Goal: Task Accomplishment & Management: Complete application form

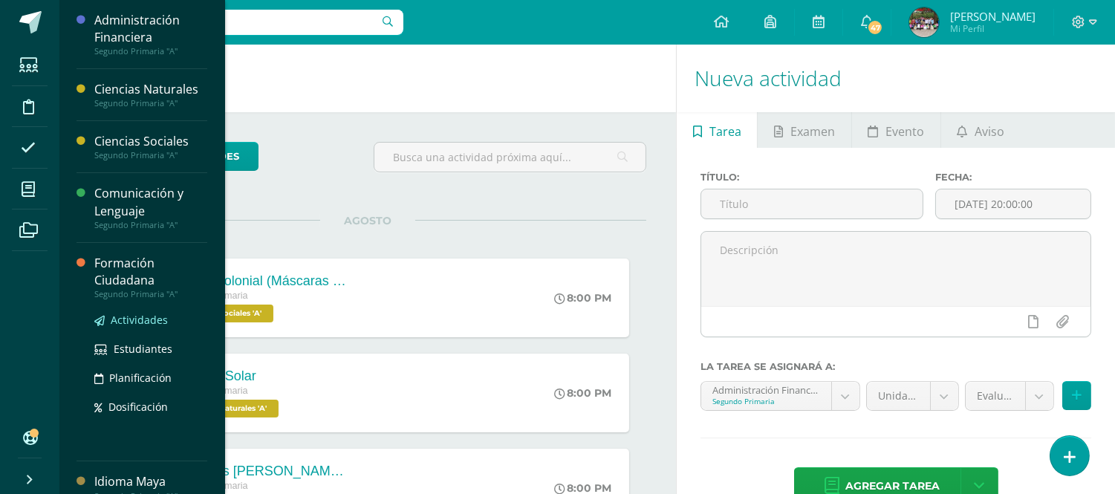
click at [134, 325] on link "Actividades" at bounding box center [150, 319] width 113 height 17
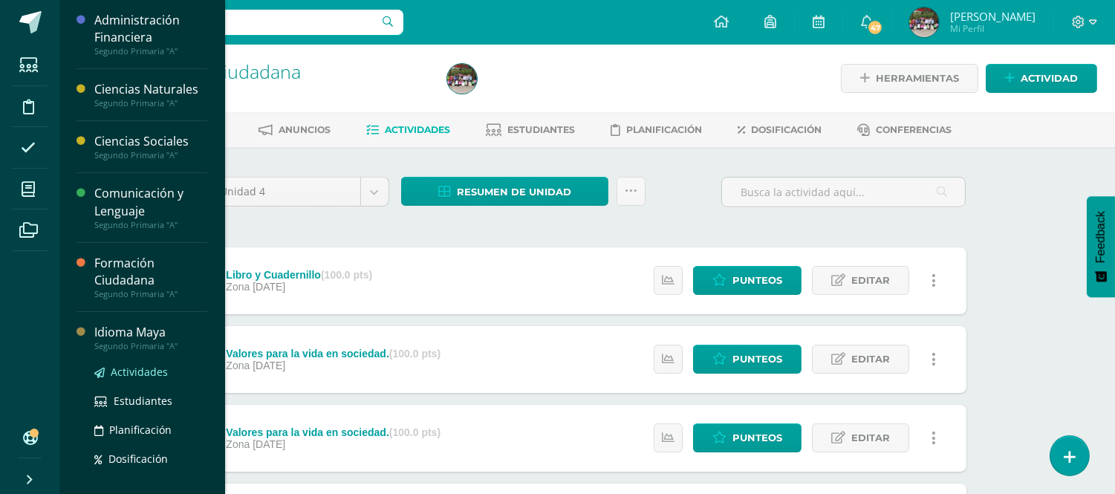
click at [152, 365] on span "Actividades" at bounding box center [139, 372] width 57 height 14
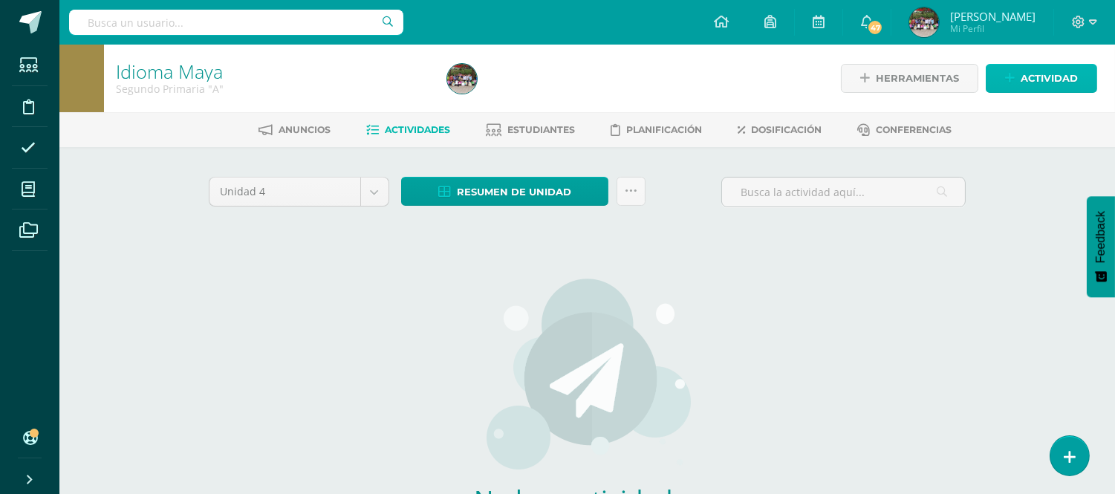
click at [1044, 77] on span "Actividad" at bounding box center [1049, 78] width 57 height 27
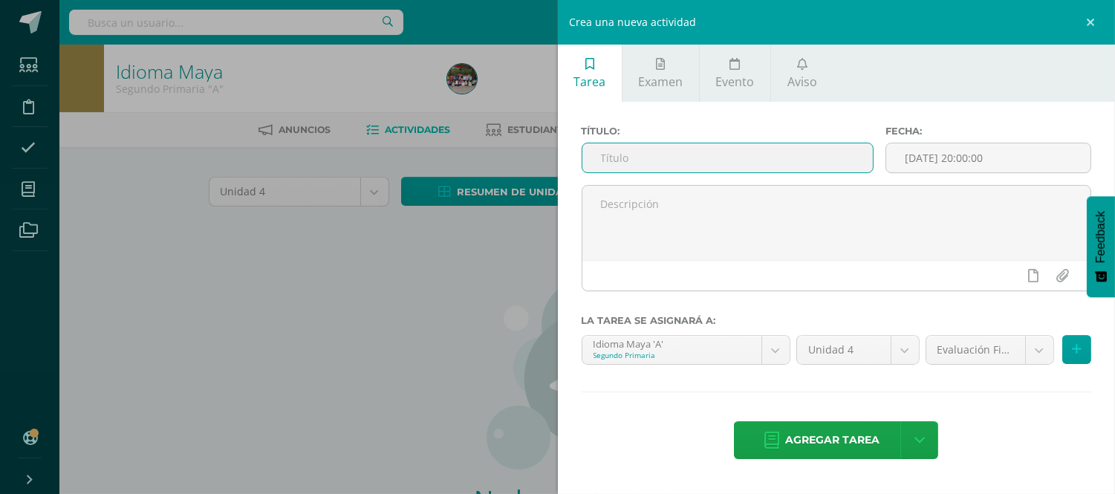
click at [795, 157] on input "text" at bounding box center [727, 157] width 291 height 29
type input "Partes del cuerpo humano"
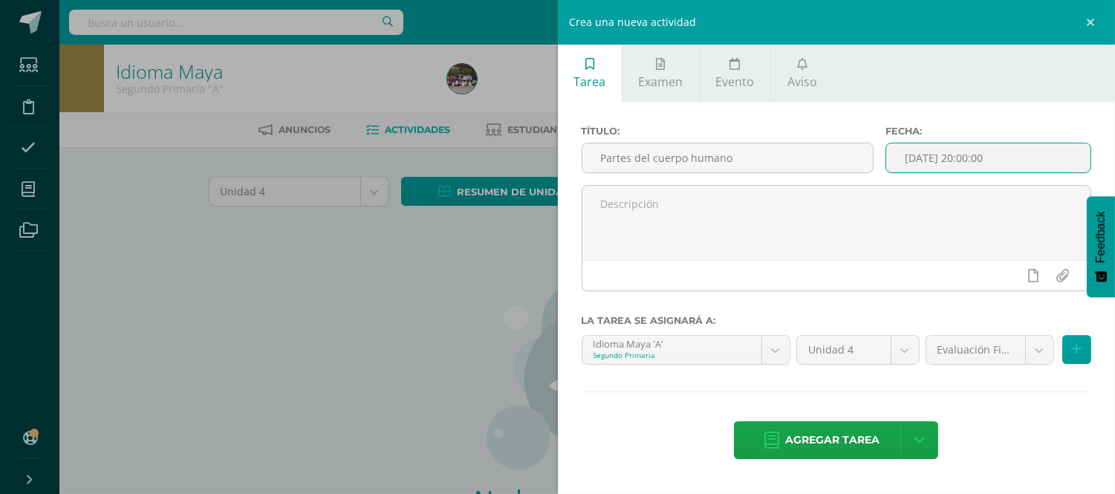
click at [1025, 157] on input "[DATE] 20:00:00" at bounding box center [988, 157] width 204 height 29
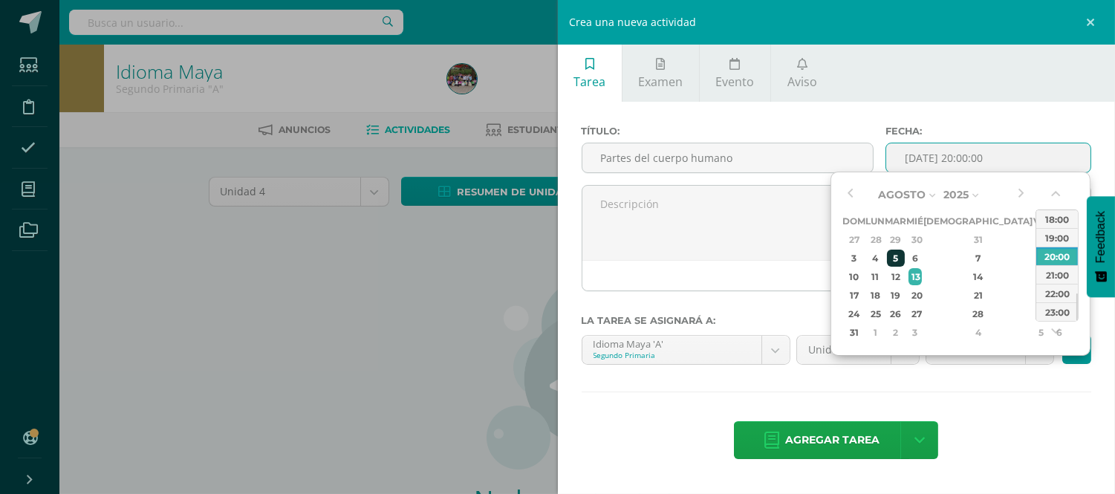
click at [904, 253] on div "5" at bounding box center [895, 258] width 17 height 17
type input "2025-08-05 20:00"
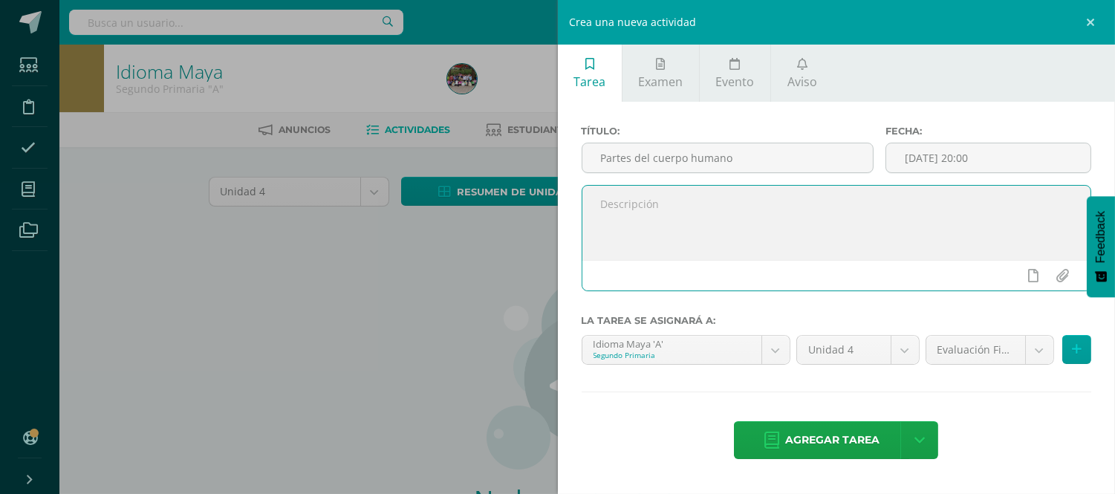
click at [746, 195] on textarea at bounding box center [836, 223] width 509 height 74
paste textarea "Dibujar y colorear el cuerpo humano y señalar e identificar las partes del cuer…"
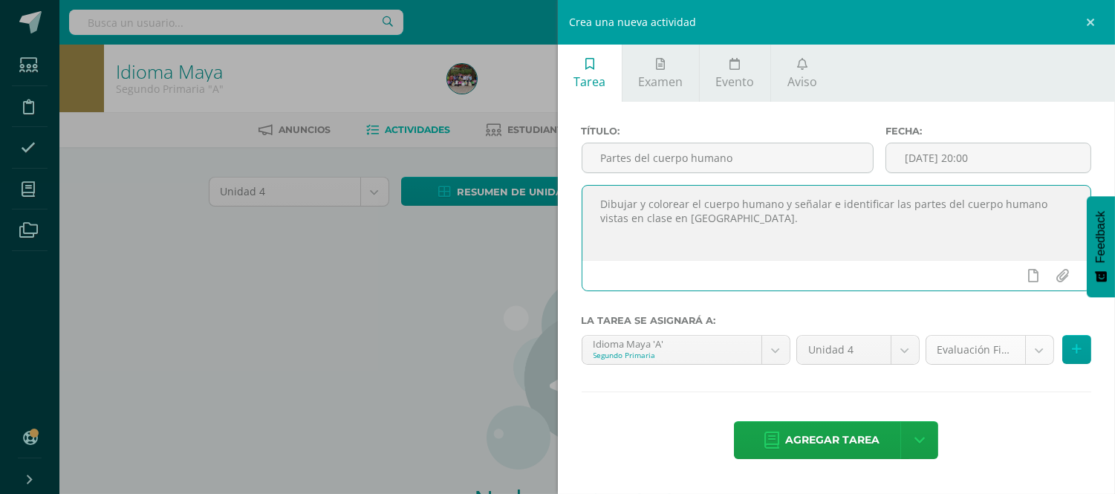
type textarea "Dibujar y colorear el cuerpo humano y señalar e identificar las partes del cuer…"
click at [1033, 350] on body "Estudiantes Disciplina Asistencia Mis cursos Archivos Soporte Centro de ayuda Ú…" at bounding box center [557, 319] width 1115 height 638
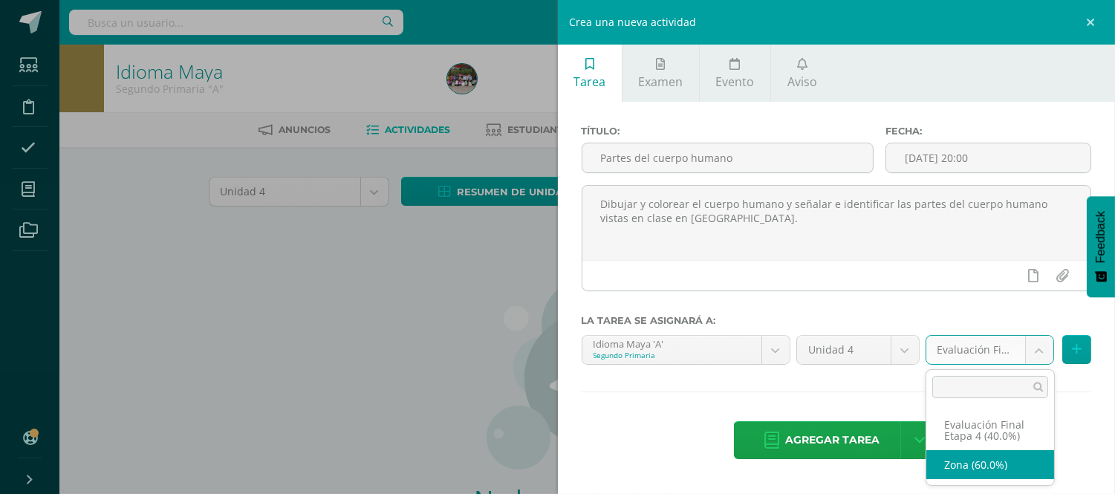
select select "191828"
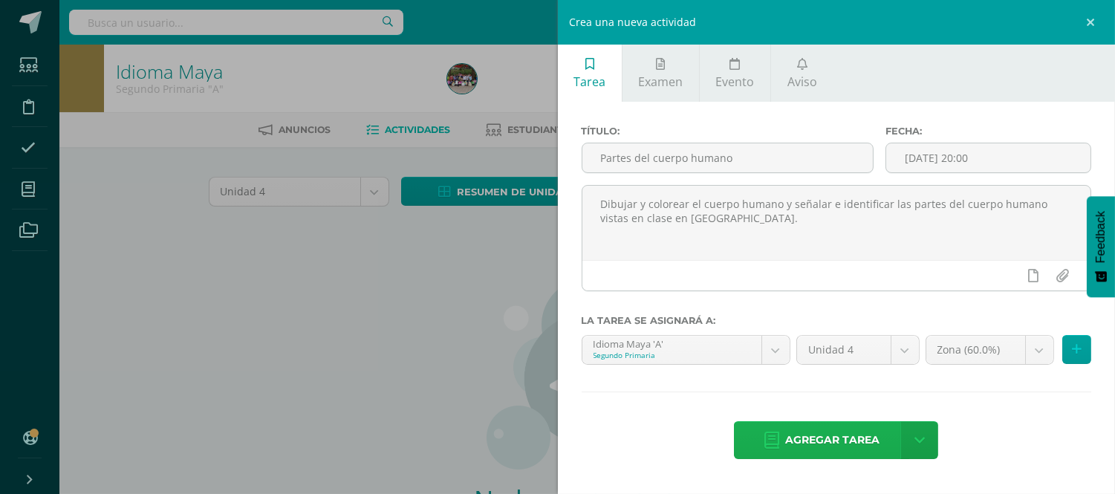
click at [799, 446] on span "Agregar tarea" at bounding box center [832, 440] width 94 height 36
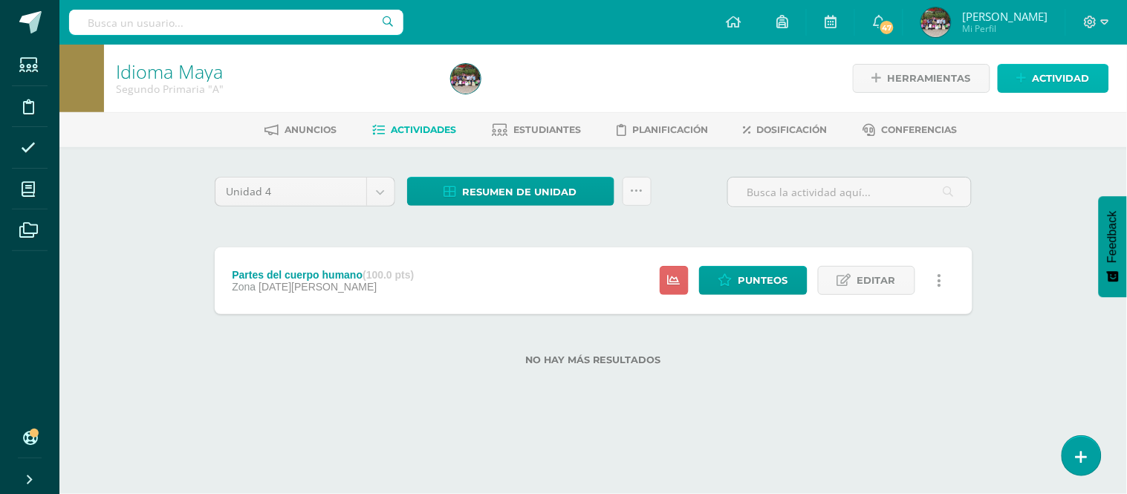
click at [1044, 84] on span "Actividad" at bounding box center [1061, 78] width 57 height 27
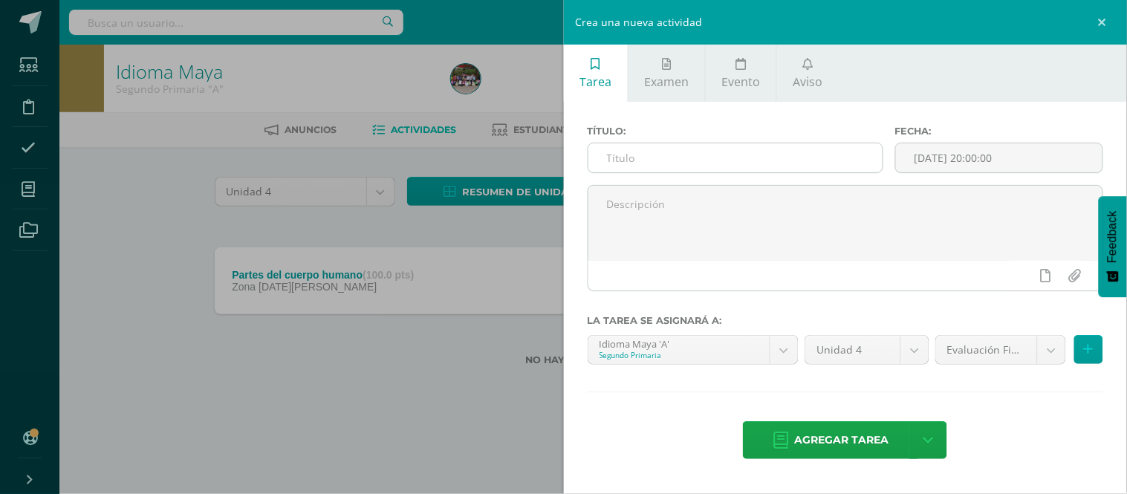
click at [806, 162] on input "text" at bounding box center [735, 157] width 294 height 29
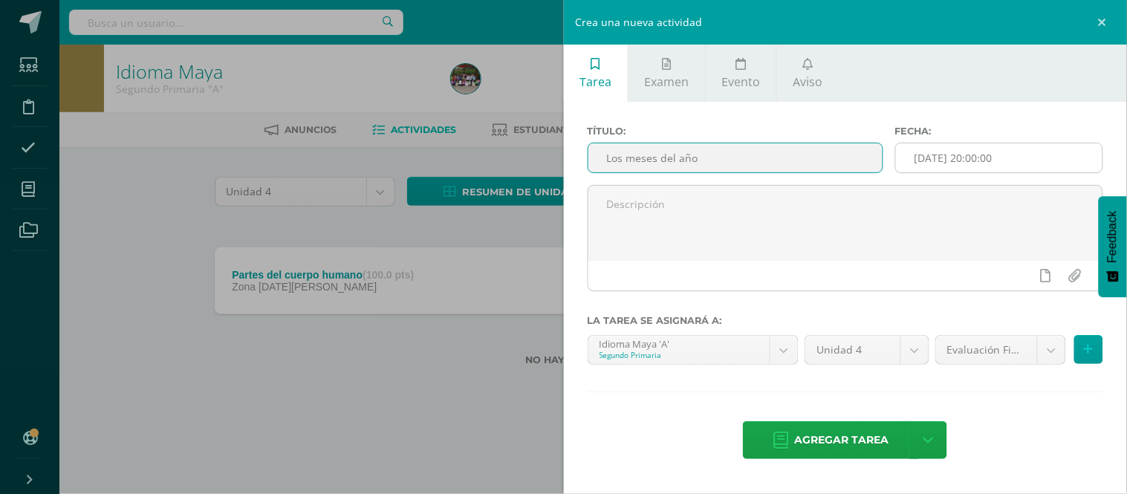
type input "Los meses del año"
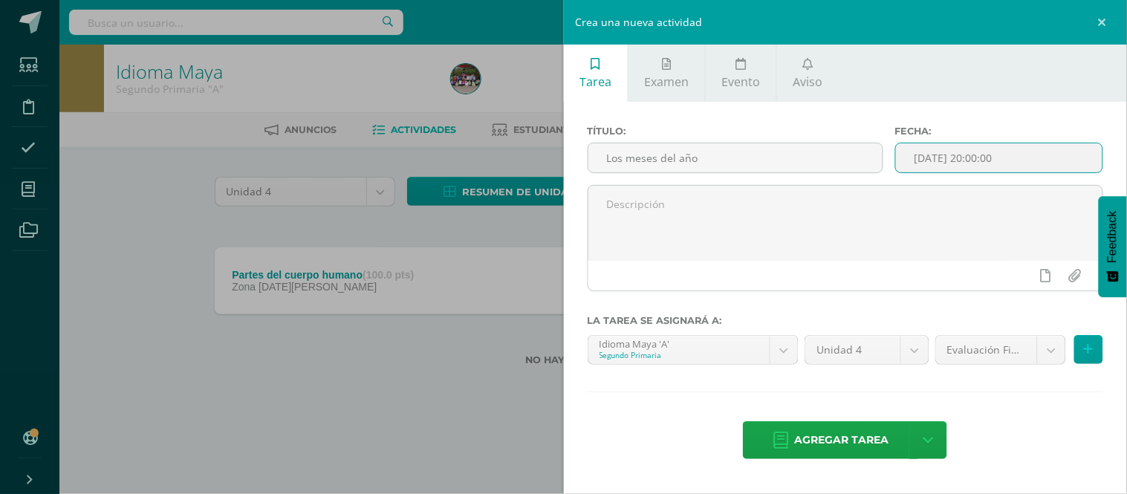
click at [1025, 153] on input "[DATE] 20:00:00" at bounding box center [999, 157] width 207 height 29
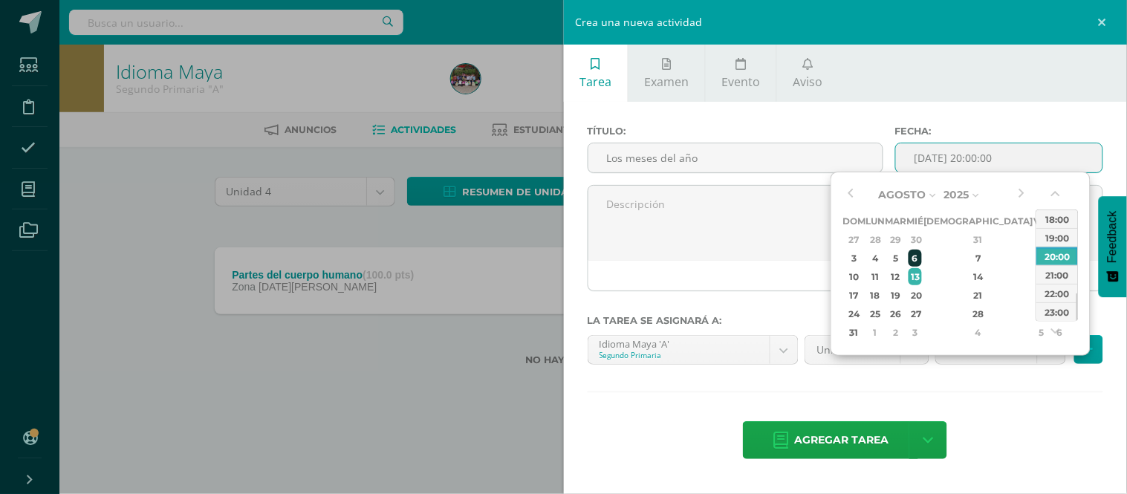
click at [922, 250] on div "6" at bounding box center [915, 258] width 13 height 17
type input "2025-08-06 20:00"
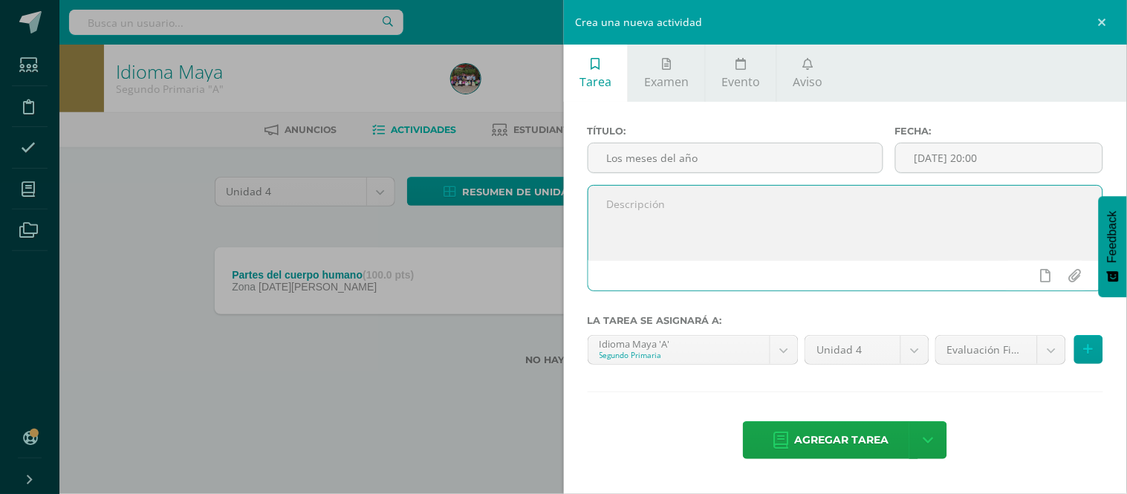
click at [744, 218] on textarea at bounding box center [845, 223] width 515 height 74
paste textarea "Dibujar, colorear un pastelito y escribir como título el mes de su cumpleaños e…"
type textarea "Dibujar, colorear un pastelito y escribir como título el mes de su cumpleaños e…"
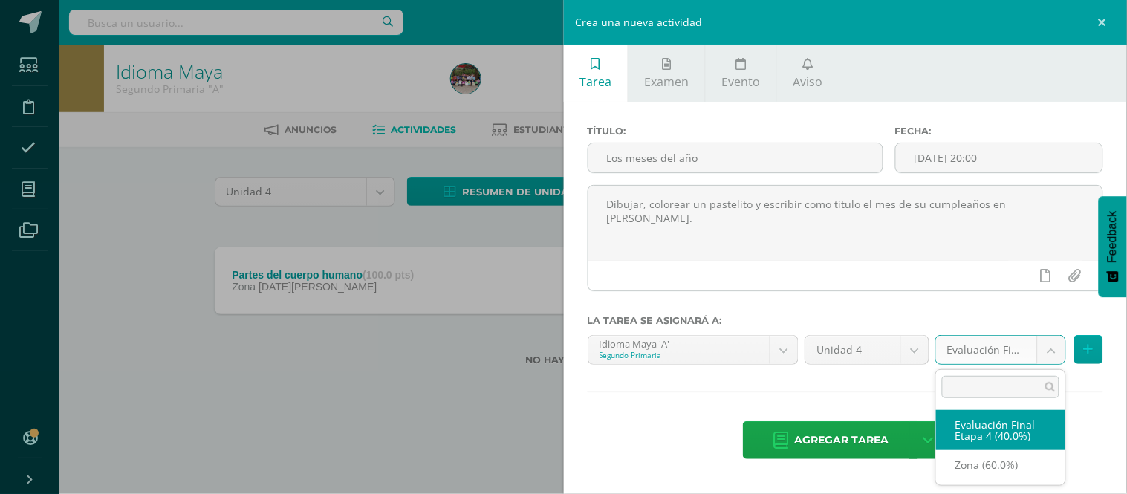
click at [1050, 357] on body "Tarea asignada exitosamente Estudiantes Disciplina Asistencia Mis cursos Archiv…" at bounding box center [563, 206] width 1127 height 413
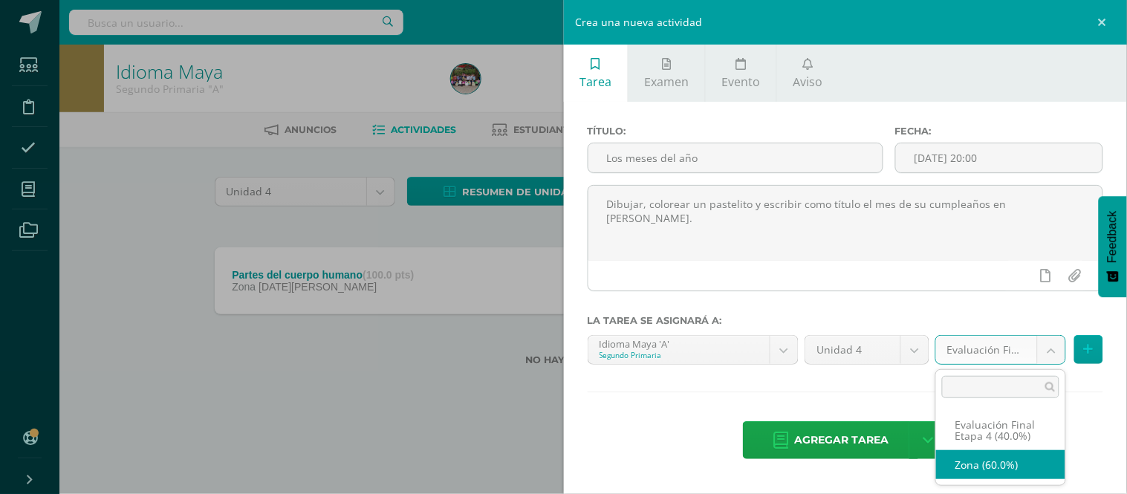
select select "191828"
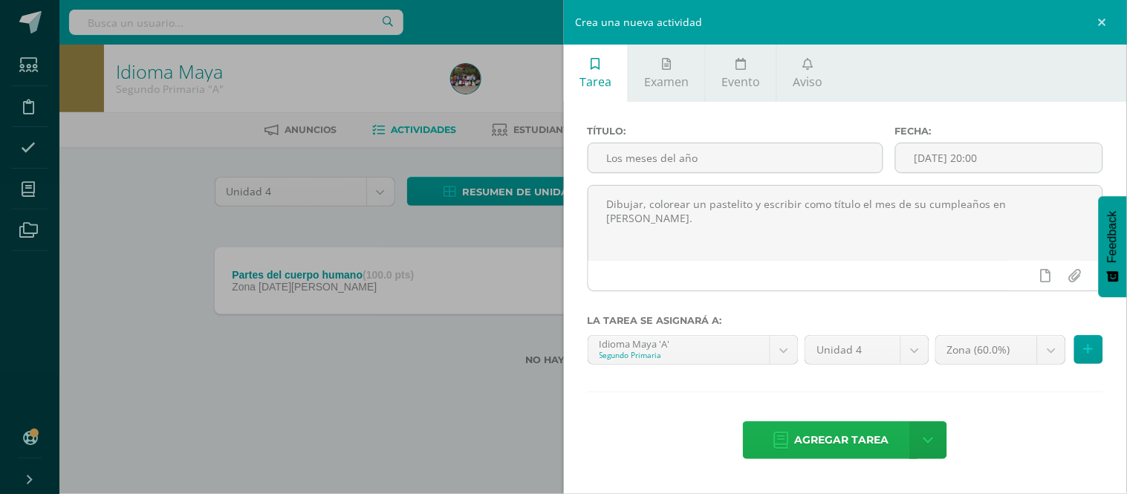
click at [819, 455] on span "Agregar tarea" at bounding box center [841, 440] width 94 height 36
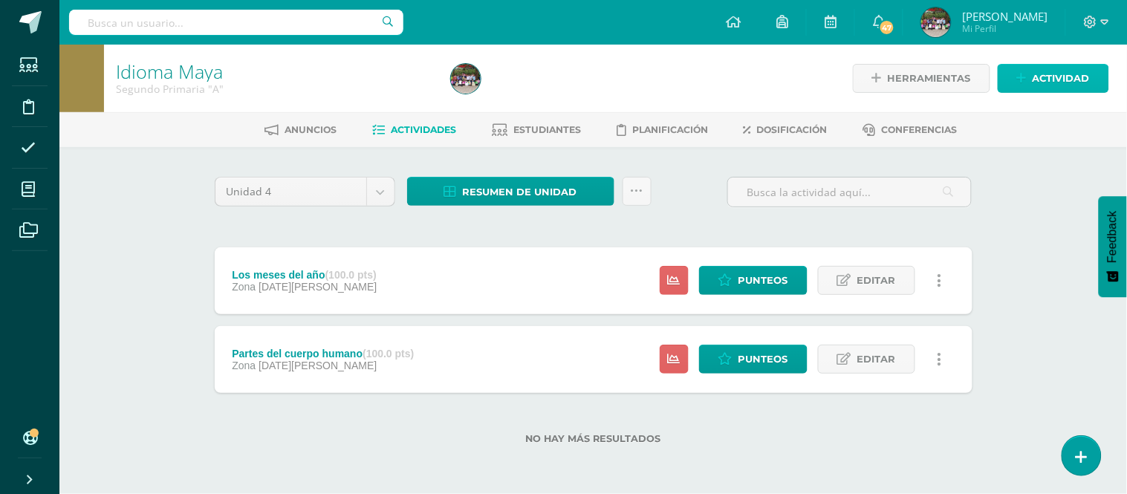
click at [1044, 72] on span "Actividad" at bounding box center [1061, 78] width 57 height 27
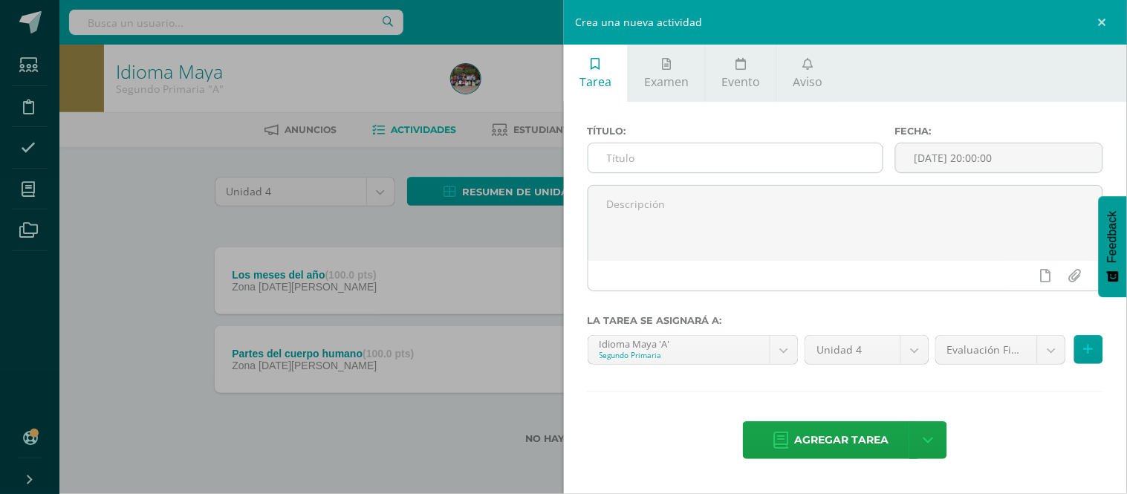
click at [678, 160] on input "text" at bounding box center [735, 157] width 294 height 29
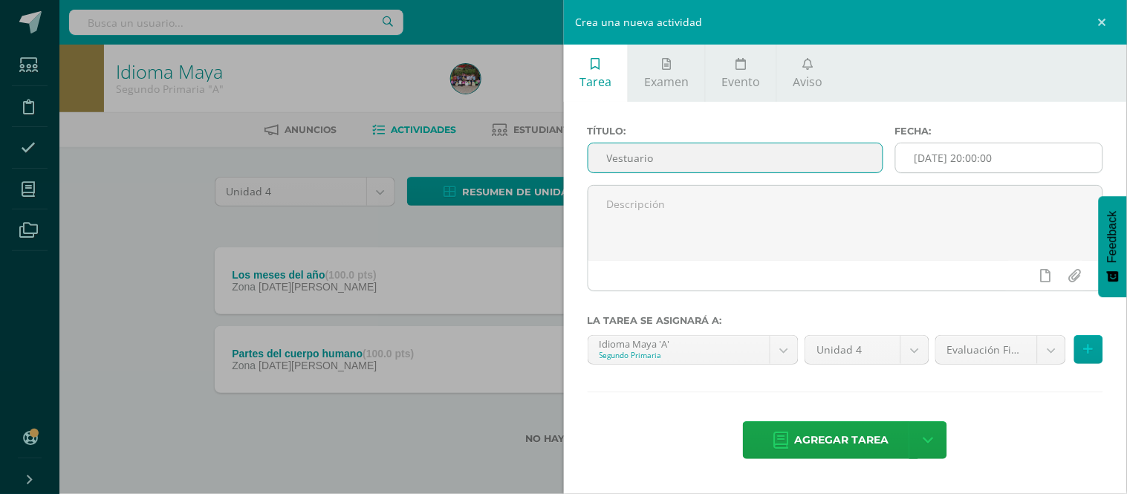
type input "Vestuario"
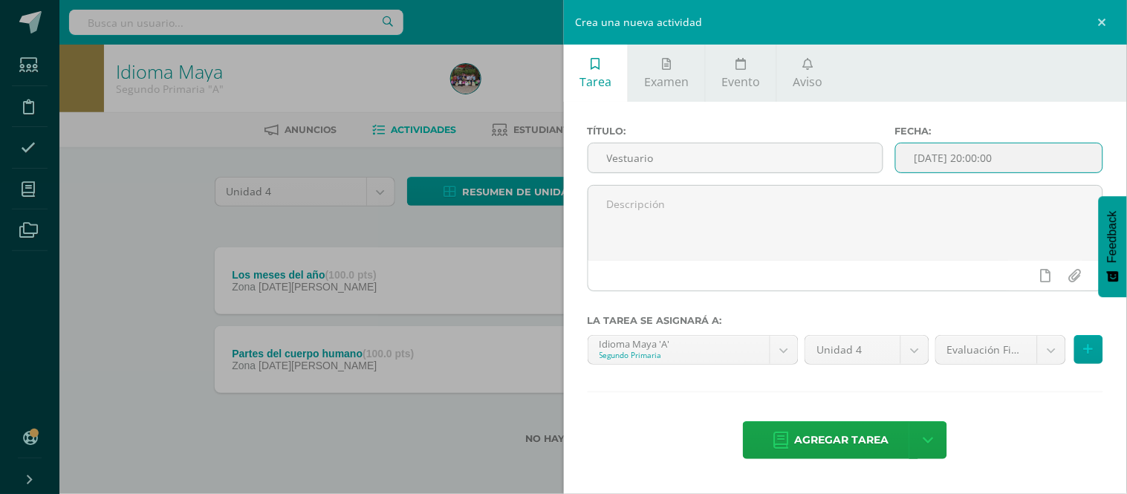
click at [1023, 160] on input "[DATE] 20:00:00" at bounding box center [999, 157] width 207 height 29
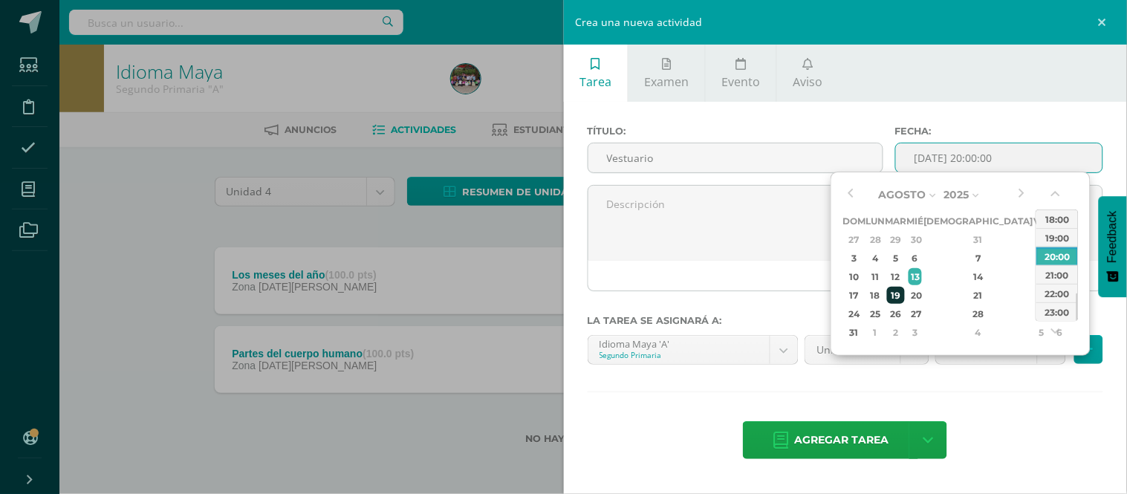
click at [904, 287] on div "19" at bounding box center [895, 295] width 17 height 17
type input "[DATE] 20:00"
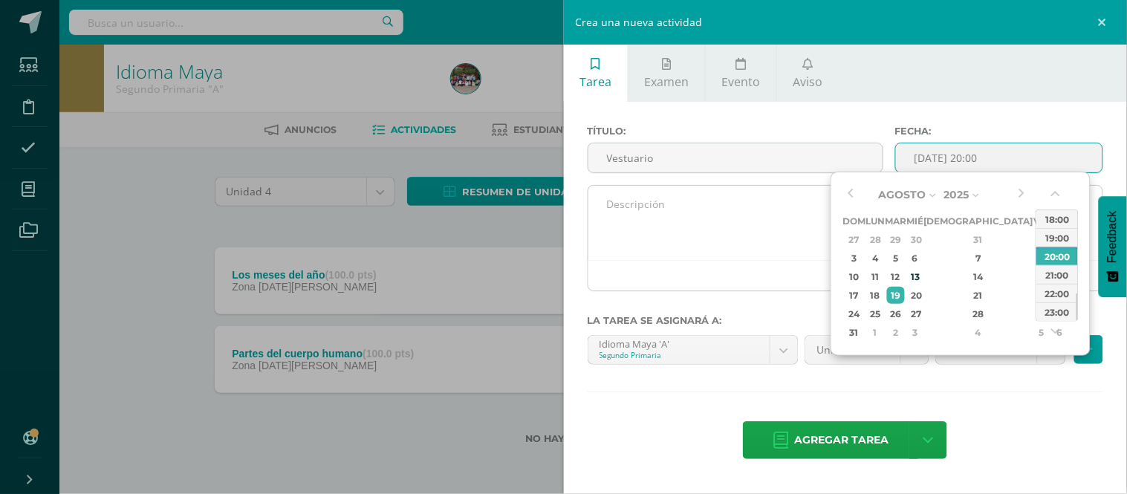
click at [675, 213] on textarea at bounding box center [845, 223] width 515 height 74
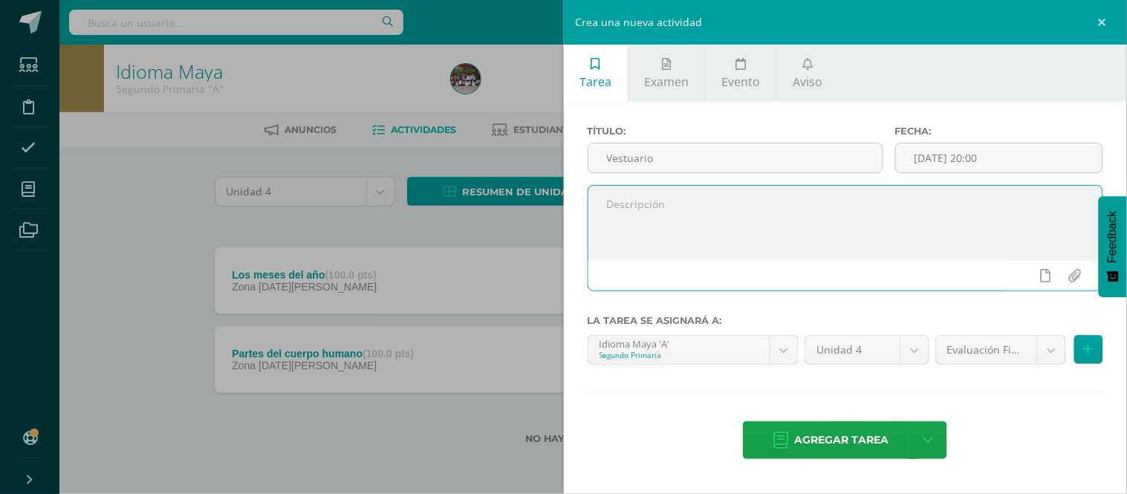
paste textarea "Álbum de Vestuario: Presentar en clase recortes de las prendas vistas en el voc…"
type textarea "Álbum de Vestuario: Presentar en clase recortes de las prendas vistas en el voc…"
click at [1056, 360] on body "Tarea asignada exitosamente Estudiantes Disciplina Asistencia Mis cursos Archiv…" at bounding box center [563, 246] width 1127 height 492
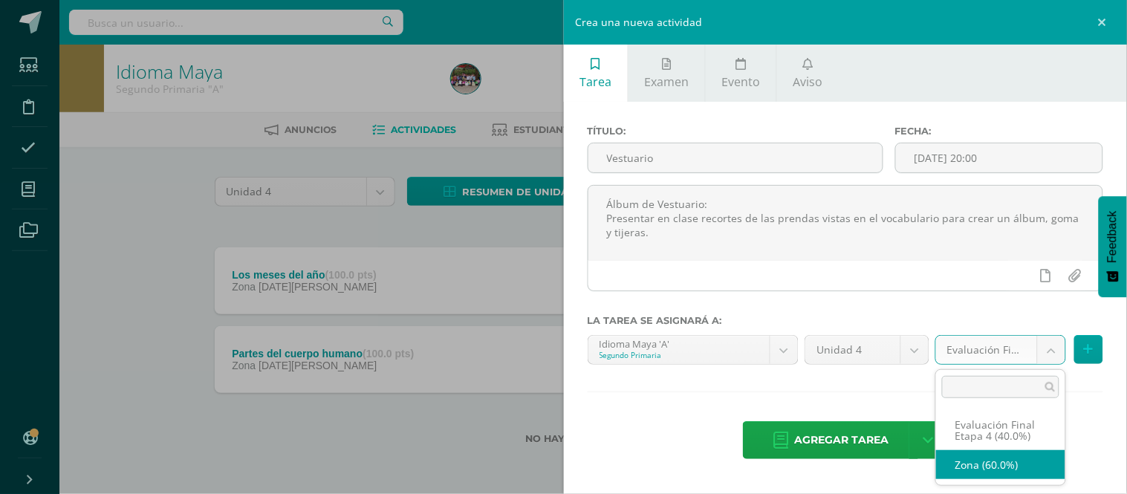
select select "191828"
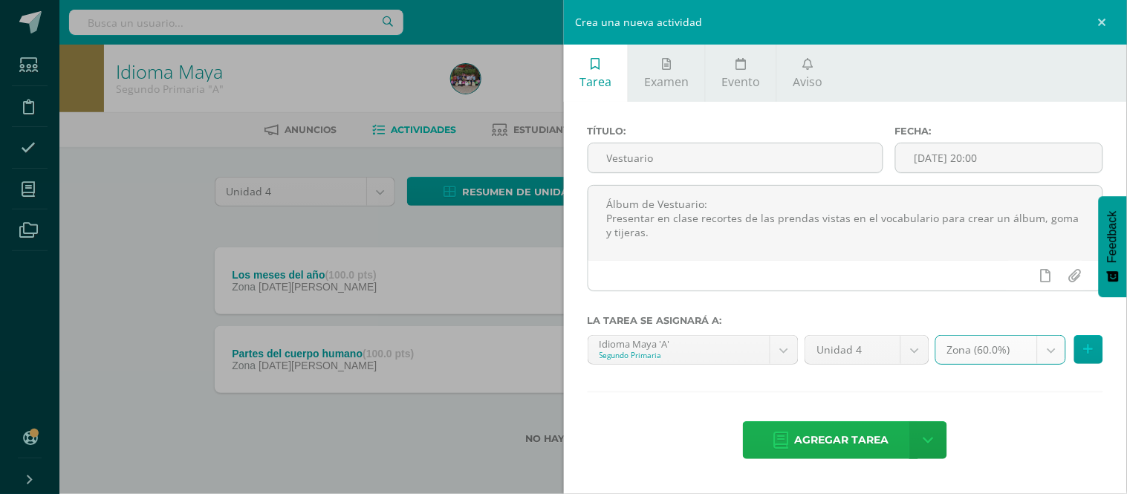
click at [843, 450] on span "Agregar tarea" at bounding box center [841, 440] width 94 height 36
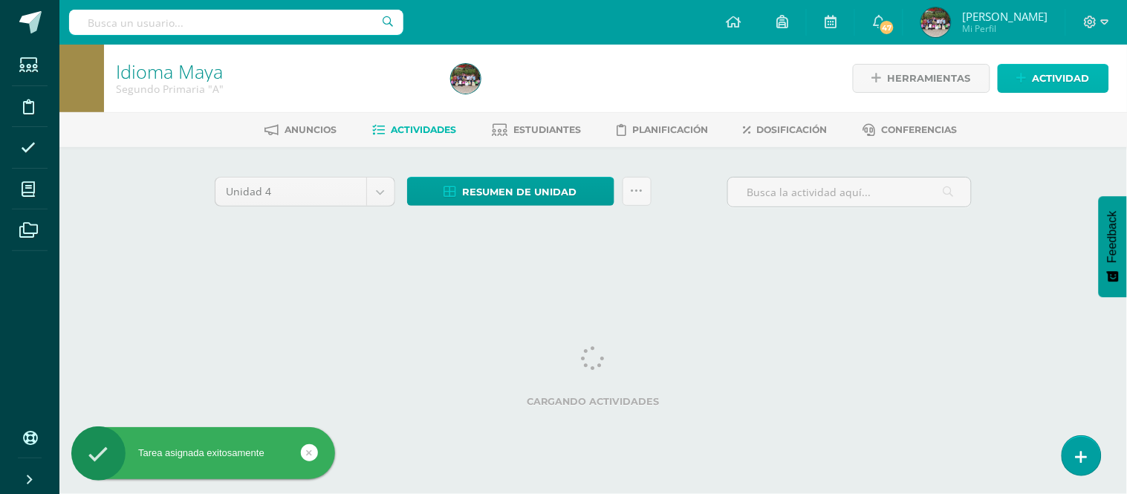
click at [1053, 76] on span "Actividad" at bounding box center [1061, 78] width 57 height 27
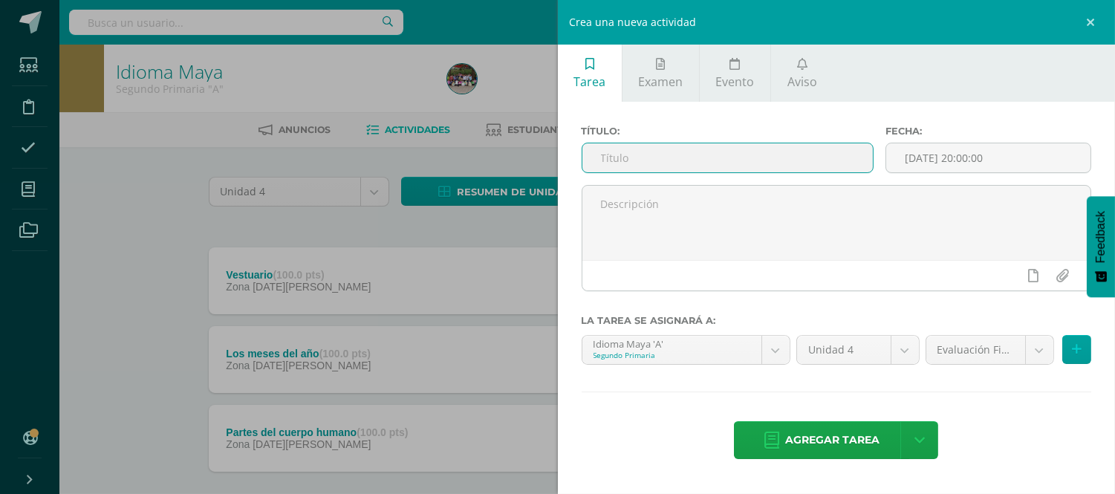
click at [664, 162] on input "text" at bounding box center [727, 157] width 291 height 29
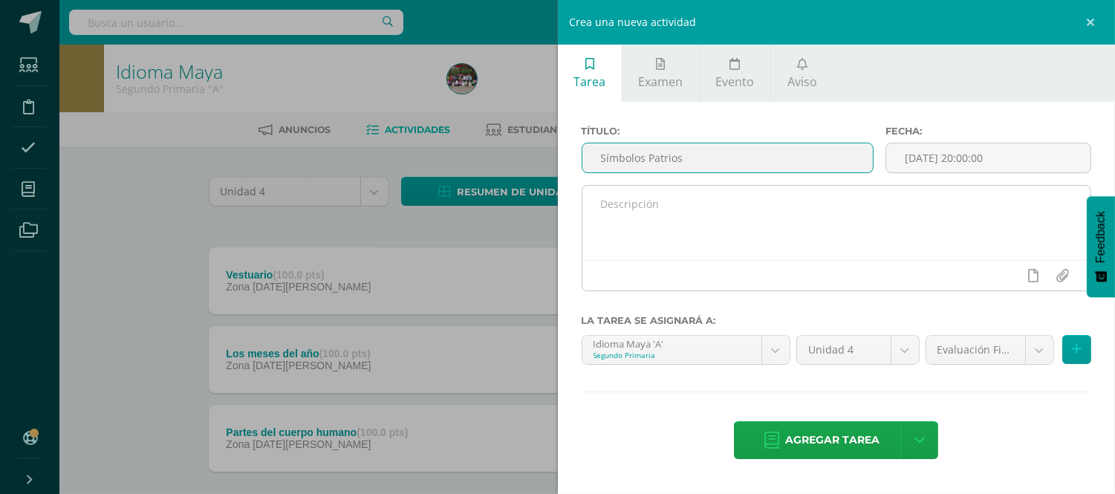
type input "Símbolos Patrios"
click at [659, 202] on textarea at bounding box center [836, 223] width 509 height 74
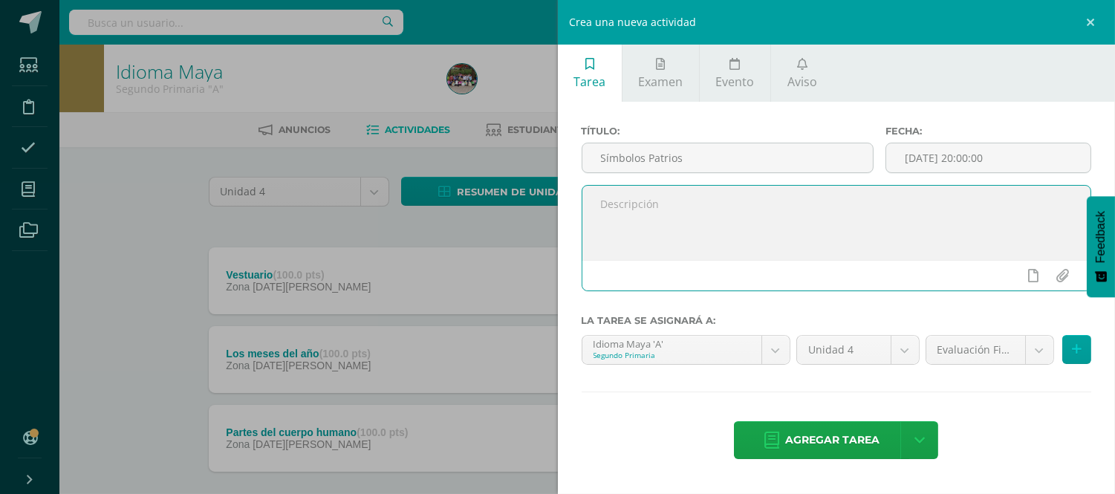
paste textarea "Se realizará la manualidad de un dado con los símbolos patrios en parejas clase…"
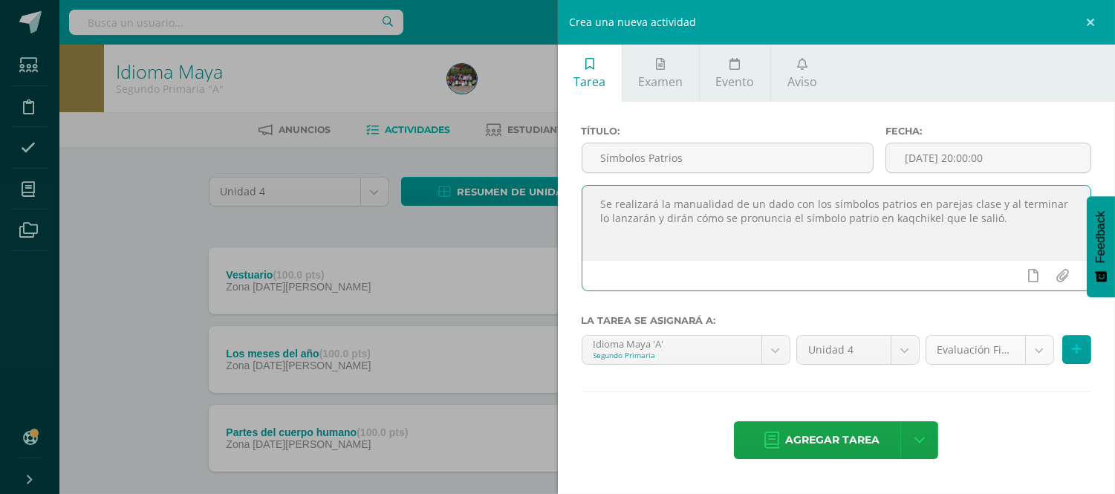
type textarea "Se realizará la manualidad de un dado con los símbolos patrios en parejas clase…"
click at [1042, 347] on body "Tarea asignada exitosamente Estudiantes Disciplina Asistencia Mis cursos Archiv…" at bounding box center [557, 285] width 1115 height 571
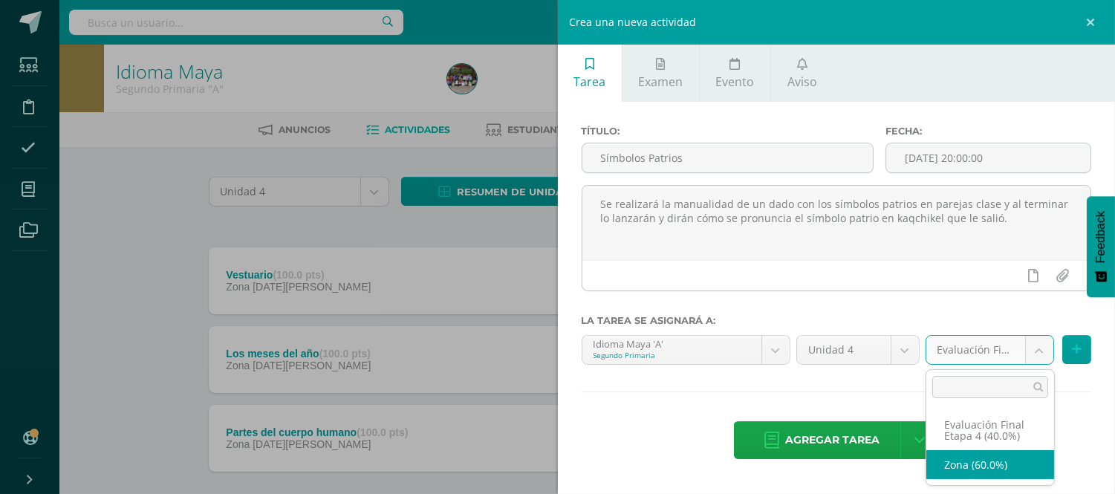
select select "191828"
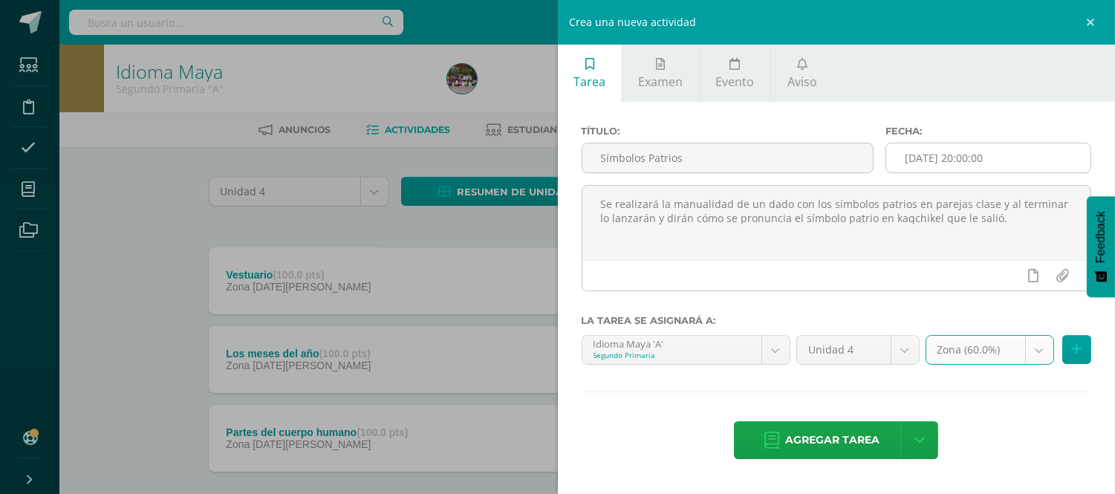
click at [1029, 157] on input "[DATE] 20:00:00" at bounding box center [988, 157] width 204 height 29
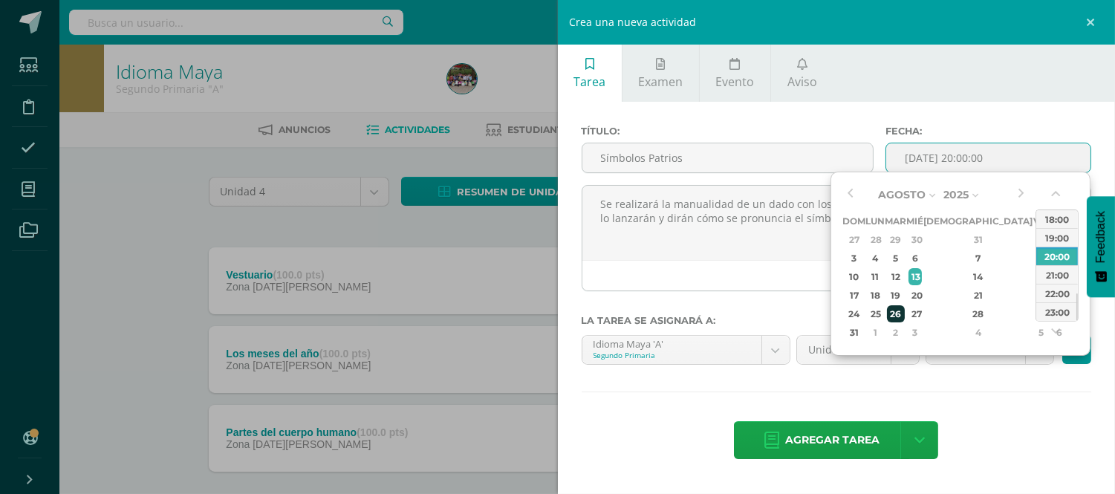
click at [904, 308] on div "26" at bounding box center [895, 313] width 17 height 17
type input "2025-08-26 20:00"
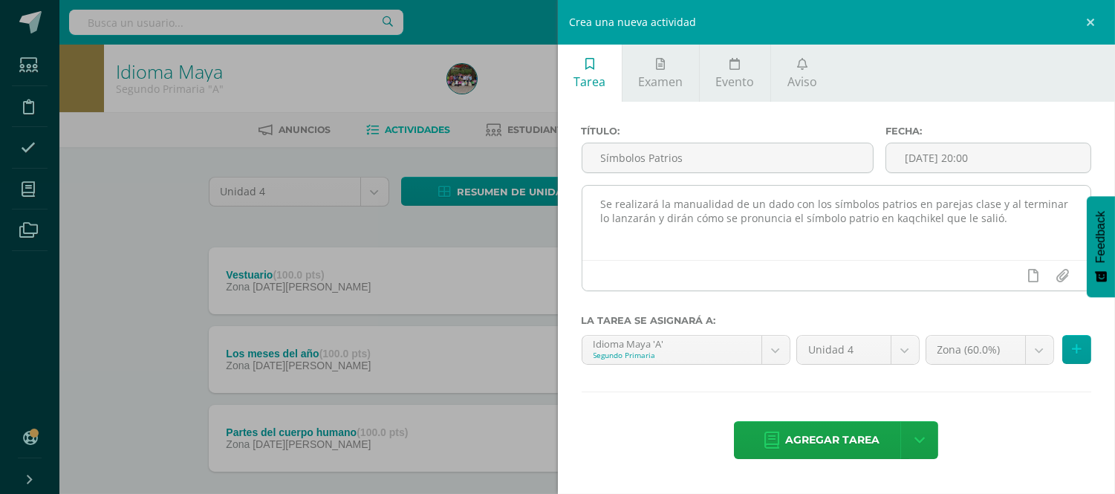
click at [779, 282] on div at bounding box center [836, 275] width 509 height 30
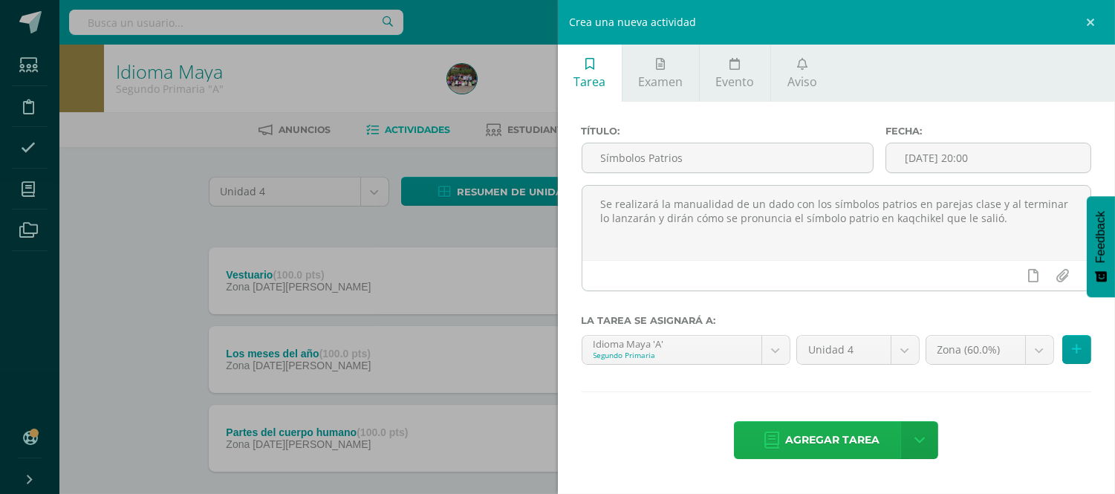
click at [828, 449] on span "Agregar tarea" at bounding box center [832, 440] width 94 height 36
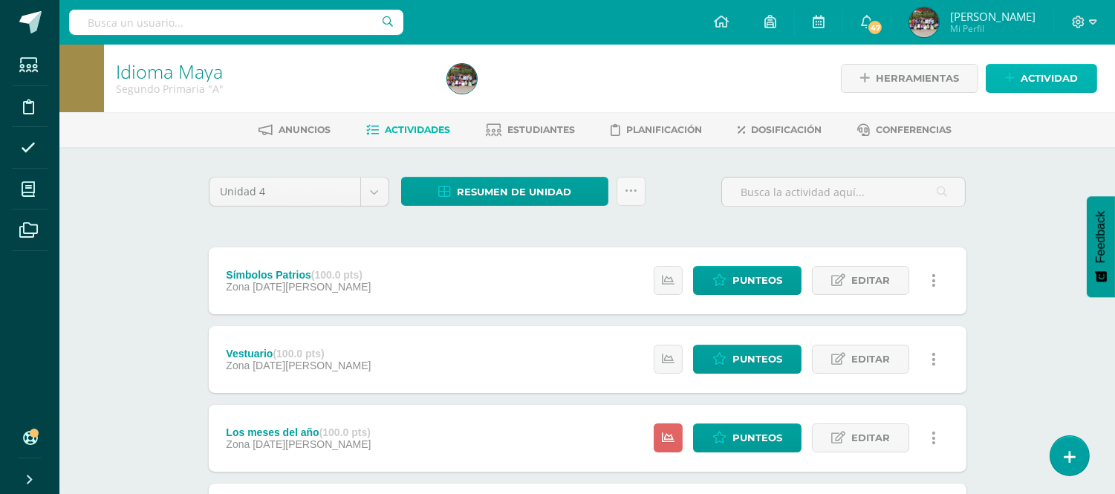
click at [1026, 83] on span "Actividad" at bounding box center [1049, 78] width 57 height 27
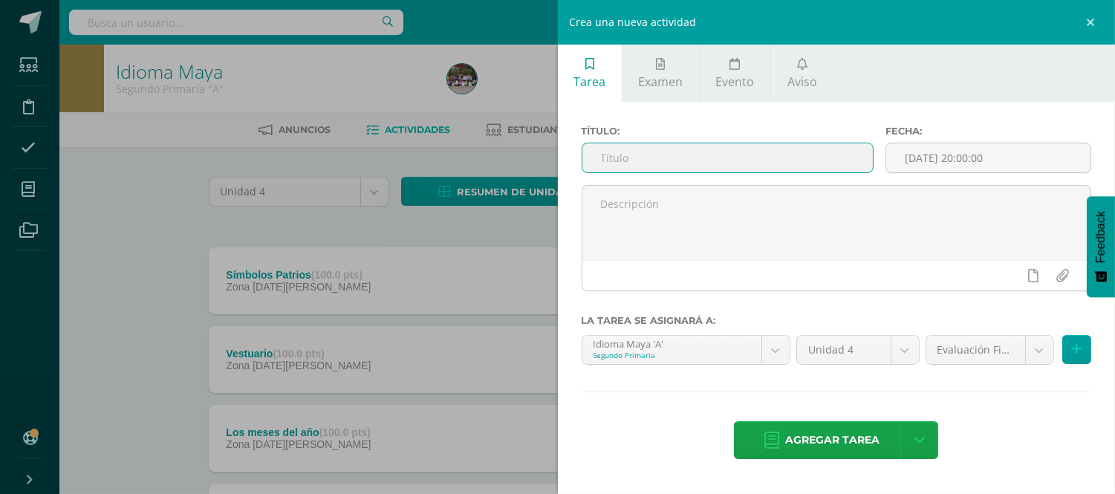
click at [698, 162] on input "text" at bounding box center [727, 157] width 291 height 29
type input "Himno Nacional de Guatemala"
click at [1027, 155] on input "[DATE] 20:00:00" at bounding box center [988, 157] width 204 height 29
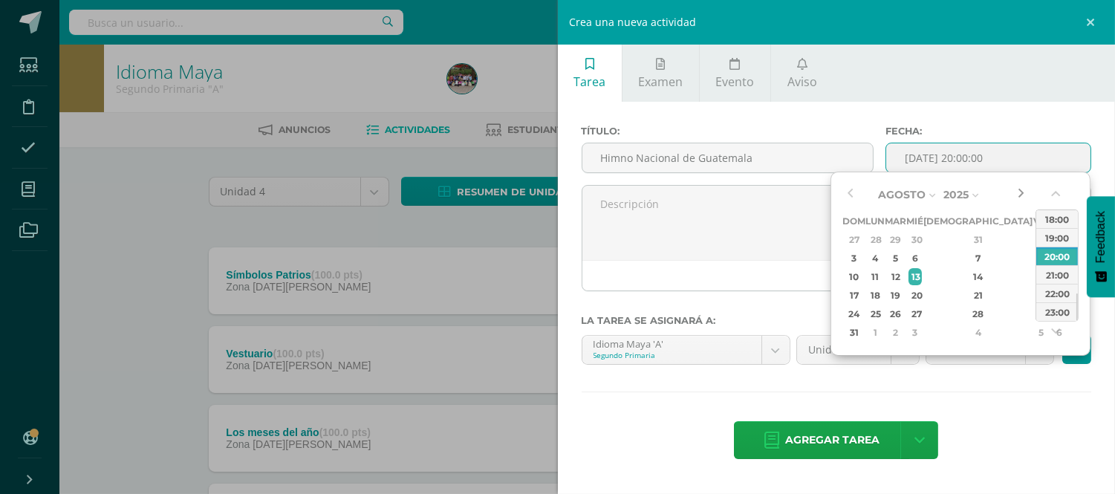
click at [1027, 189] on button "button" at bounding box center [1020, 194] width 15 height 22
click at [922, 235] on div "3" at bounding box center [915, 239] width 13 height 17
type input "2025-09-03 20:00"
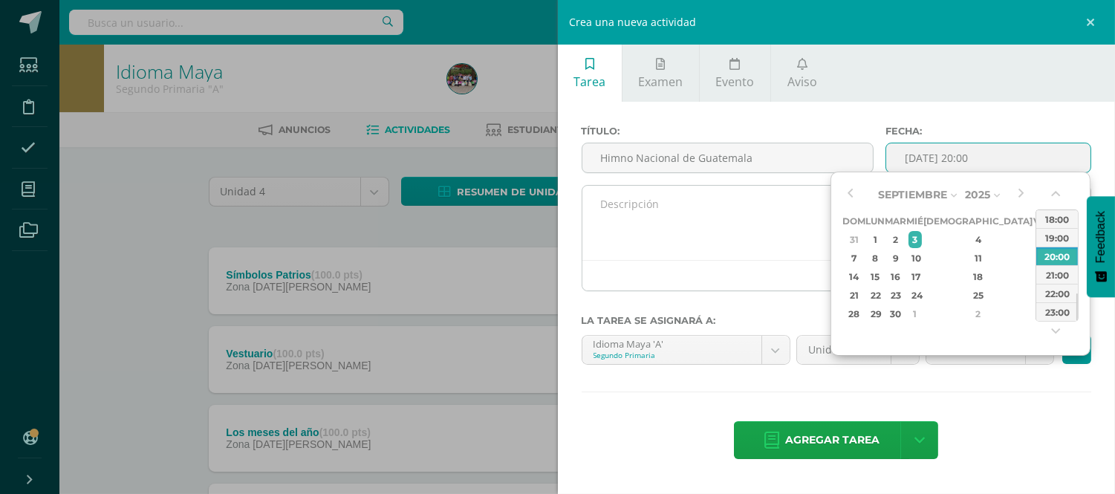
click at [768, 230] on textarea at bounding box center [836, 223] width 509 height 74
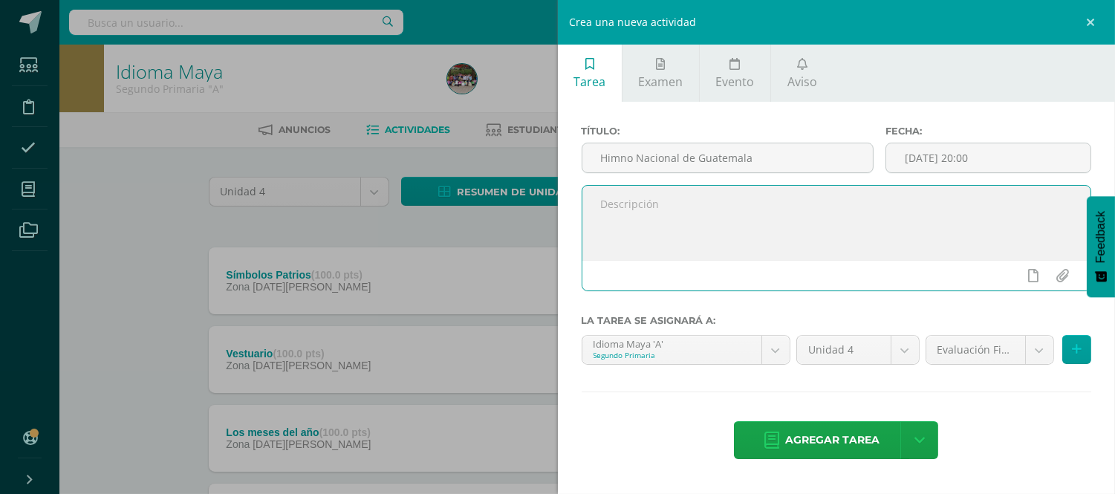
paste textarea "Memorizar el Himno Nacional en kaqchikel y cantárselo a tu facilitadora. Deben …"
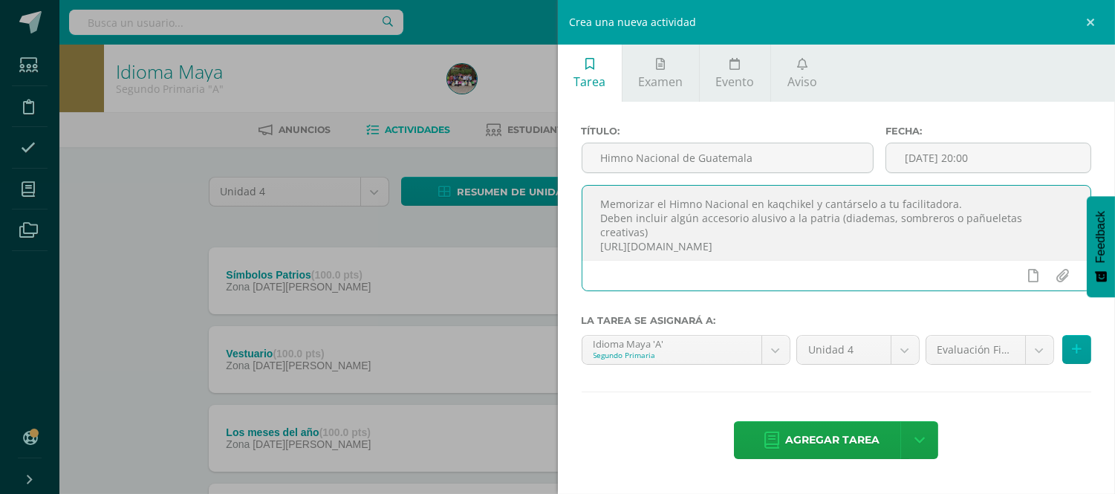
click at [1056, 221] on textarea "Memorizar el Himno Nacional en kaqchikel y cantárselo a tu facilitadora. Deben …" at bounding box center [836, 223] width 509 height 74
type textarea "Memorizar el Himno Nacional en kaqchikel y cantárselo a tu facilitadora. Deben …"
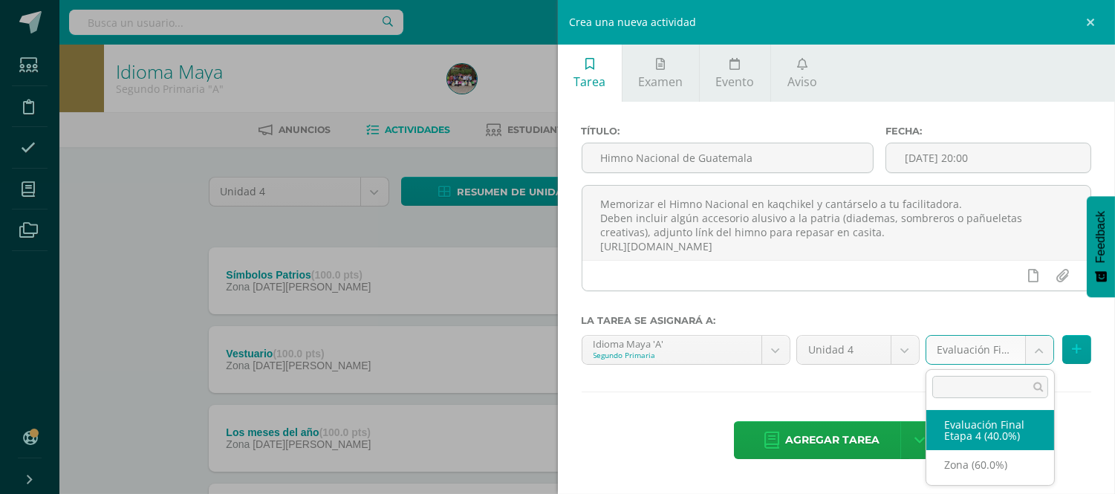
click at [1045, 358] on body "Tarea asignada exitosamente Estudiantes Disciplina Asistencia Mis cursos Archiv…" at bounding box center [557, 324] width 1115 height 649
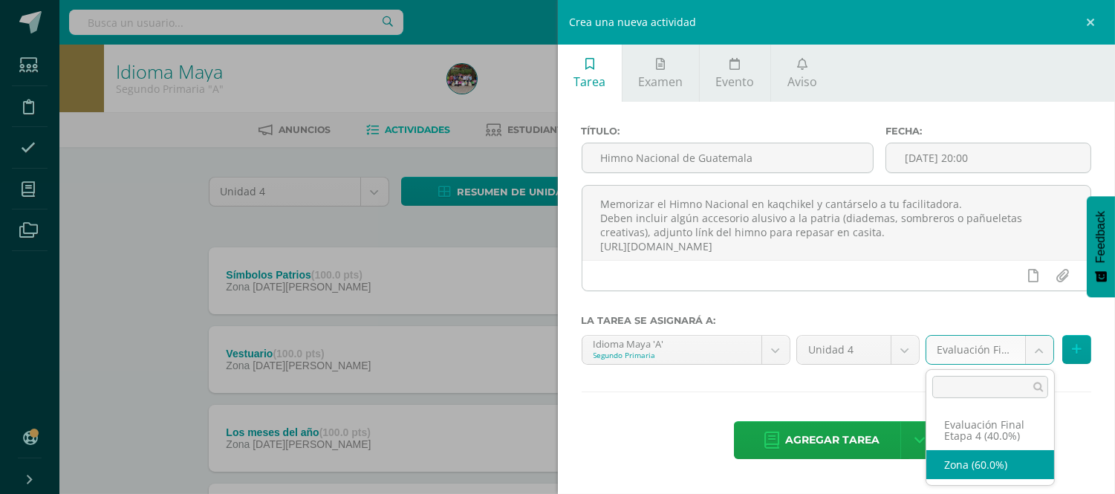
select select "191828"
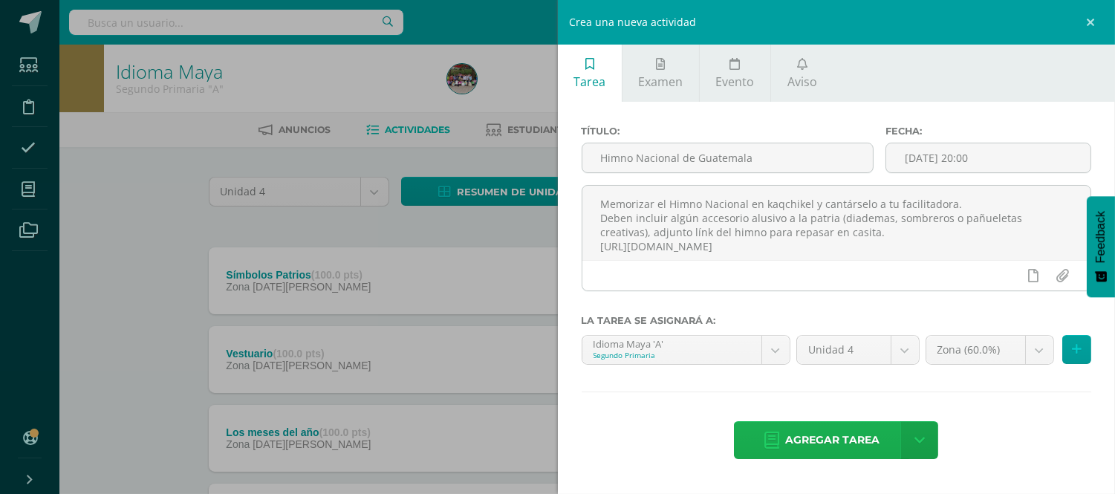
click at [826, 449] on span "Agregar tarea" at bounding box center [832, 440] width 94 height 36
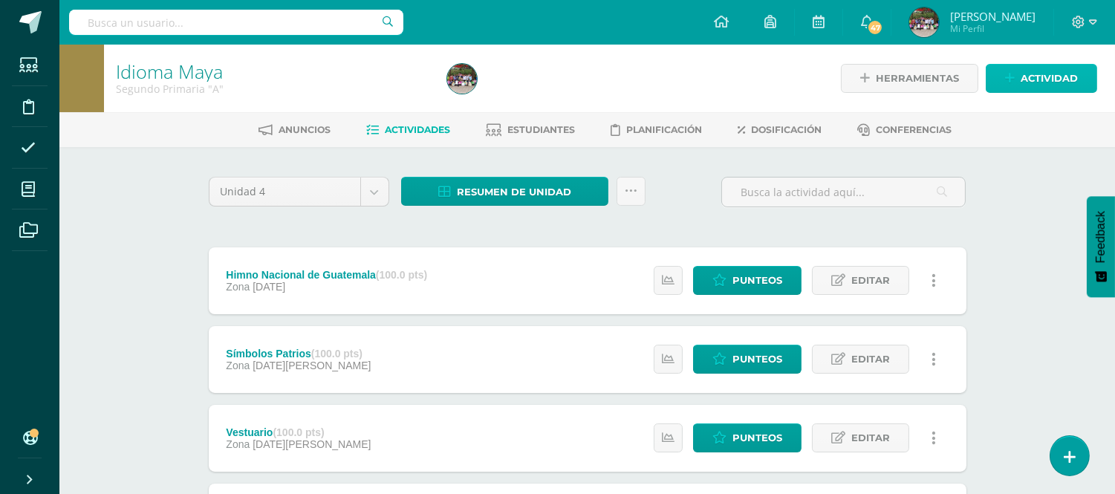
click at [1047, 74] on span "Actividad" at bounding box center [1049, 78] width 57 height 27
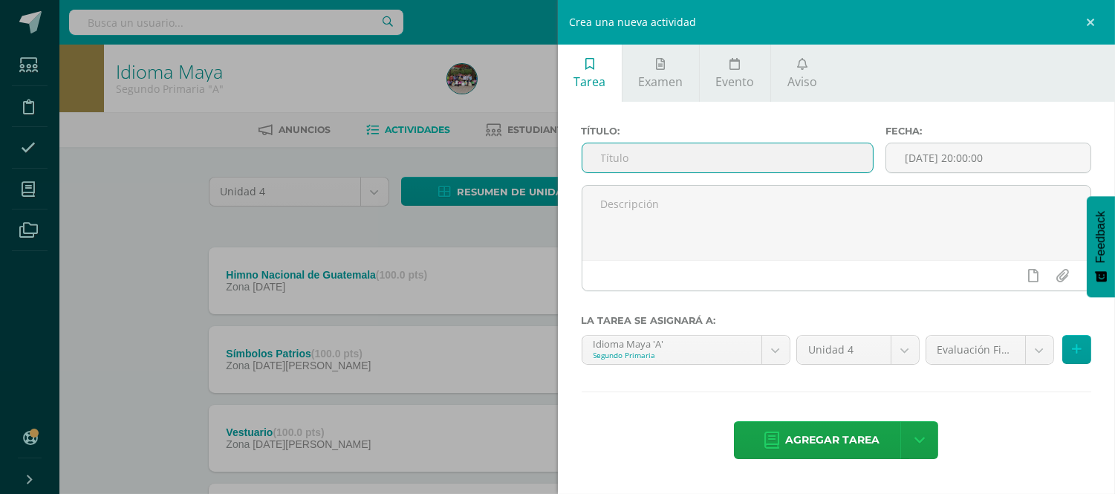
click at [722, 166] on input "text" at bounding box center [727, 157] width 291 height 29
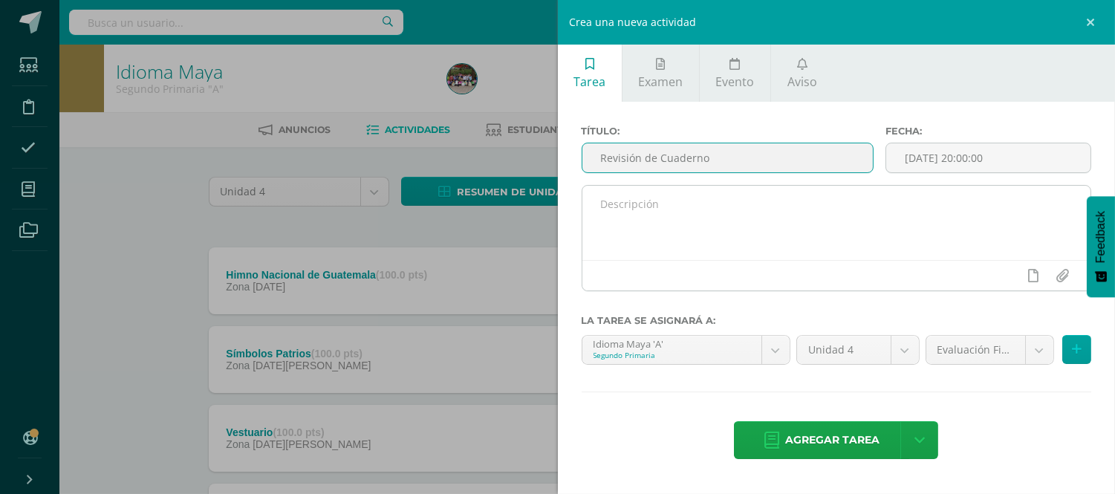
type input "Revisión de Cuaderno"
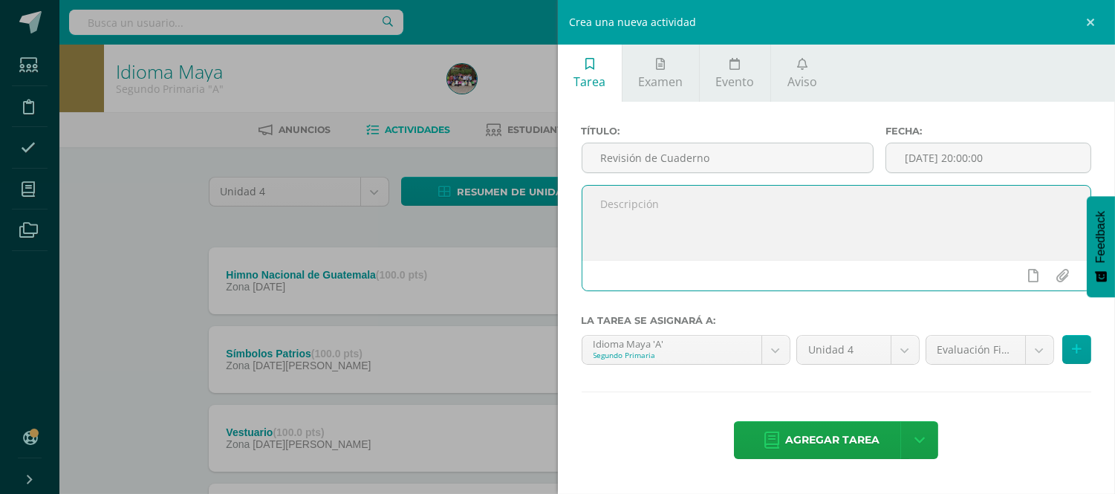
paste textarea "Se revisará que el cuaderno contenga los cinco vocabularios trabajados incluyen…"
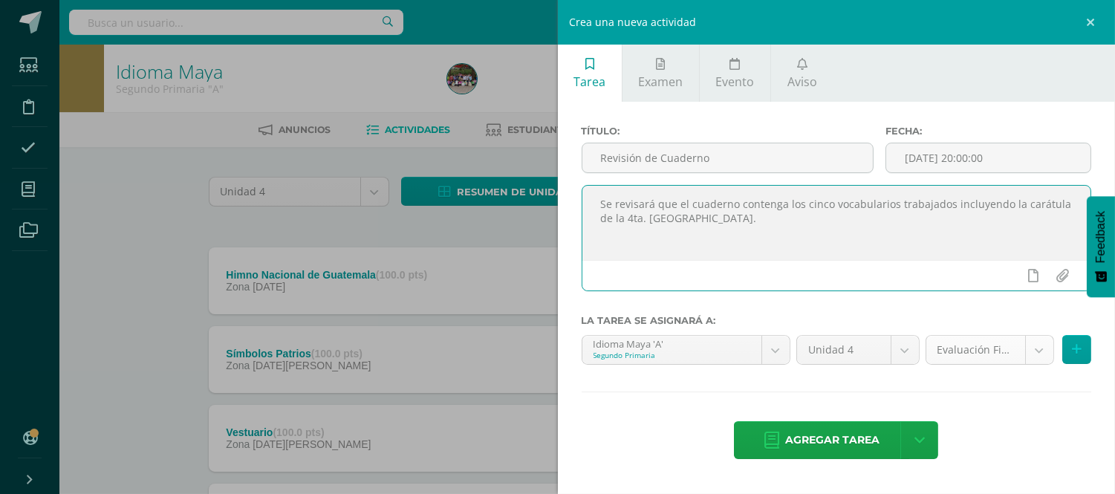
type textarea "Se revisará que el cuaderno contenga los cinco vocabularios trabajados incluyen…"
click at [1040, 358] on body "Tarea asignada exitosamente Estudiantes Disciplina Asistencia Mis cursos Archiv…" at bounding box center [557, 364] width 1115 height 728
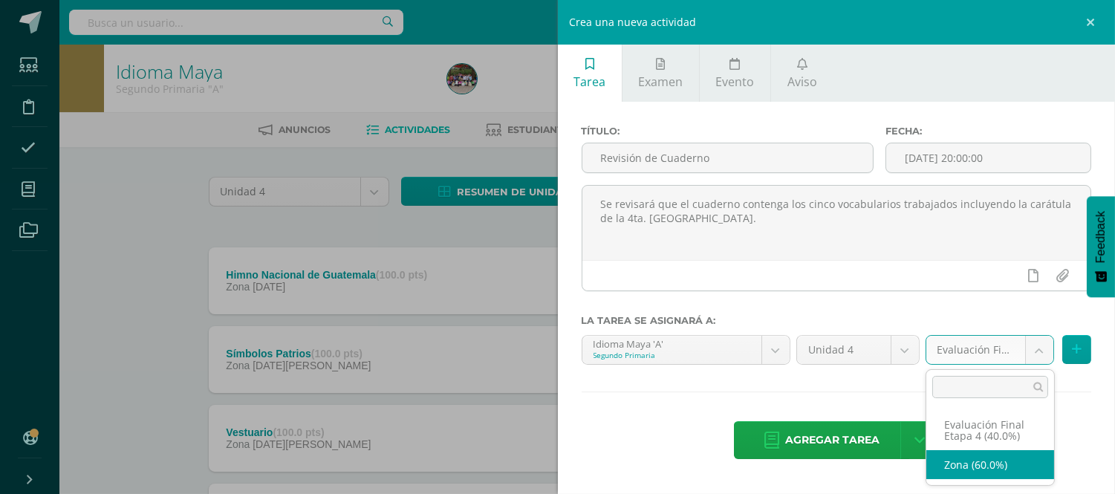
select select "191828"
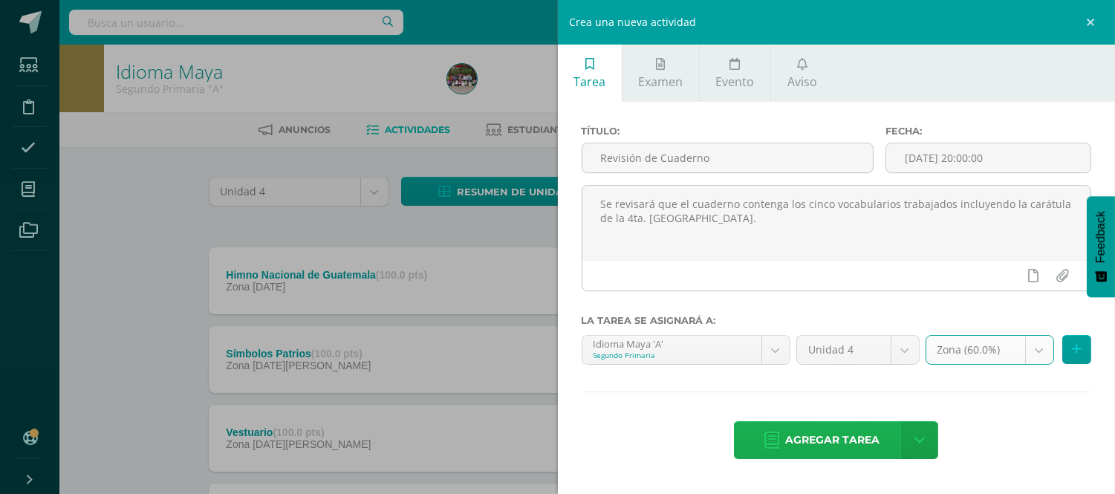
click at [788, 455] on span "Agregar tarea" at bounding box center [832, 440] width 94 height 36
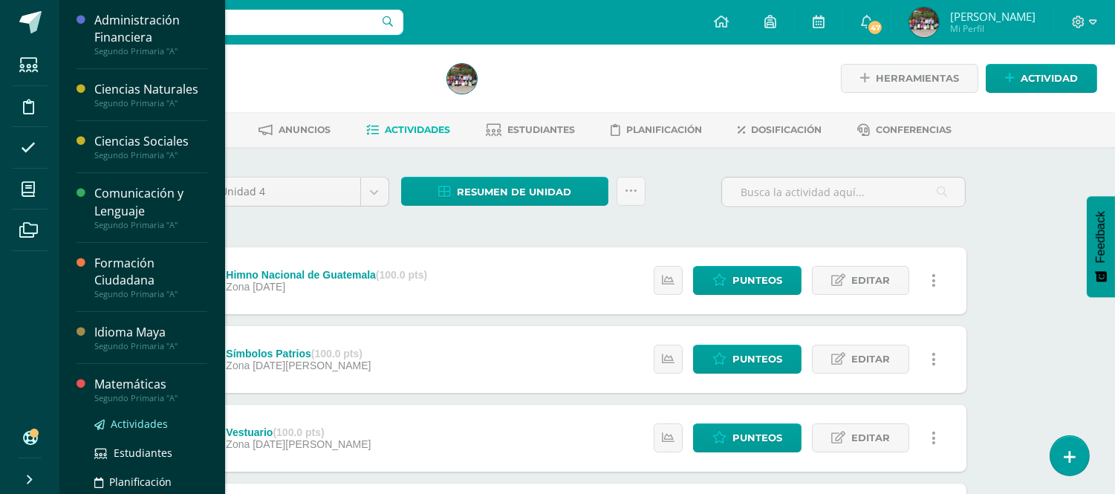
click at [149, 421] on span "Actividades" at bounding box center [139, 424] width 57 height 14
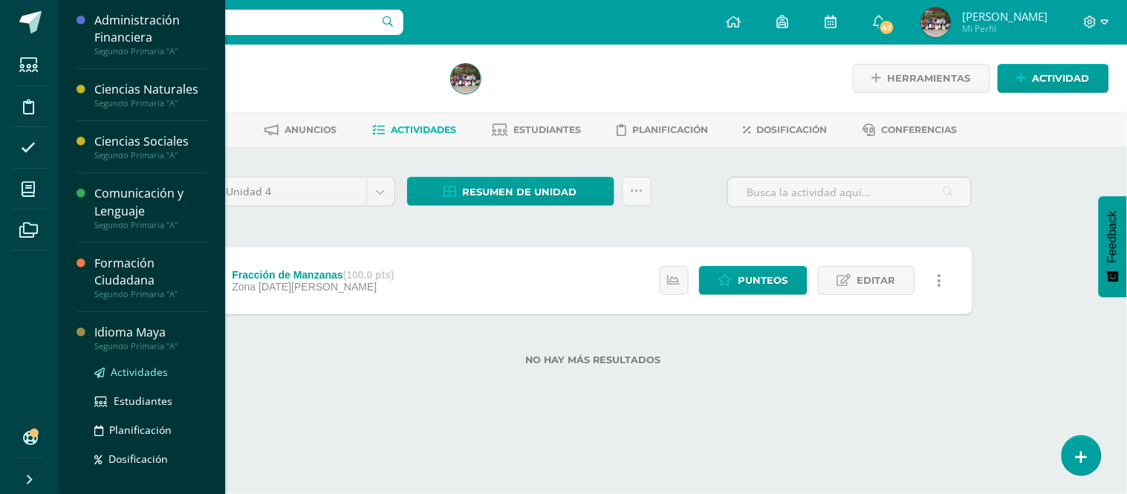
click at [132, 372] on span "Actividades" at bounding box center [139, 372] width 57 height 14
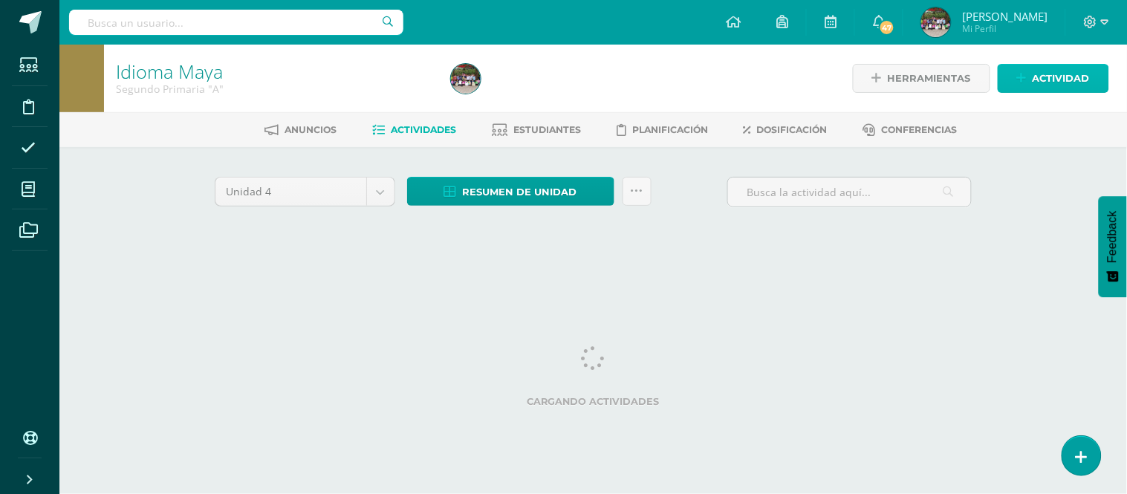
click at [1033, 80] on span "Actividad" at bounding box center [1061, 78] width 57 height 27
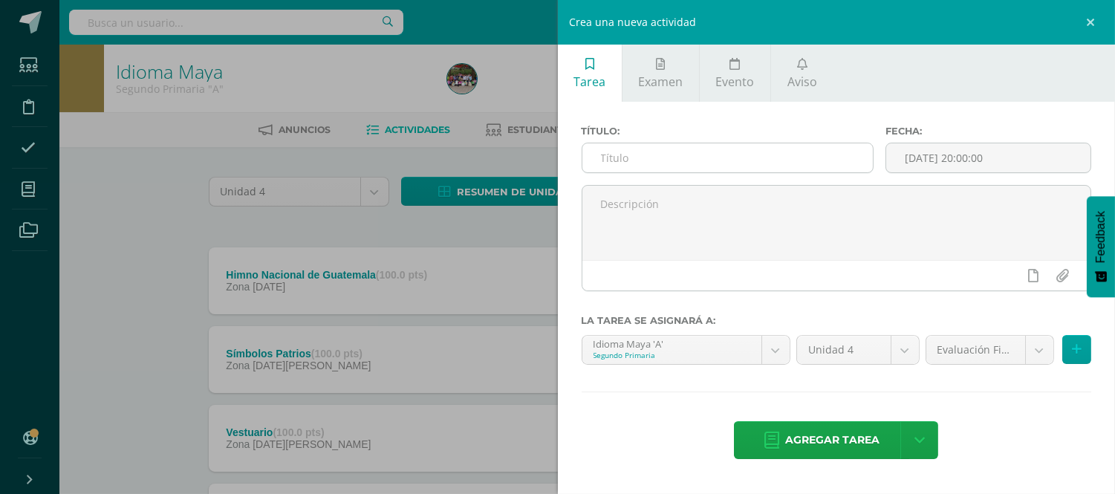
click at [793, 159] on input "text" at bounding box center [727, 157] width 291 height 29
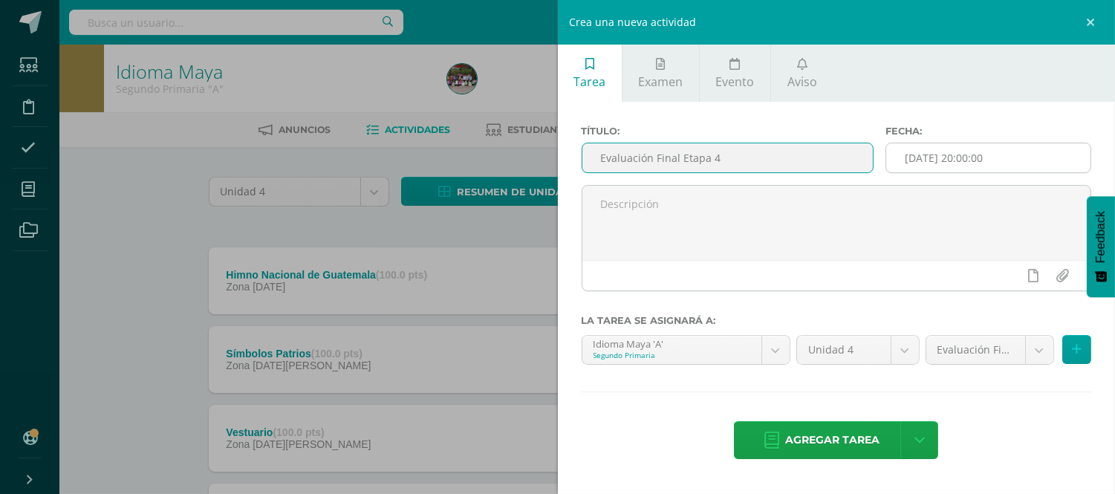
type input "Evaluación Final Etapa 4"
click at [1019, 152] on input "[DATE] 20:00:00" at bounding box center [988, 157] width 204 height 29
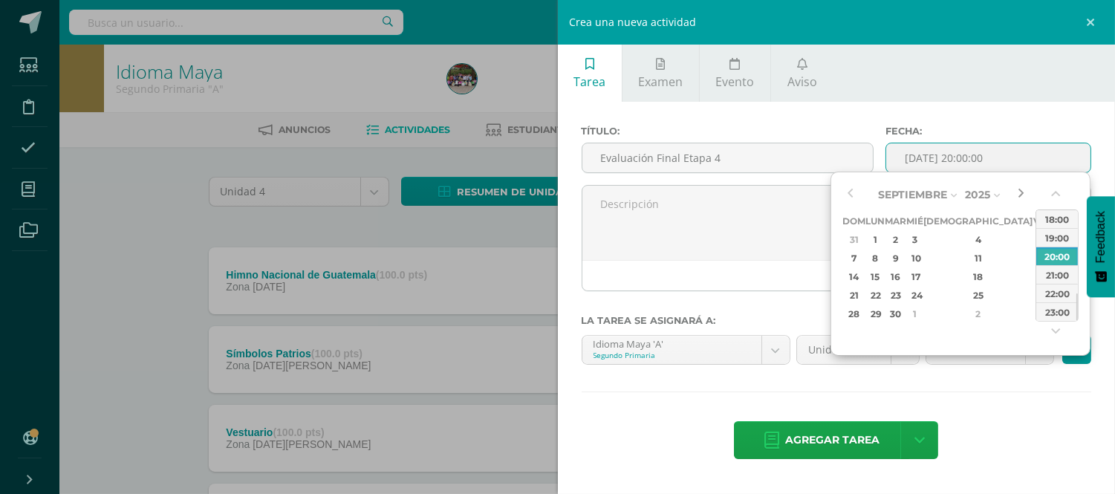
click at [1021, 198] on button "button" at bounding box center [1020, 194] width 15 height 22
click at [883, 258] on div "6" at bounding box center [876, 258] width 16 height 17
type input "2025-10-06 20:00"
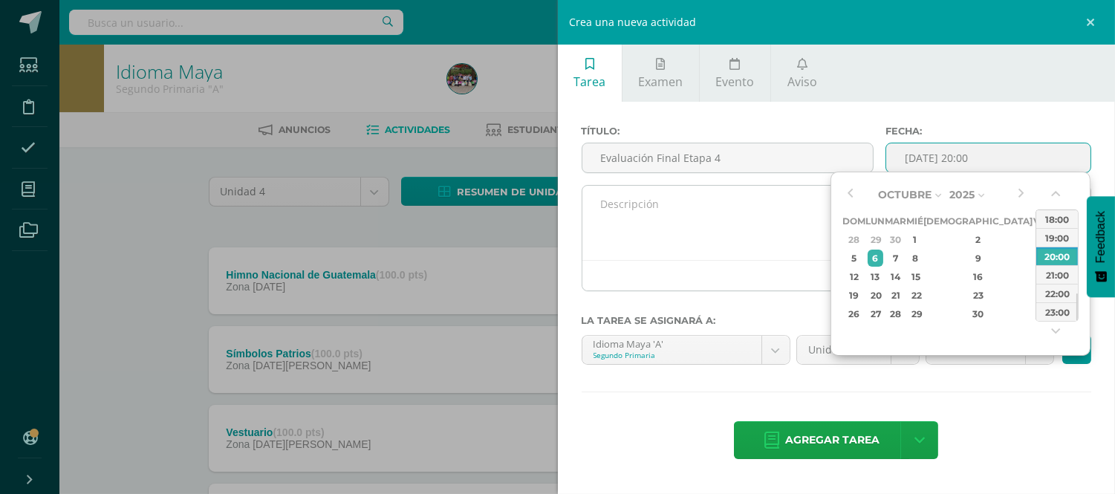
click at [717, 264] on div at bounding box center [836, 275] width 509 height 30
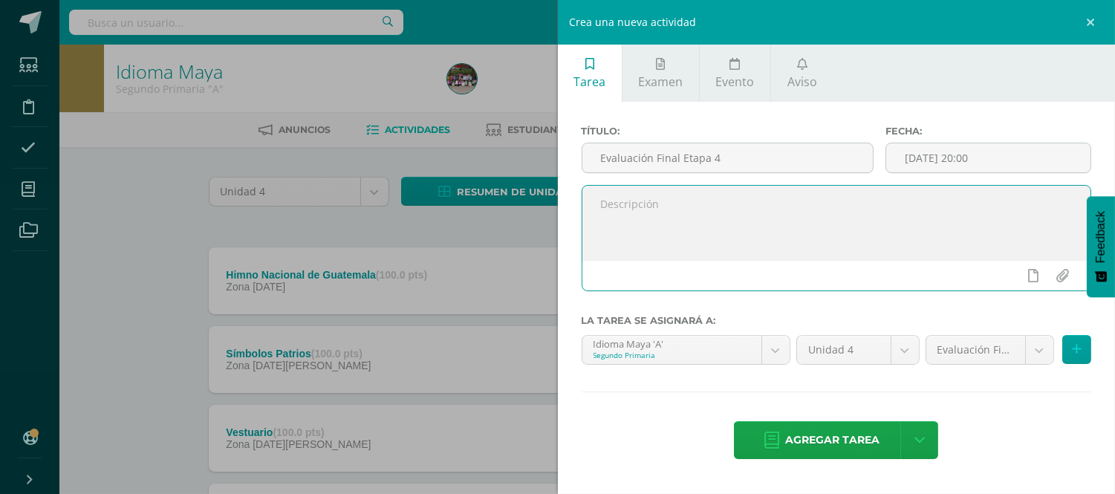
click at [783, 233] on textarea at bounding box center [836, 223] width 509 height 74
type textarea "E"
type textarea "Repasar lo visto durante la 4ta. Etapa."
click at [807, 439] on span "Agregar tarea" at bounding box center [832, 440] width 94 height 36
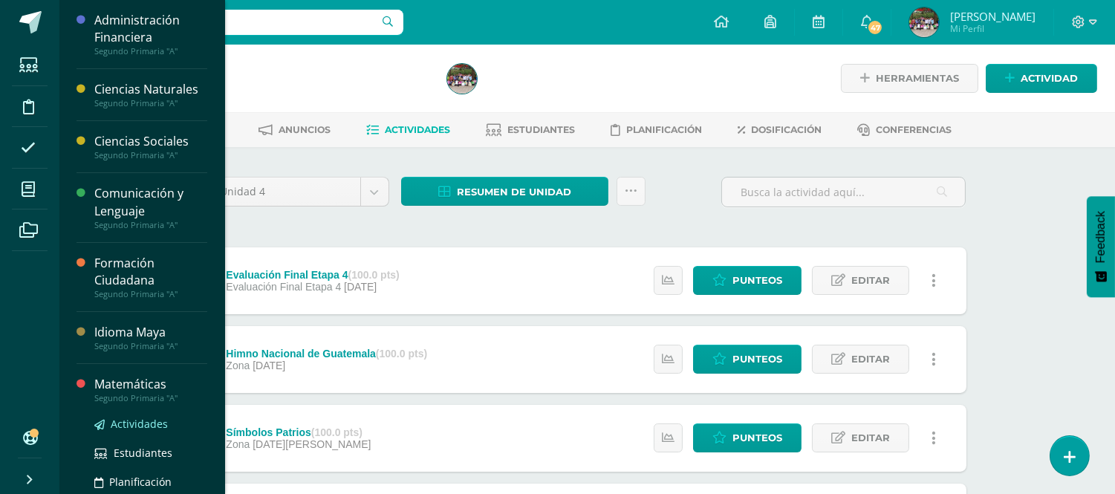
click at [155, 423] on span "Actividades" at bounding box center [139, 424] width 57 height 14
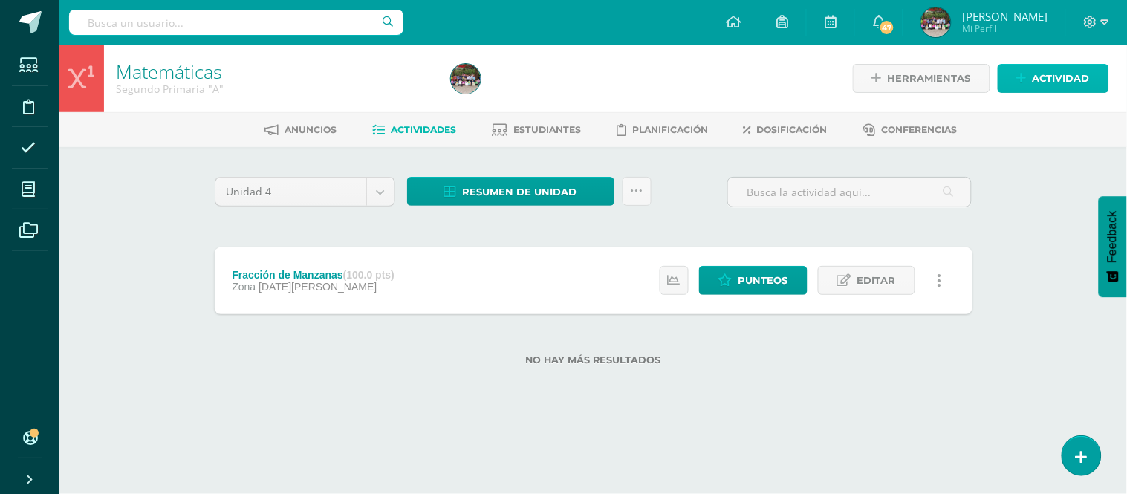
click at [1068, 78] on span "Actividad" at bounding box center [1061, 78] width 57 height 27
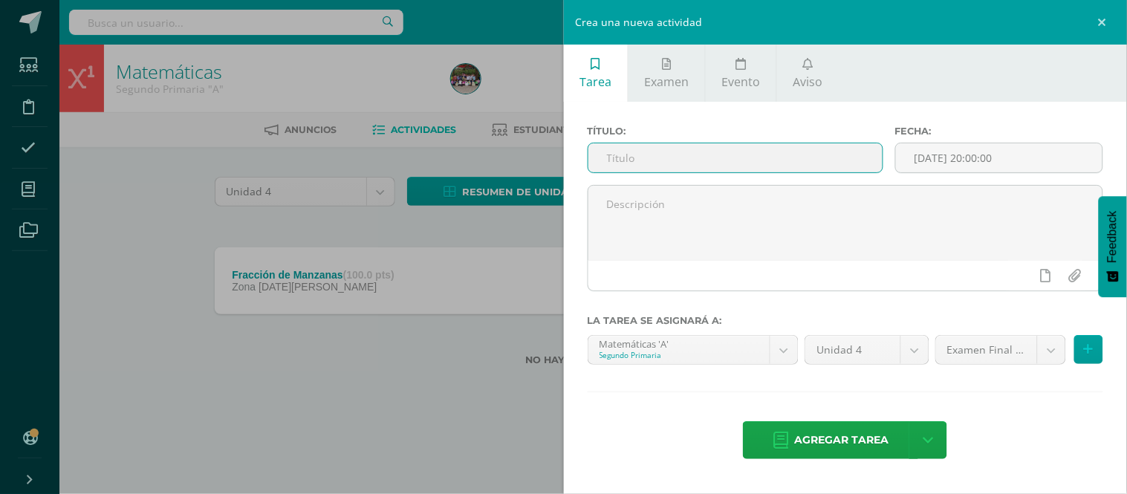
click at [727, 150] on input "text" at bounding box center [735, 157] width 294 height 29
type input "Adición y Sustracción de Fracciones de igual denominador."
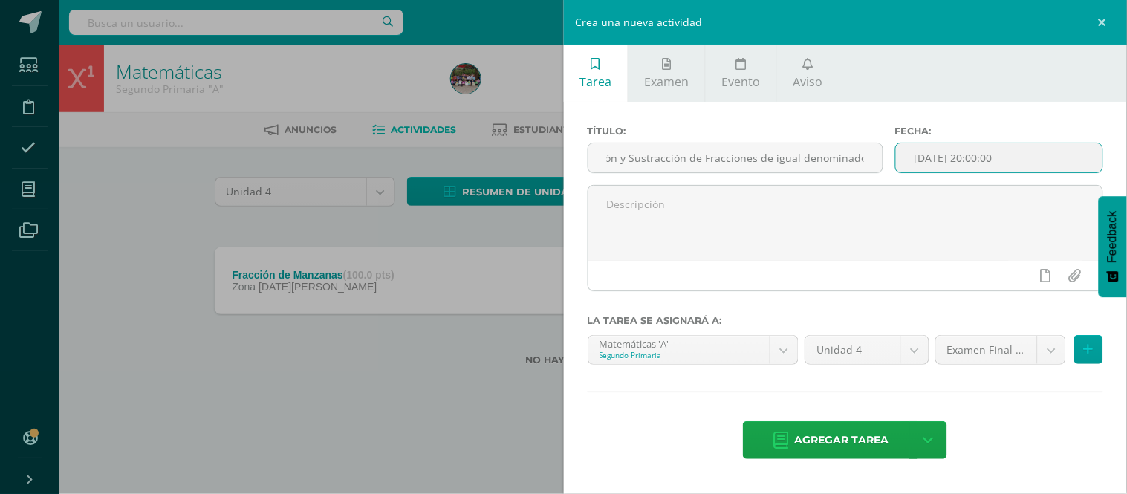
scroll to position [0, 0]
click at [1036, 155] on input "[DATE] 20:00:00" at bounding box center [999, 157] width 207 height 29
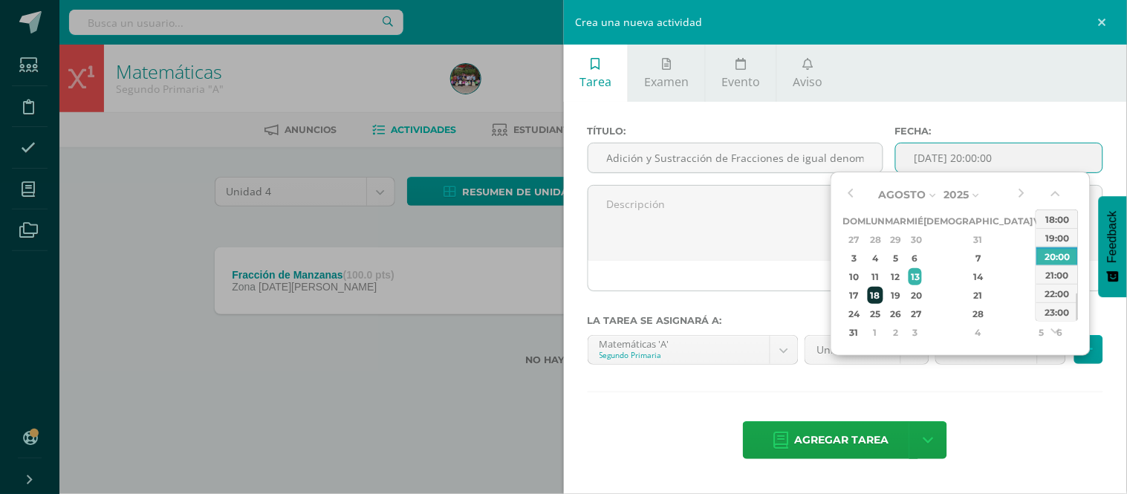
click at [881, 293] on div "18" at bounding box center [876, 295] width 16 height 17
type input "2025-08-18 20:00"
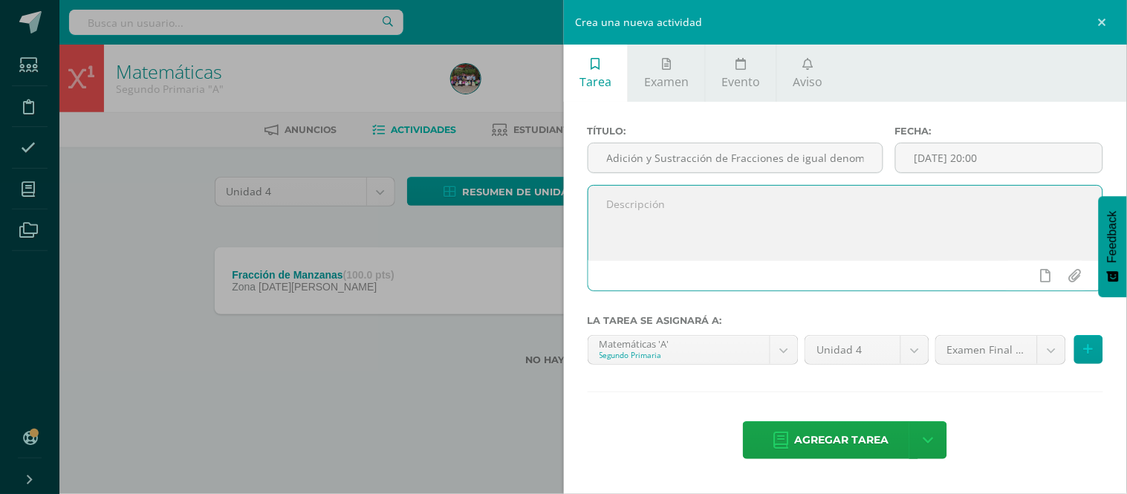
click at [677, 213] on textarea at bounding box center [845, 223] width 515 height 74
paste textarea "Parcial #1: Los estudiantes resolverán operaciones de fracciones con igual deno…"
type textarea "Parcial #1: Los estudiantes resolverán operaciones de fracciones con igual deno…"
click at [1050, 355] on body "Estudiantes Disciplina Asistencia Mis cursos Archivos Soporte Centro de ayuda Ú…" at bounding box center [563, 206] width 1127 height 413
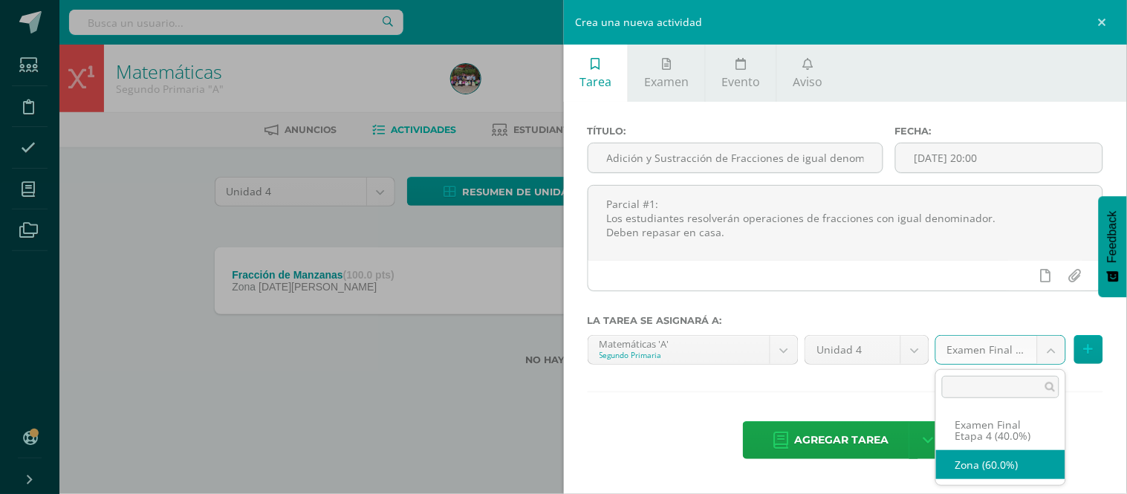
select select "190459"
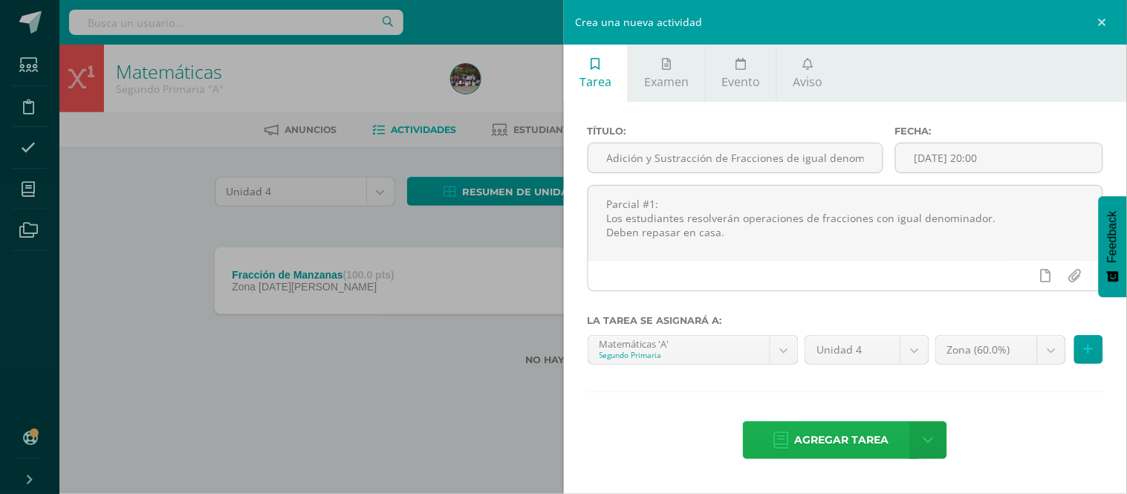
click at [805, 435] on span "Agregar tarea" at bounding box center [841, 440] width 94 height 36
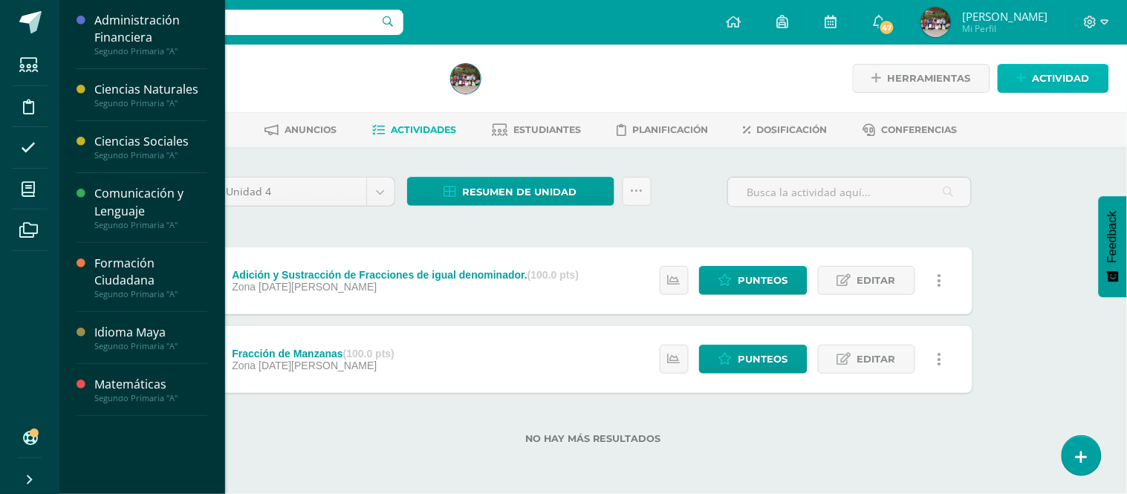
click at [1056, 82] on span "Actividad" at bounding box center [1061, 78] width 57 height 27
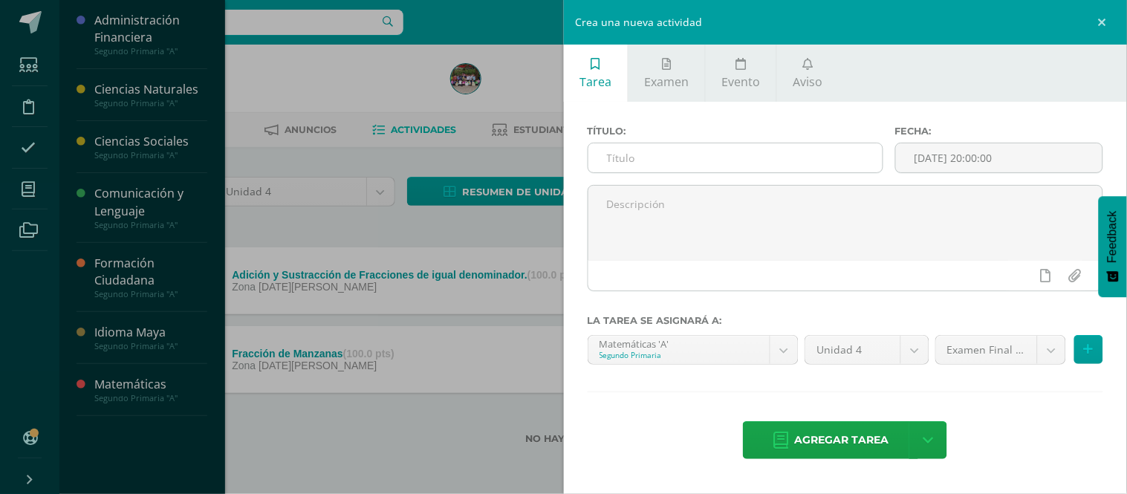
click at [701, 166] on input "text" at bounding box center [735, 157] width 294 height 29
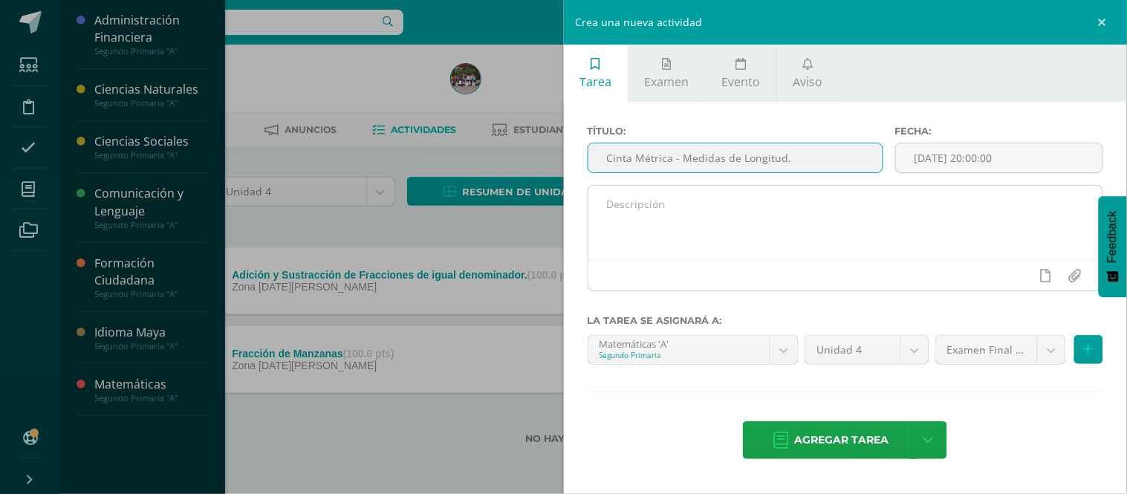
type input "Cinta Métrica - Medidas de Longitud."
click at [707, 214] on textarea at bounding box center [845, 223] width 515 height 74
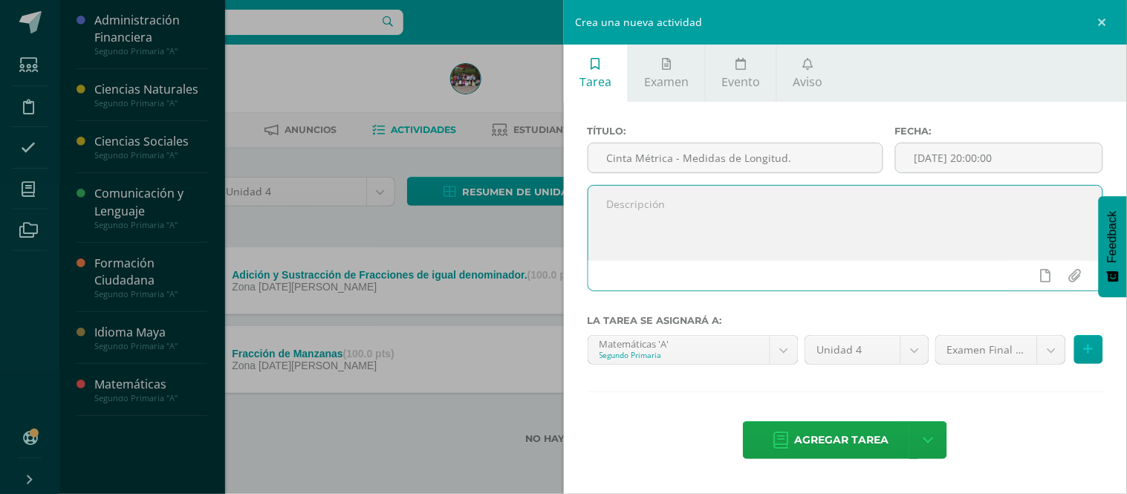
paste textarea "Cinta Métrica: Crear una cinta métrica de 100cm. Y los estudiantes resolverán u…"
type textarea "Cinta Métrica: Crear una cinta métrica de 100cm. Y los estudiantes resolverán u…"
click at [1048, 156] on input "[DATE] 20:00:00" at bounding box center [999, 157] width 207 height 29
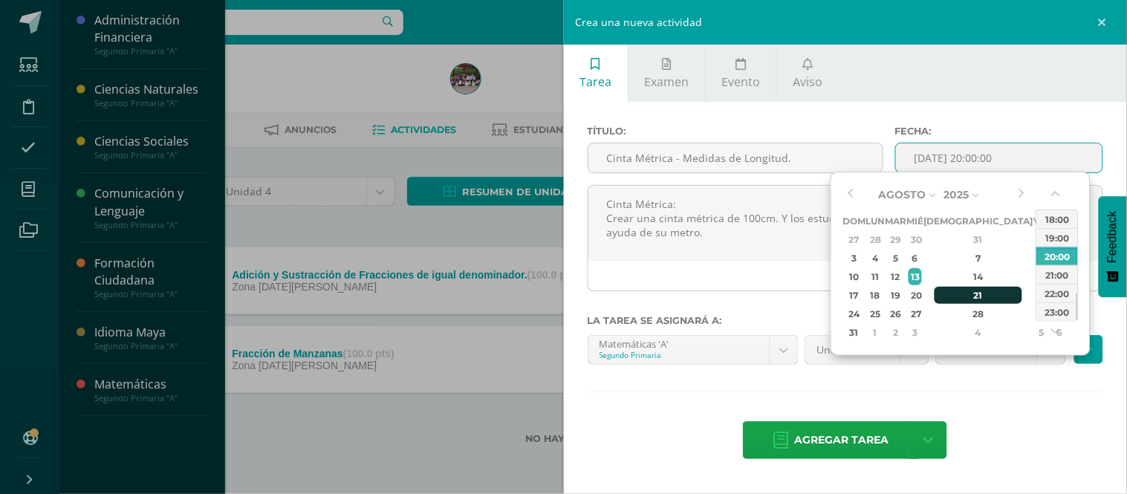
click at [964, 295] on div "21" at bounding box center [979, 295] width 88 height 17
type input "2025-08-21 20:00"
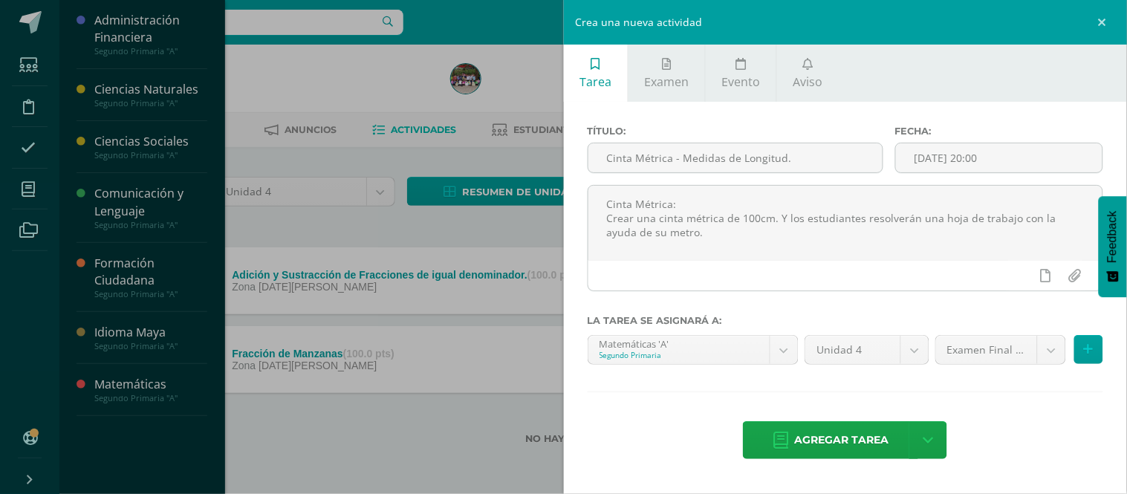
click at [833, 399] on div "Título: Cinta Métrica - Medidas de Longitud. Fecha: 2025-08-21 20:00 Cinta Métr…" at bounding box center [846, 294] width 564 height 384
click at [1052, 352] on body "Tarea asignada exitosamente Estudiantes Disciplina Asistencia Mis cursos Archiv…" at bounding box center [563, 246] width 1127 height 492
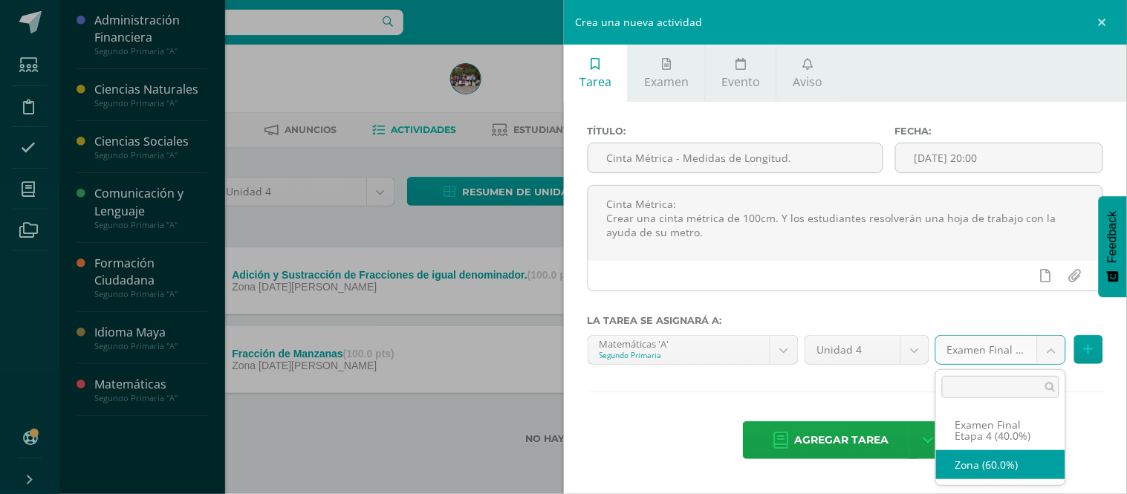
select select "190459"
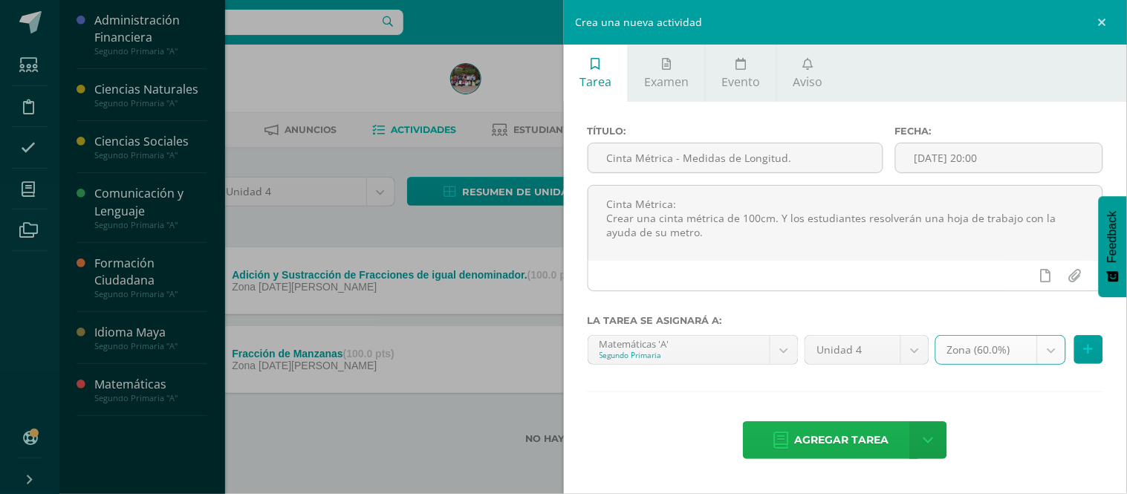
click at [810, 449] on span "Agregar tarea" at bounding box center [841, 440] width 94 height 36
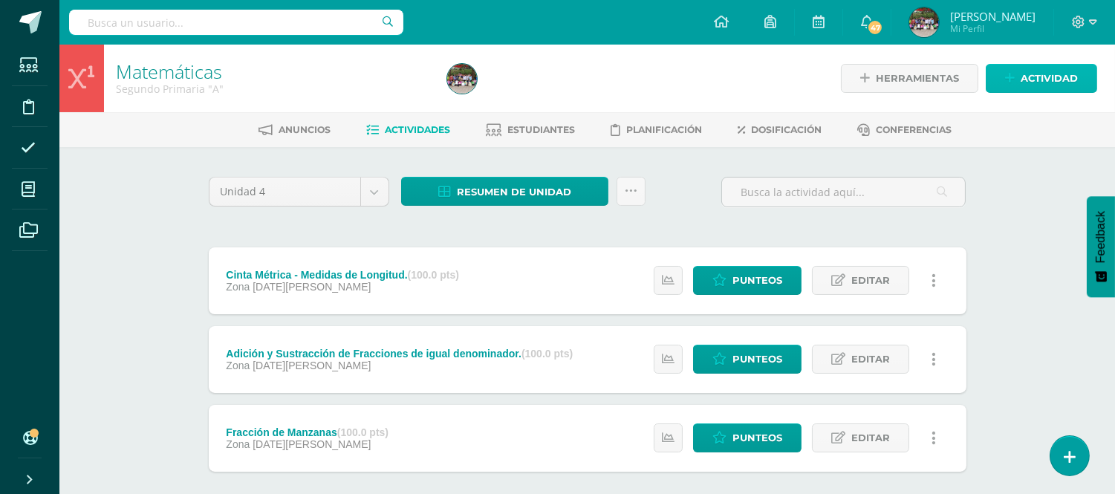
click at [1037, 82] on span "Actividad" at bounding box center [1049, 78] width 57 height 27
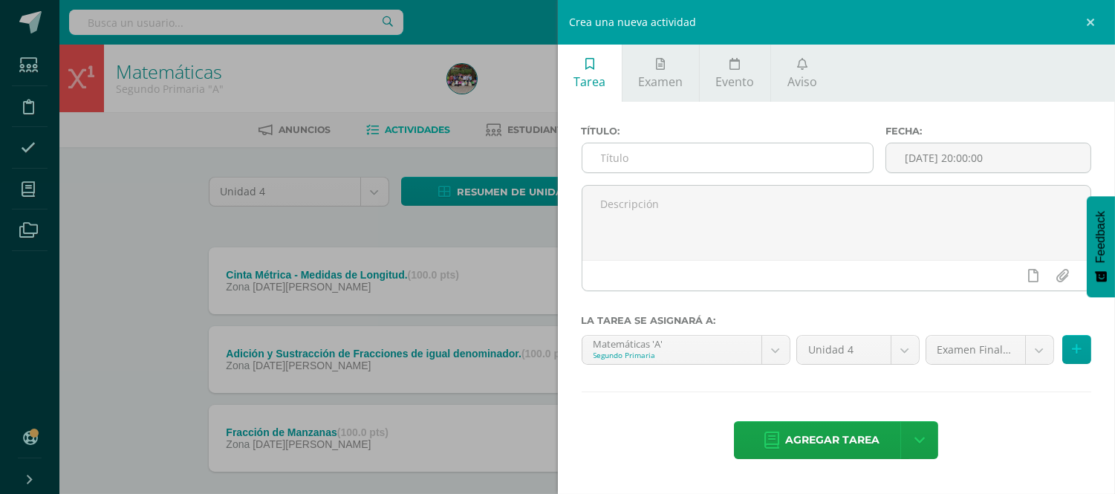
click at [679, 153] on input "text" at bounding box center [727, 157] width 291 height 29
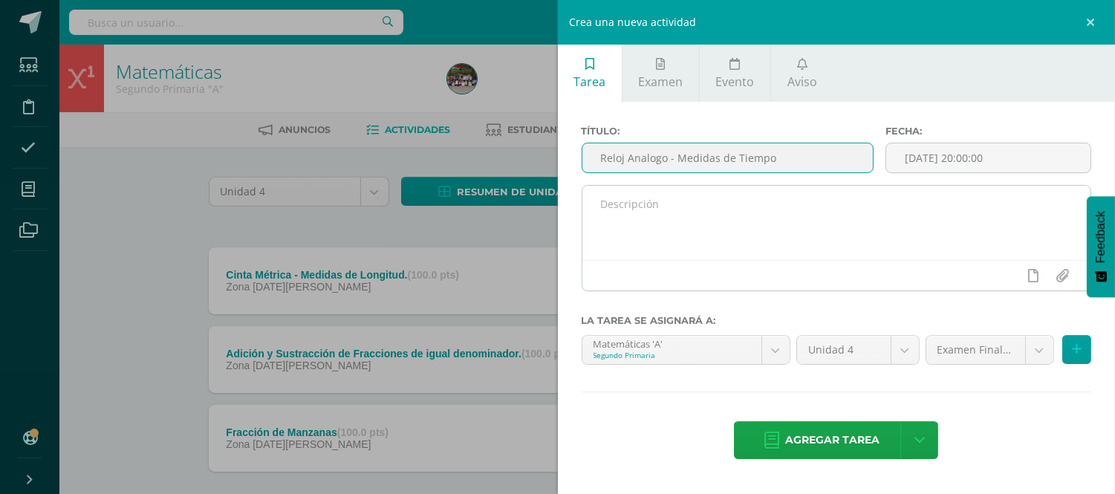
type input "Reloj Analogo - Medidas de Tiempo"
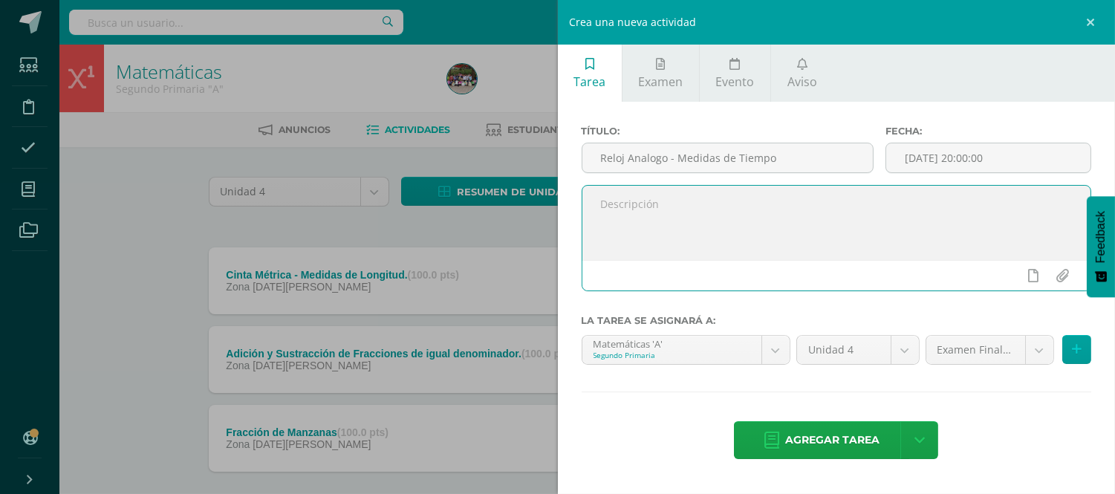
paste textarea "Reloj Análogo: Presentar en clase un plato desechable circular, un broche alemá…"
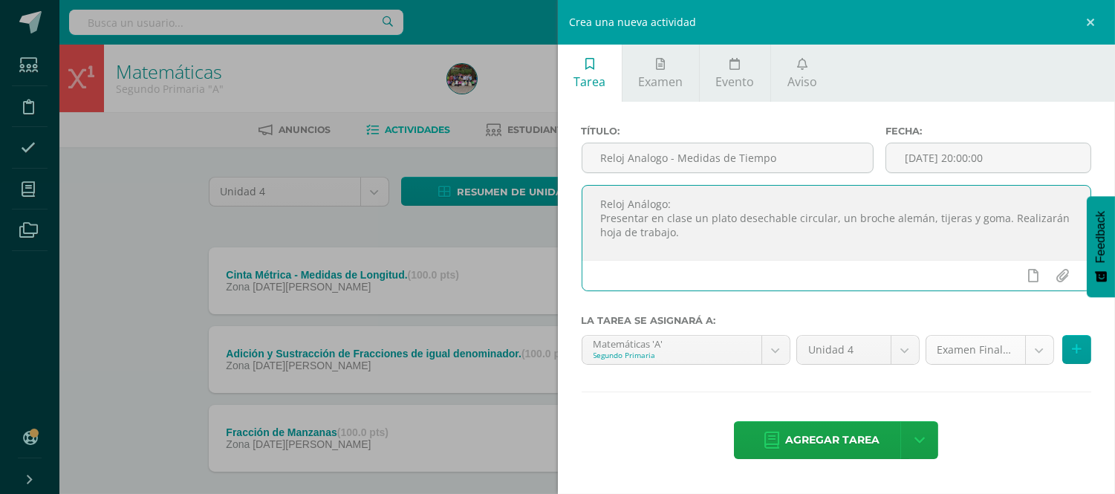
type textarea "Reloj Análogo: Presentar en clase un plato desechable circular, un broche alemá…"
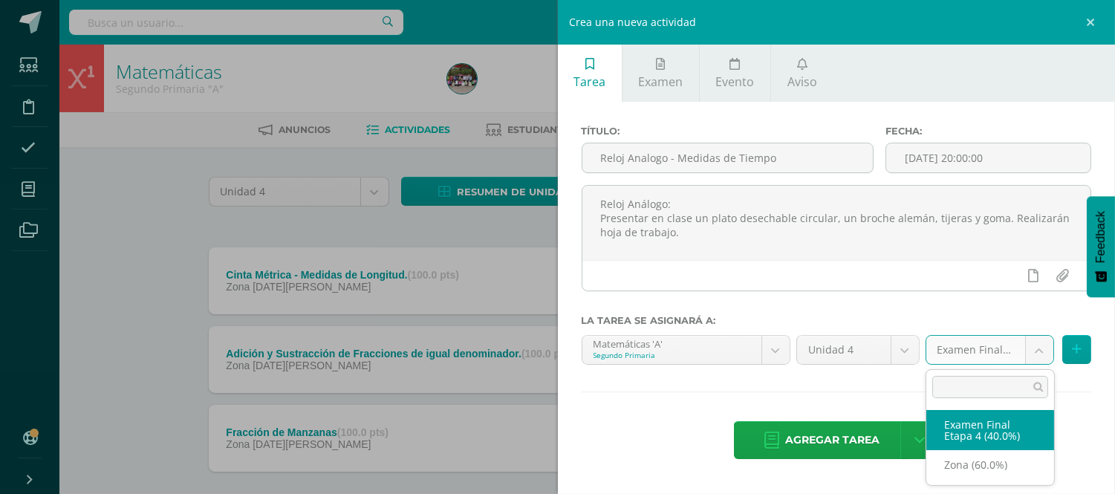
click at [1042, 348] on body "Tarea asignada exitosamente Estudiantes Disciplina Asistencia Mis cursos Archiv…" at bounding box center [557, 285] width 1115 height 571
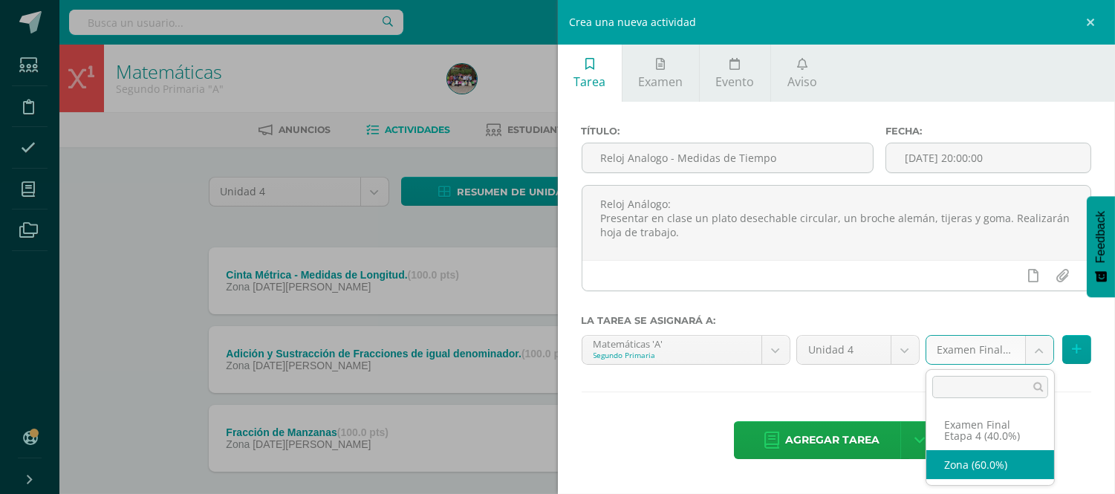
select select "190459"
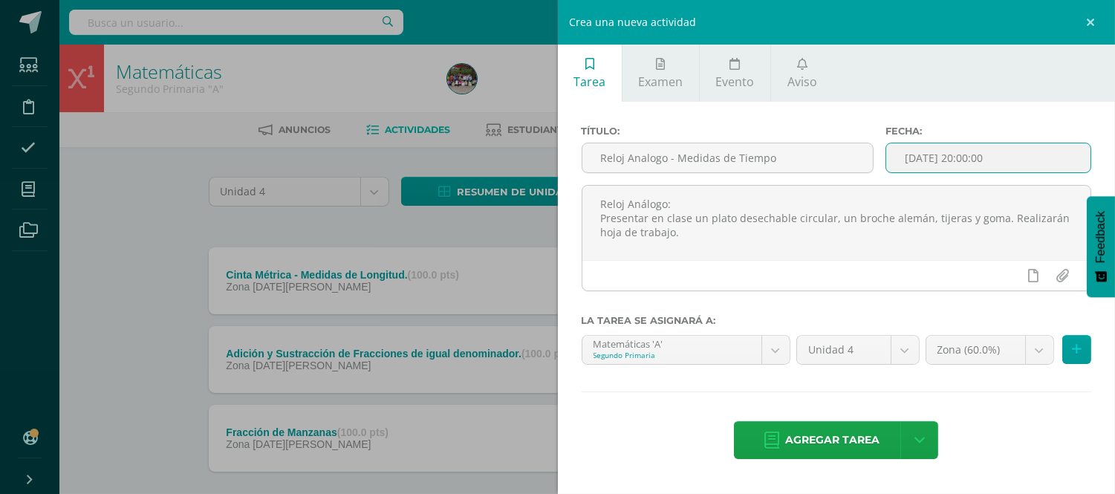
click at [1036, 157] on input "[DATE] 20:00:00" at bounding box center [988, 157] width 204 height 29
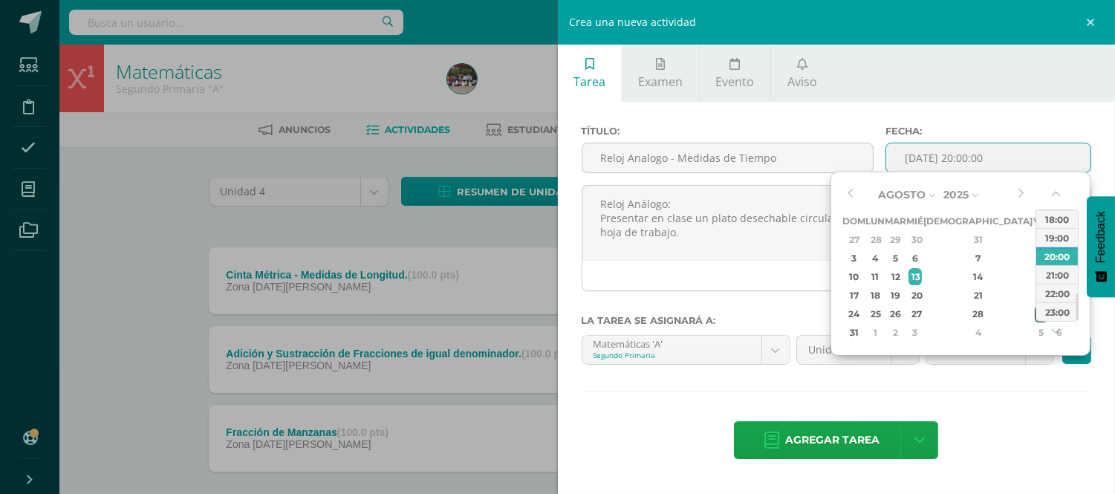
click at [1035, 314] on div "29" at bounding box center [1041, 313] width 13 height 17
type input "2025-08-29 20:00"
click at [729, 397] on div "Título: Reloj Analogo - Medidas de Tiempo Fecha: 2025-08-29 20:00 Reloj Análogo…" at bounding box center [837, 294] width 558 height 384
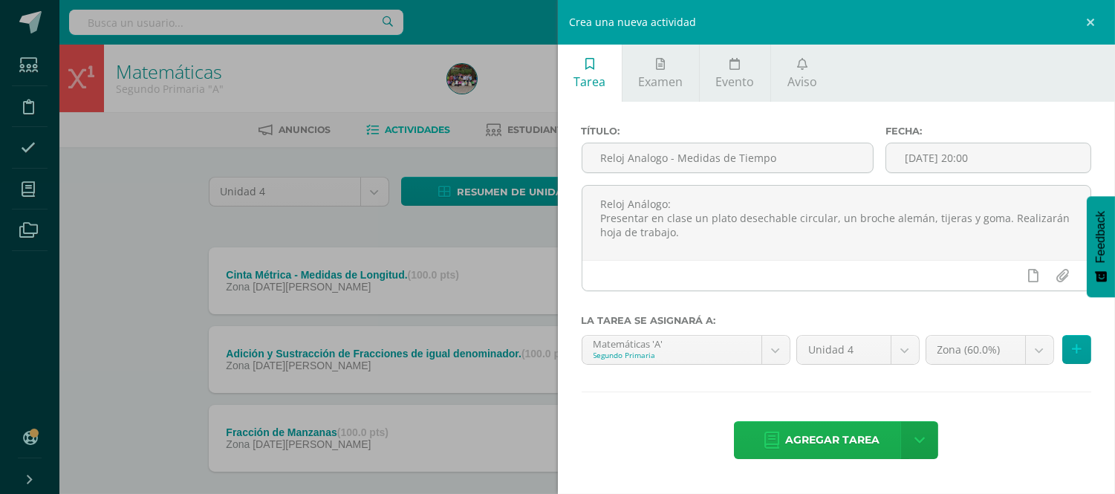
click at [842, 450] on span "Agregar tarea" at bounding box center [832, 440] width 94 height 36
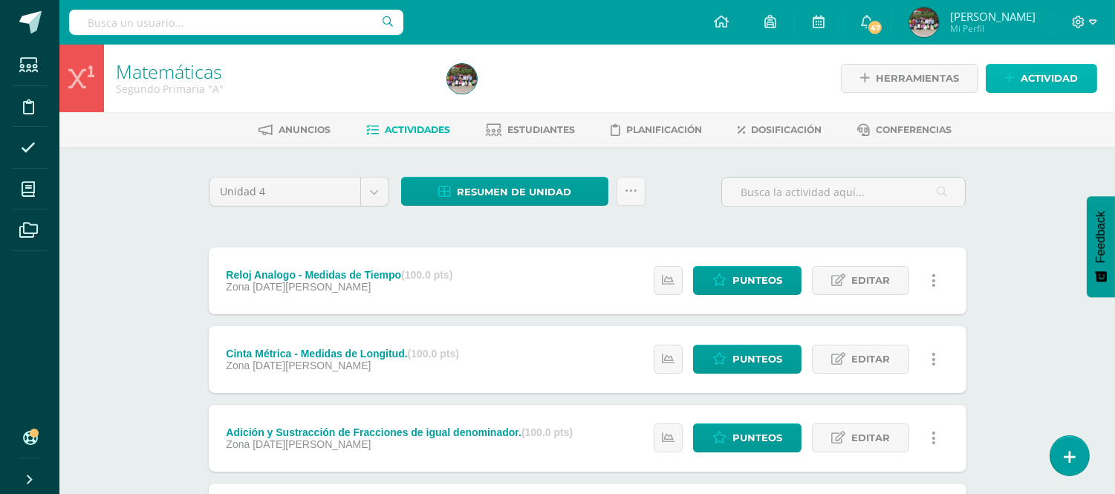
click at [1037, 83] on span "Actividad" at bounding box center [1049, 78] width 57 height 27
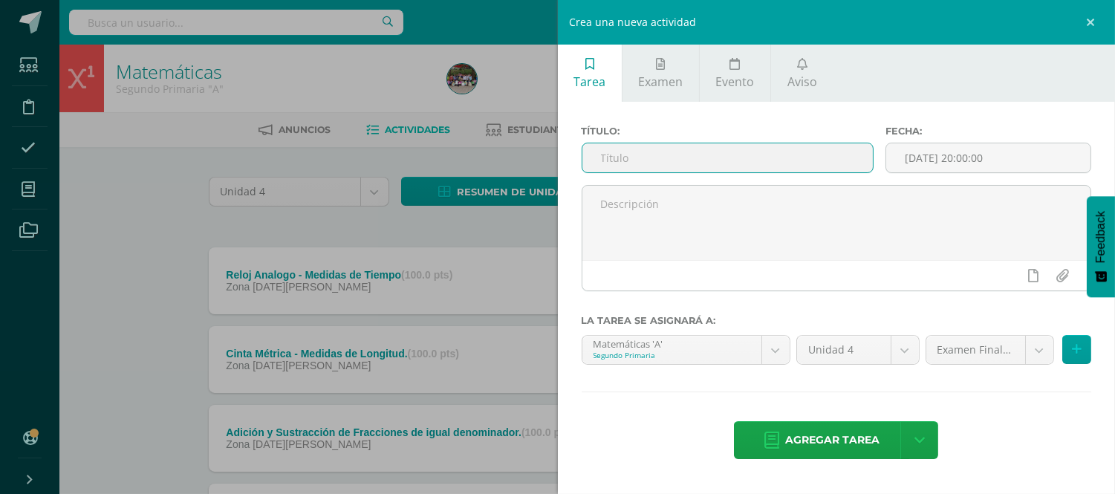
click at [812, 151] on input "text" at bounding box center [727, 157] width 291 height 29
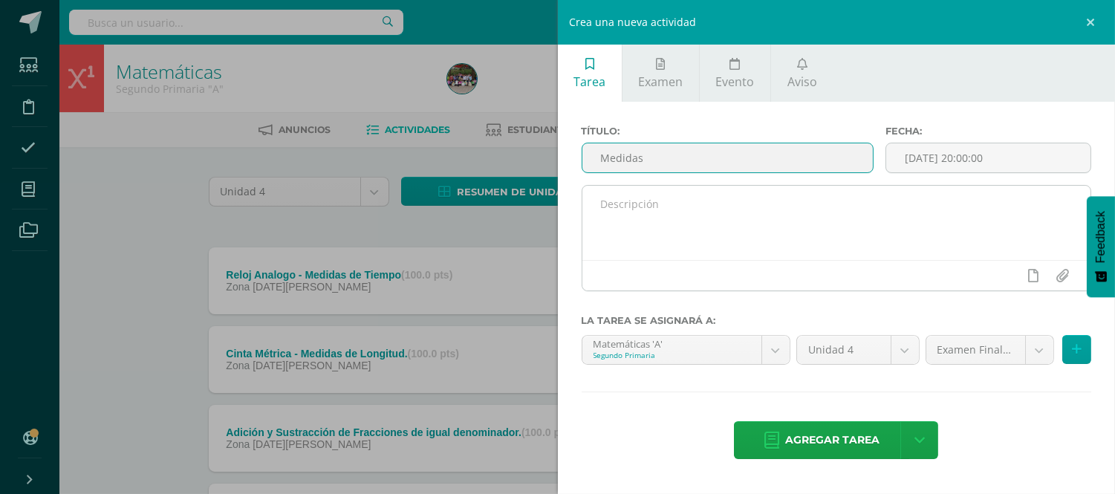
type input "Medidas"
click at [990, 206] on textarea at bounding box center [836, 223] width 509 height 74
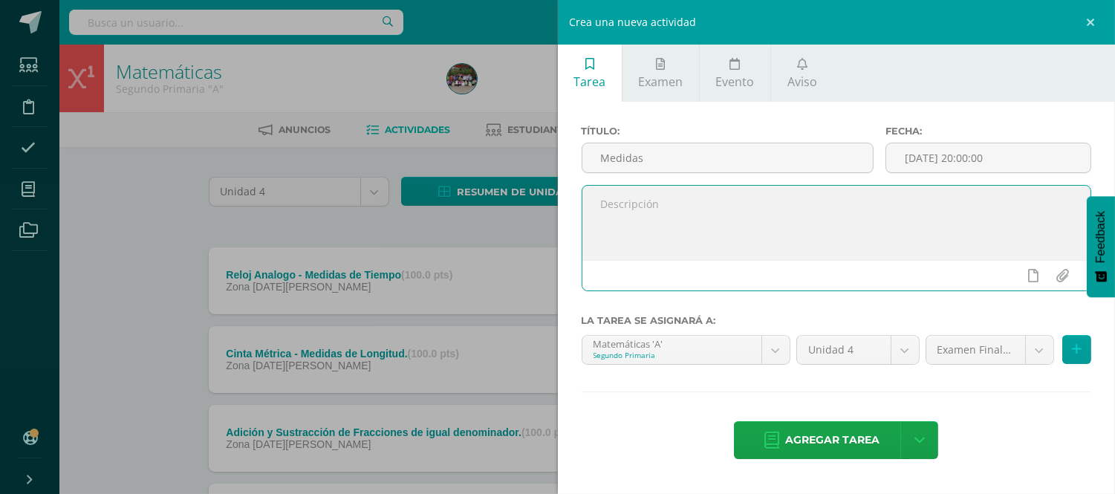
paste textarea "Reloj Análogo: Presentar en clase un plato desechable circular, un broche alemá…"
type textarea "Reloj Análogo: Presentar en clase un plato desechable circular, un broche alemá…"
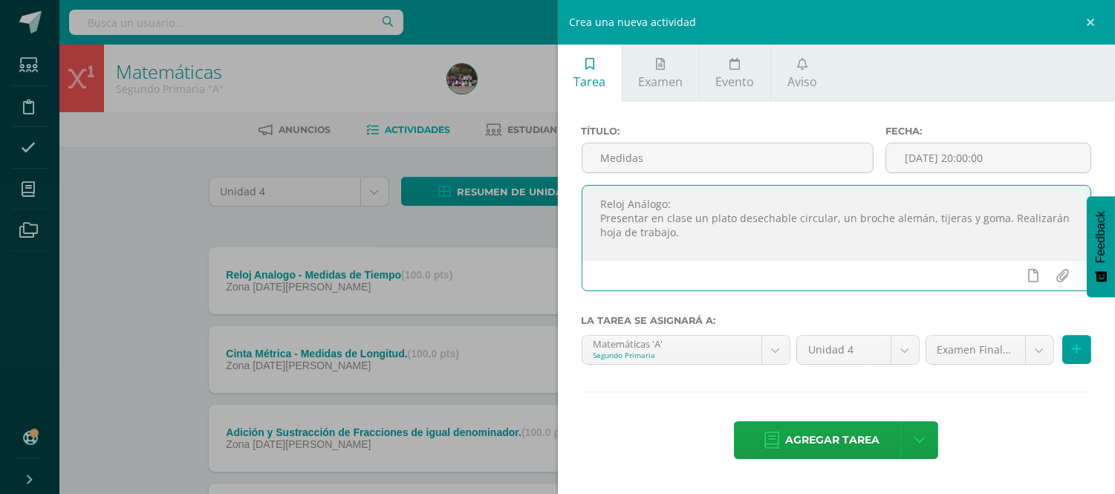
drag, startPoint x: 777, startPoint y: 247, endPoint x: 599, endPoint y: 205, distance: 183.1
click at [599, 205] on textarea "Reloj Análogo: Presentar en clase un plato desechable circular, un broche alemá…" at bounding box center [836, 223] width 509 height 74
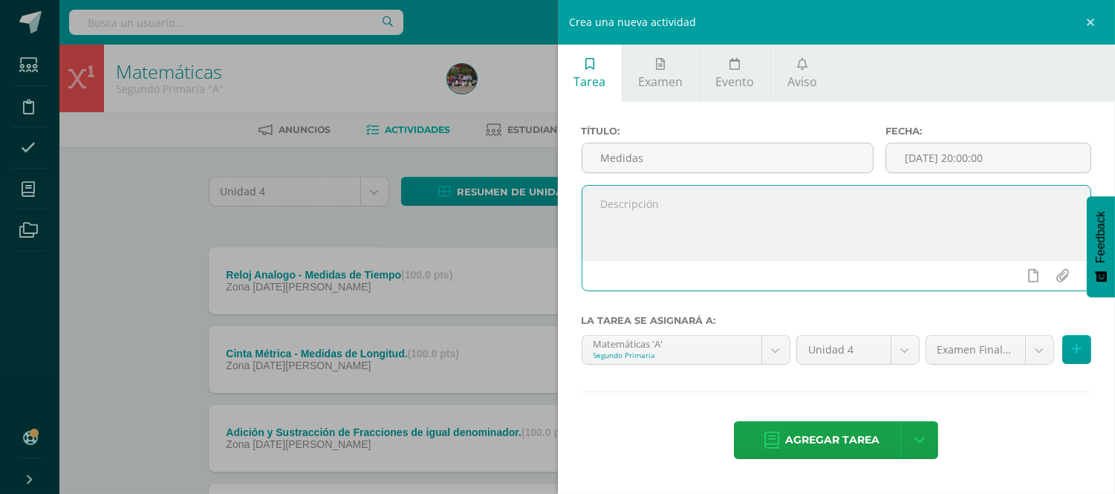
paste textarea "Album: Los estudiantes realizarán los cuadros de conversiones sobre las medas v…"
type textarea "Álbum: Los estudiantes realizarán los cuadros de conversiones sobre las medas v…"
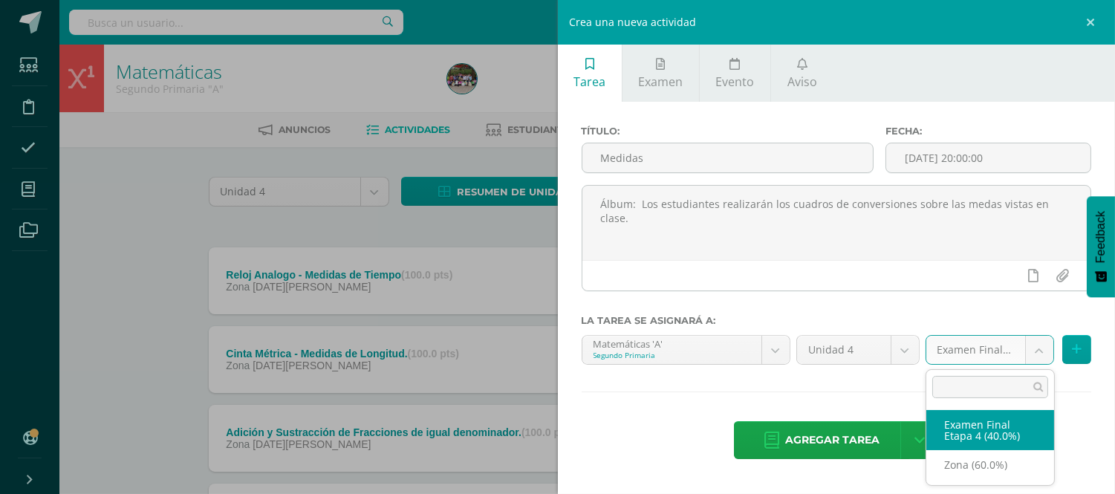
click at [1036, 357] on body "Tarea asignada exitosamente Estudiantes Disciplina Asistencia Mis cursos Archiv…" at bounding box center [557, 324] width 1115 height 649
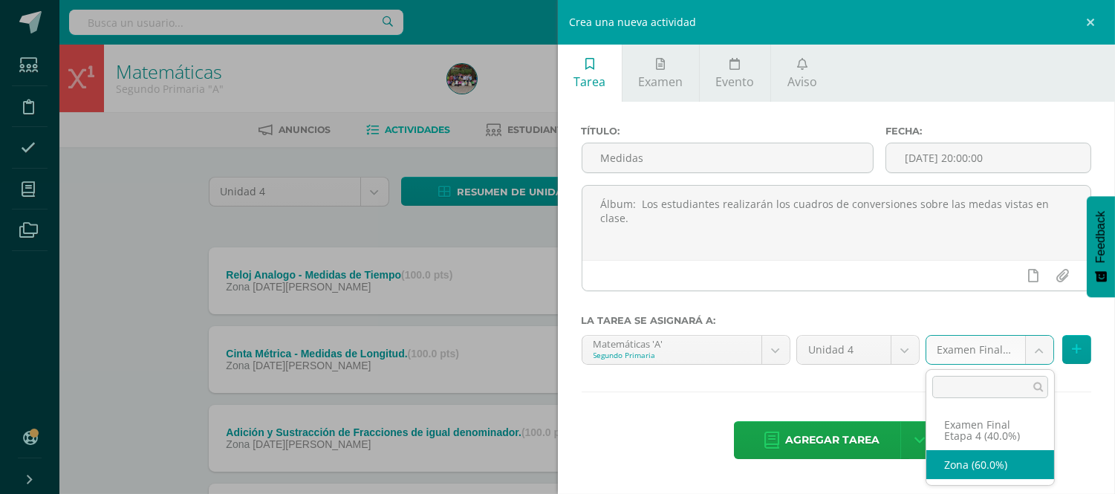
select select "190459"
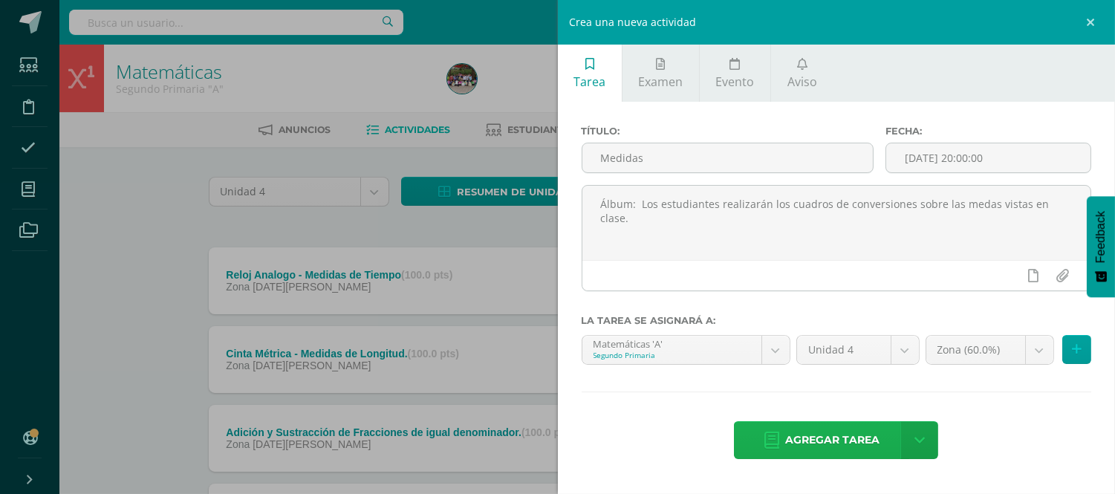
click at [805, 440] on span "Agregar tarea" at bounding box center [832, 440] width 94 height 36
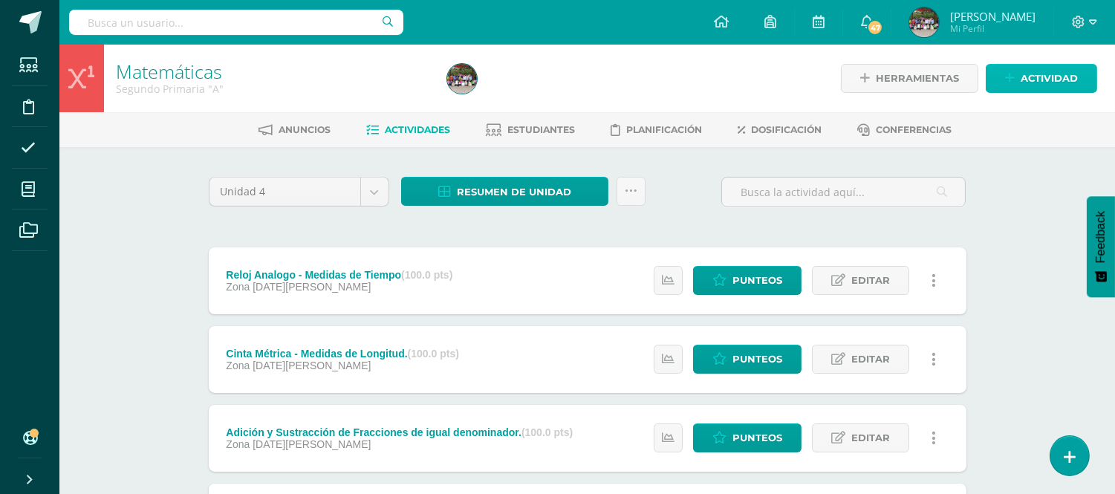
click at [1016, 91] on link "Actividad" at bounding box center [1041, 78] width 111 height 29
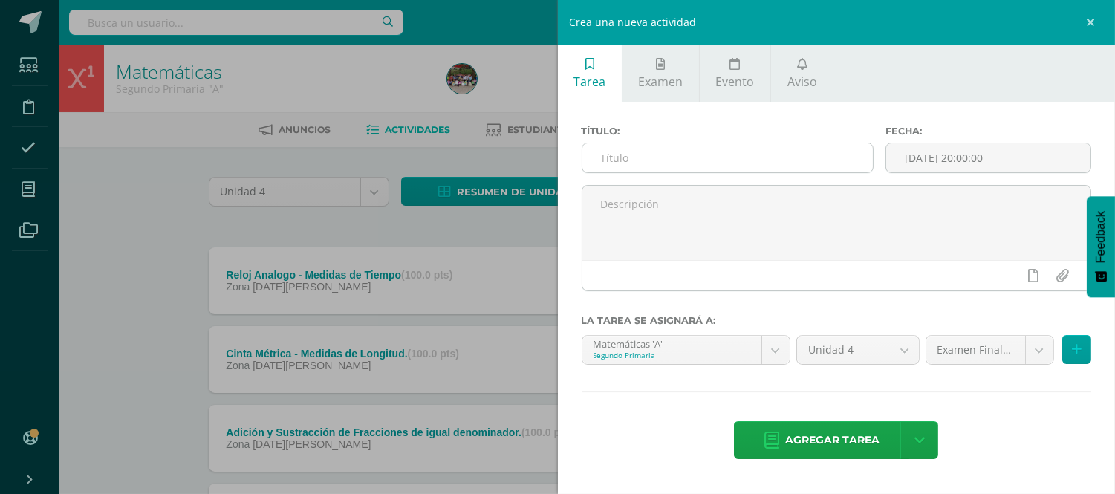
click at [783, 166] on input "text" at bounding box center [727, 157] width 291 height 29
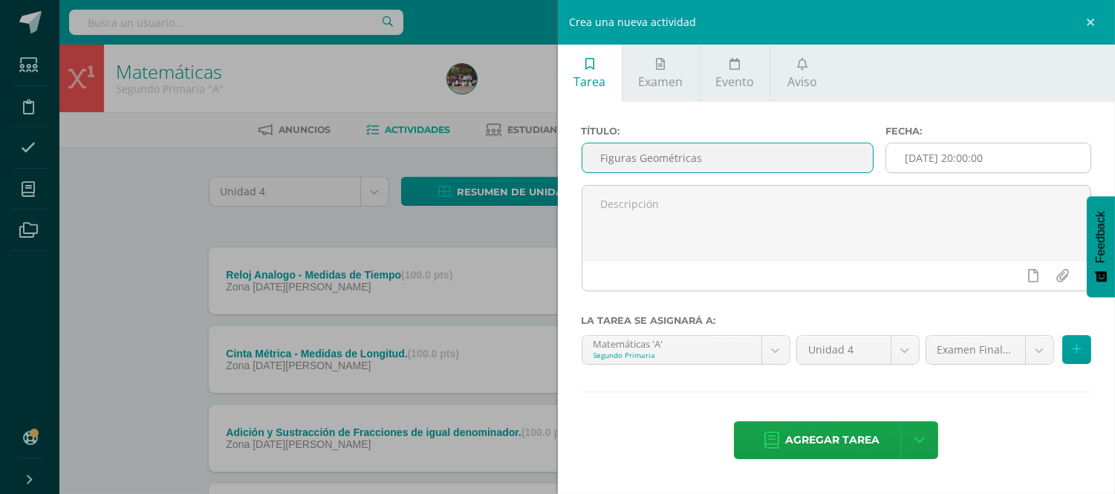
type input "Figuras Geométricas"
click at [1018, 153] on input "[DATE] 20:00:00" at bounding box center [988, 157] width 204 height 29
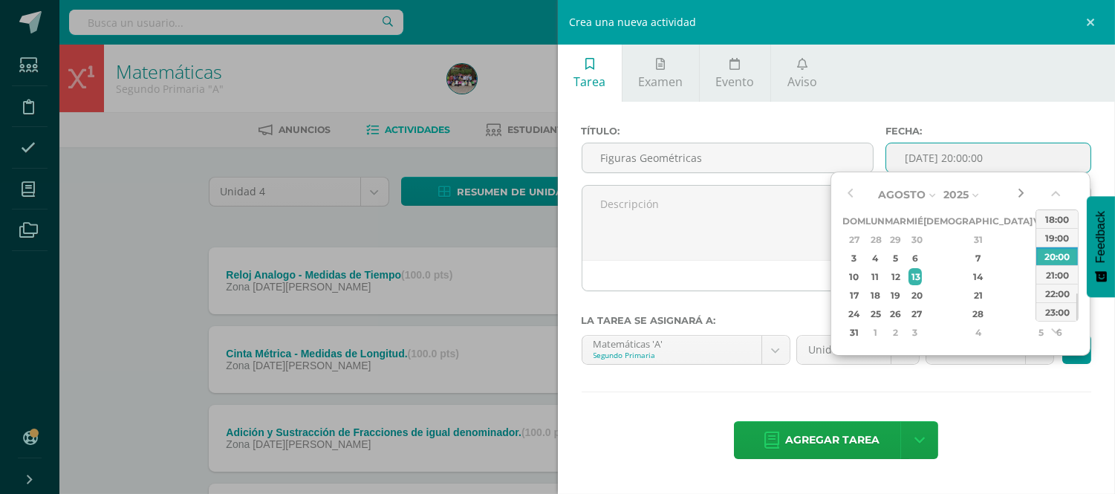
click at [1022, 191] on button "button" at bounding box center [1020, 194] width 15 height 22
click at [1035, 234] on div "5" at bounding box center [1041, 239] width 13 height 17
type input "2025-09-05 20:00"
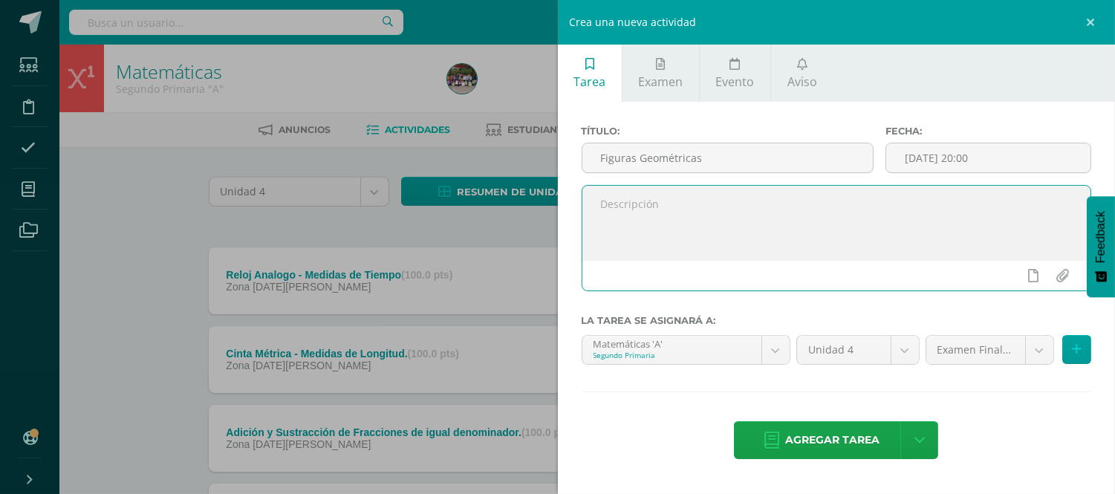
click at [737, 235] on textarea at bounding box center [836, 223] width 509 height 74
paste textarea "Figuras 2B: Presentar en clase una maqueta de las figuras geométricas vistos en…"
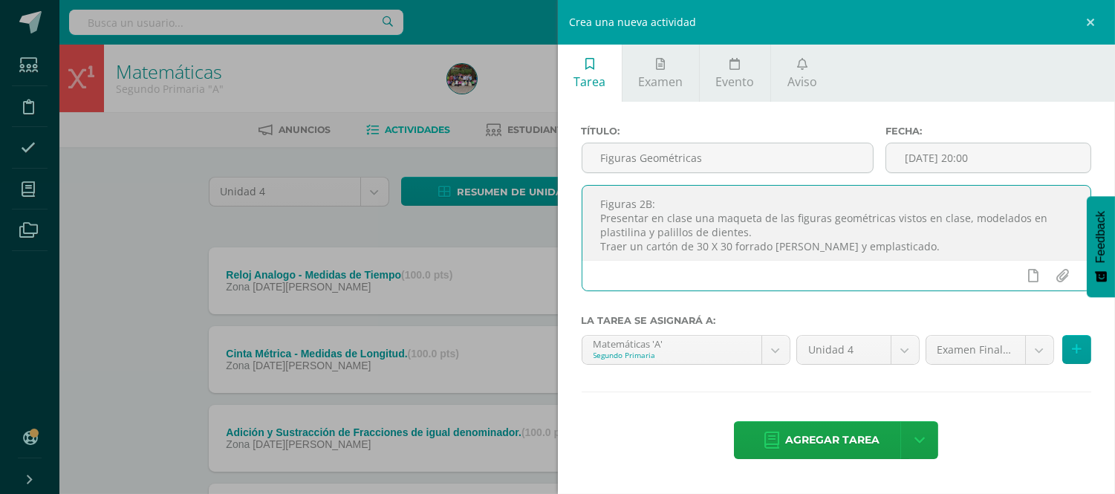
scroll to position [7, 0]
type textarea "Figuras 2B: Presentar en clase una maqueta de las figuras geométricas vistos en…"
click at [1033, 352] on body "Tarea asignada exitosamente Estudiantes Disciplina Asistencia Mis cursos Archiv…" at bounding box center [557, 364] width 1115 height 728
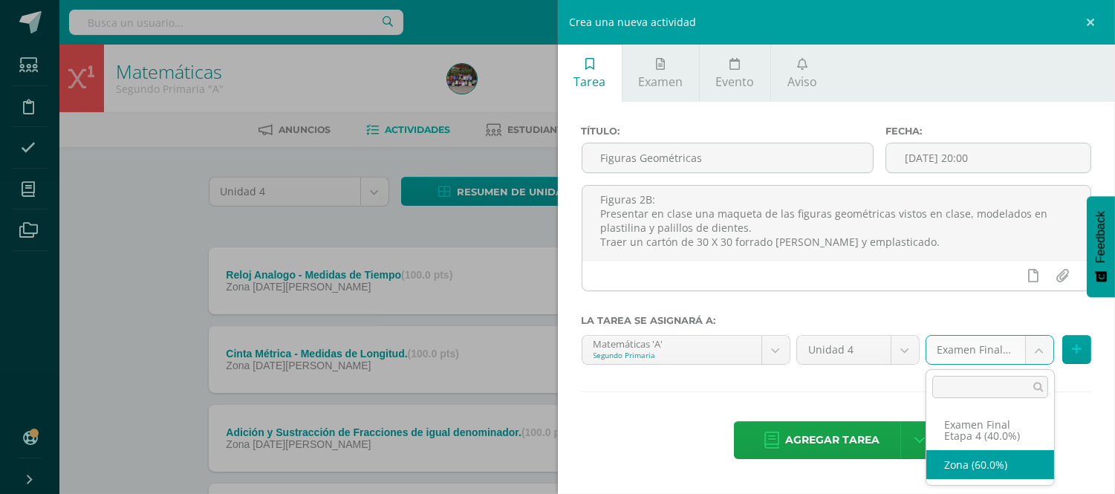
select select "190459"
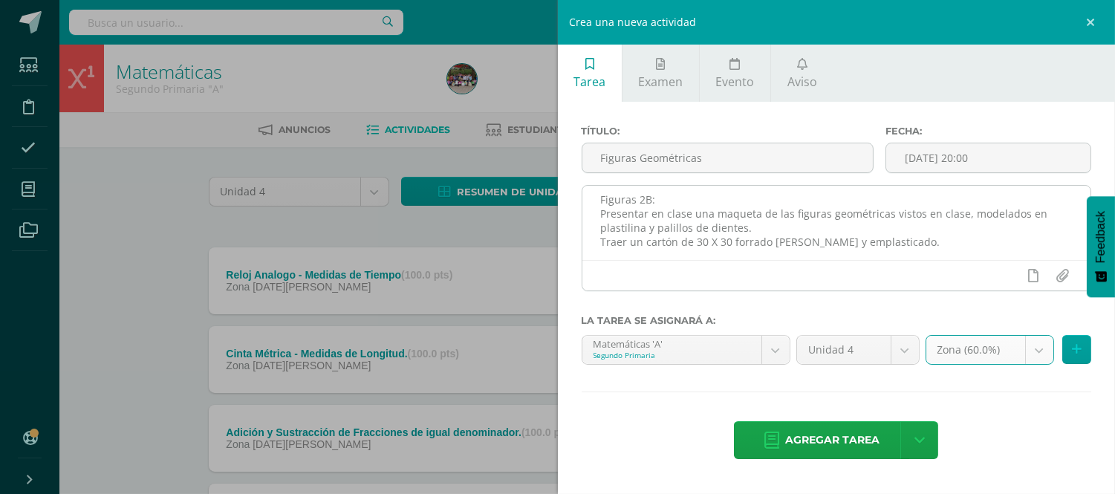
click at [648, 209] on textarea "Figuras 2B: Presentar en clase una maqueta de las figuras geométricas vistos en…" at bounding box center [836, 223] width 509 height 74
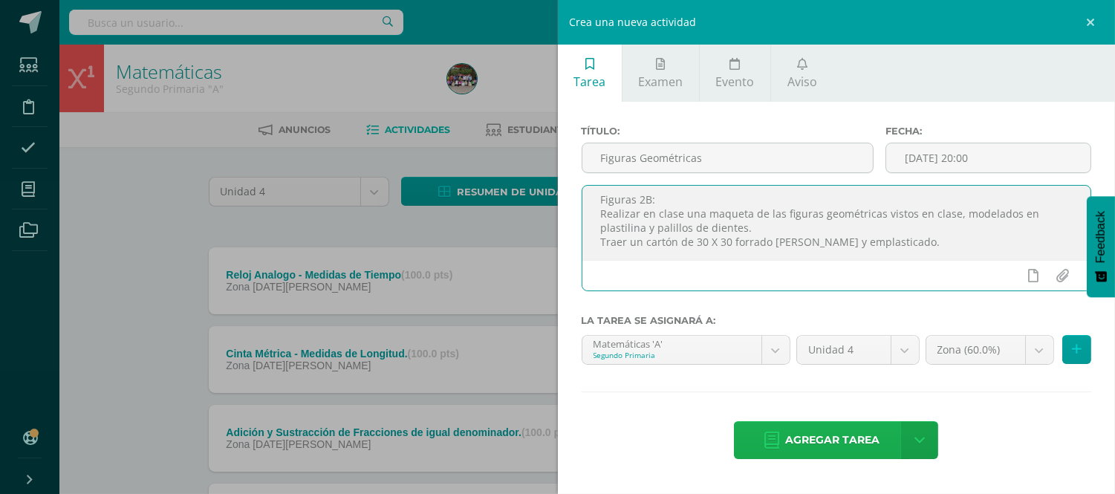
type textarea "Figuras 2B: Realizar en clase una maqueta de las figuras geométricas vistos en …"
click at [842, 446] on span "Agregar tarea" at bounding box center [832, 440] width 94 height 36
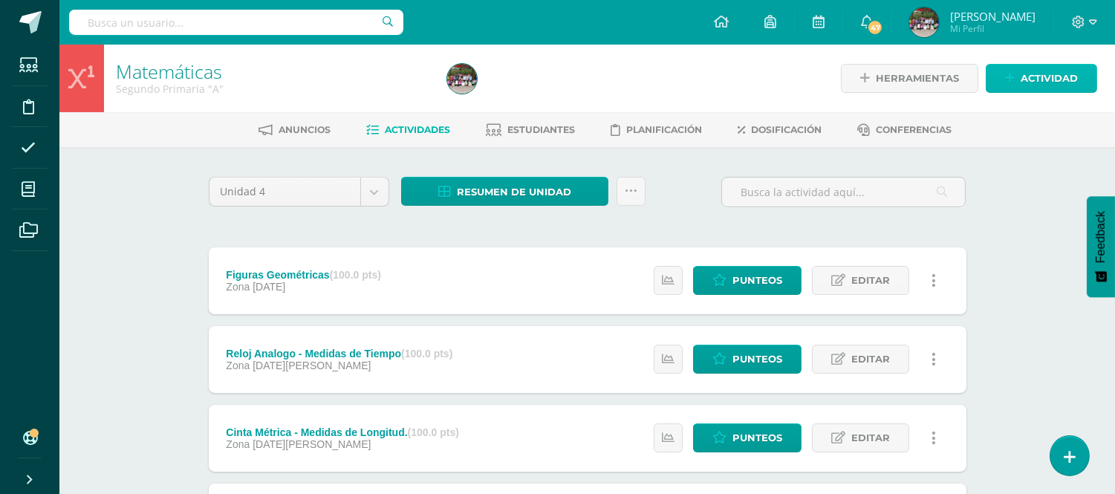
click at [1042, 91] on span "Actividad" at bounding box center [1049, 78] width 57 height 27
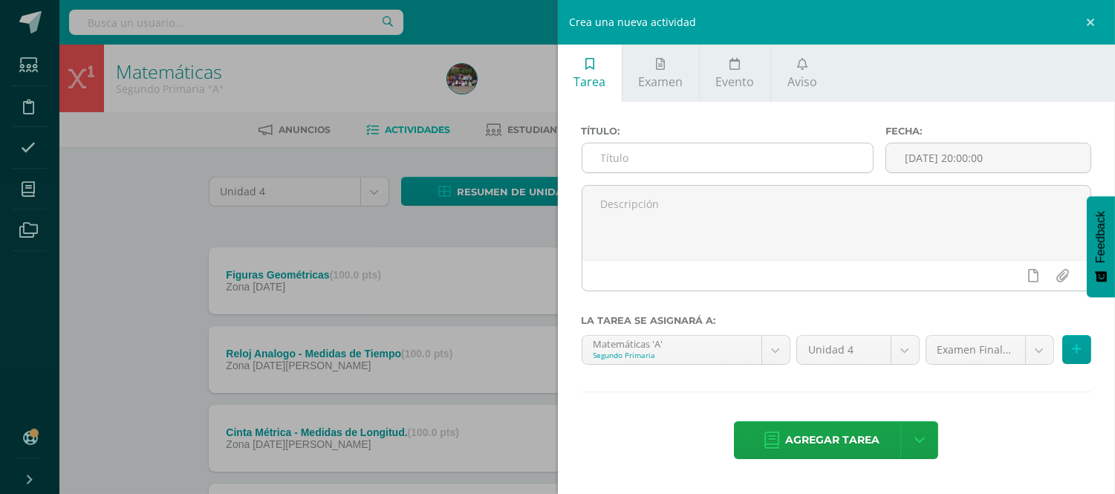
click at [688, 165] on input "text" at bounding box center [727, 157] width 291 height 29
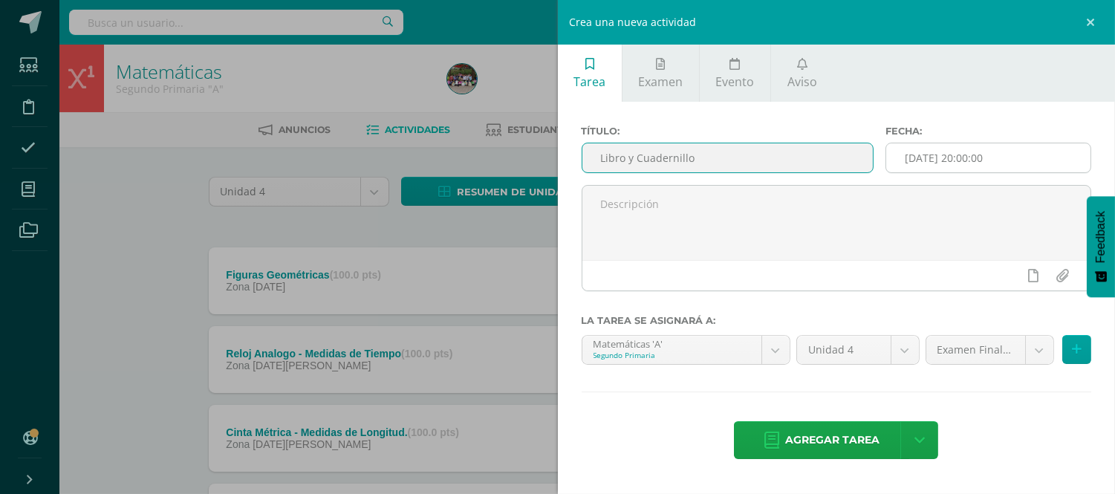
type input "Libro y Cuadernillo"
click at [1053, 171] on input "[DATE] 20:00:00" at bounding box center [988, 157] width 204 height 29
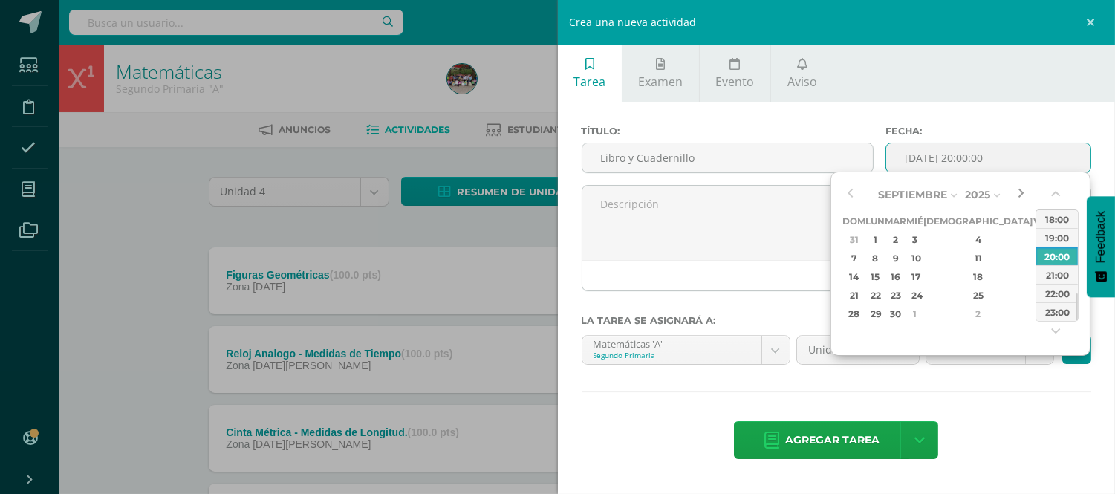
click at [1020, 186] on button "button" at bounding box center [1020, 194] width 15 height 22
click at [904, 316] on div "30" at bounding box center [895, 313] width 17 height 17
type input "[DATE] 20:00"
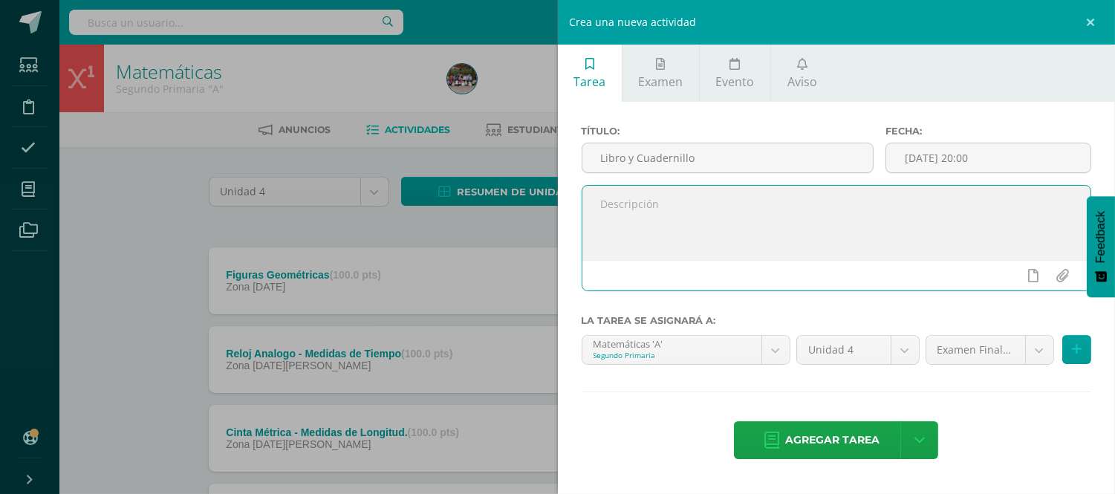
click at [741, 226] on textarea at bounding box center [836, 223] width 509 height 74
paste textarea "Presentar en clase libro de texto y cuadernillo completo."
type textarea "Presentar en clase libro de texto y cuadernillo completo."
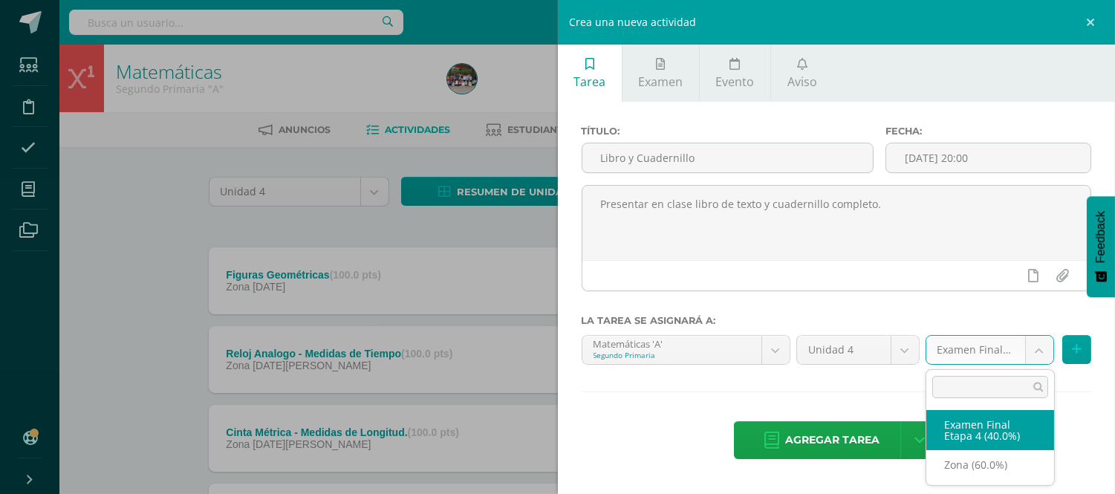
click at [1036, 354] on body "Tarea asignada exitosamente Estudiantes Disciplina Asistencia Mis cursos Archiv…" at bounding box center [557, 403] width 1115 height 807
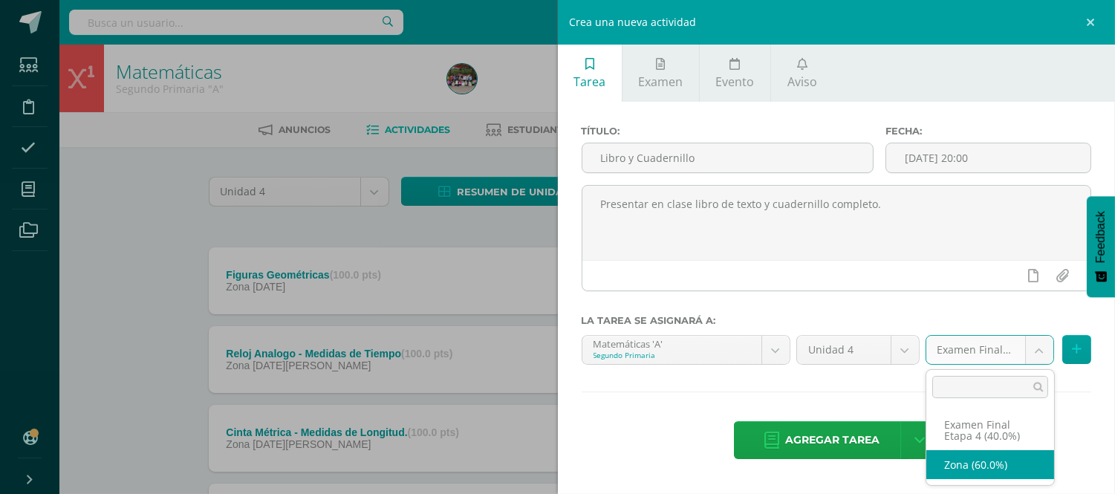
select select "190459"
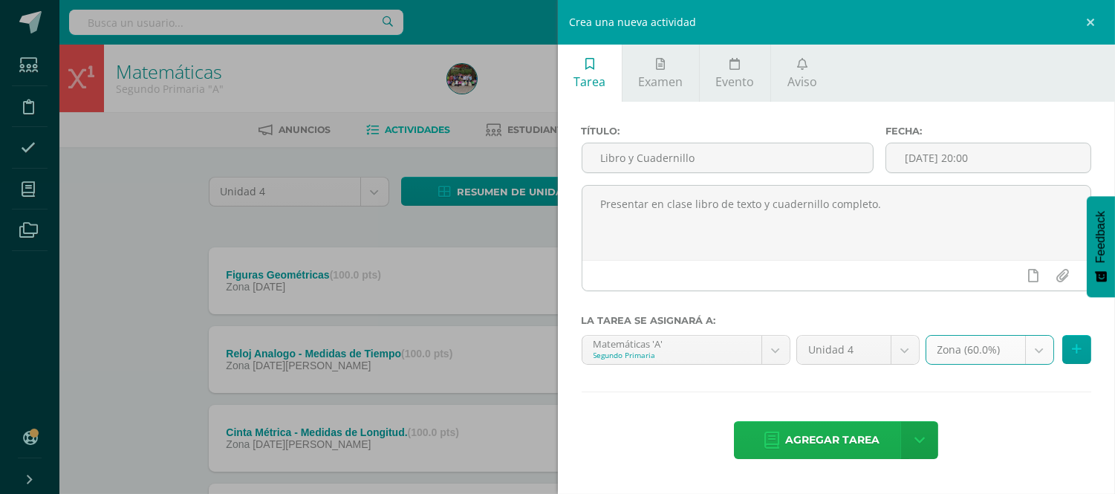
click at [839, 442] on span "Agregar tarea" at bounding box center [832, 440] width 94 height 36
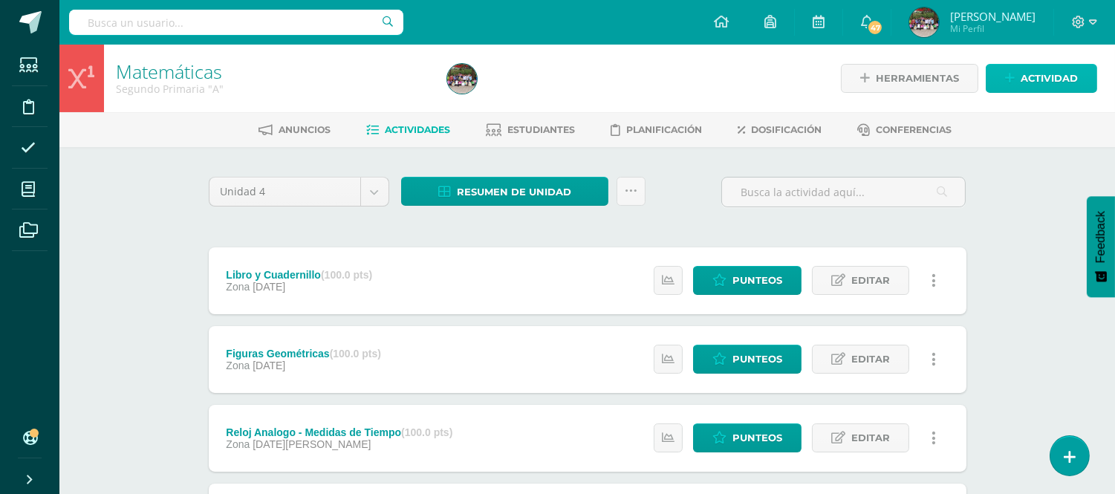
click at [1013, 75] on icon at bounding box center [1010, 78] width 10 height 13
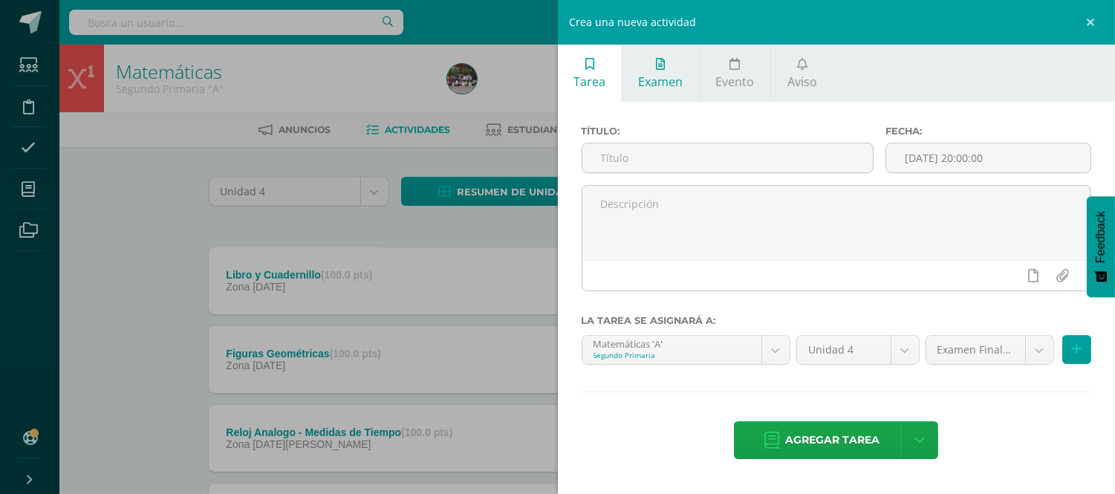
click at [675, 94] on link "Examen" at bounding box center [661, 73] width 77 height 57
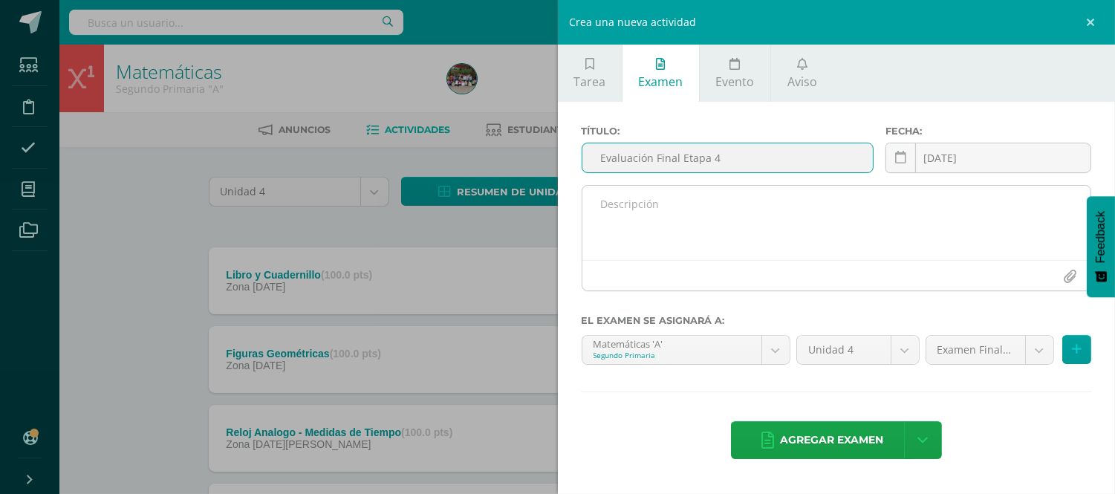
type input "Evaluación Final Etapa 4"
click at [706, 199] on textarea at bounding box center [836, 223] width 509 height 74
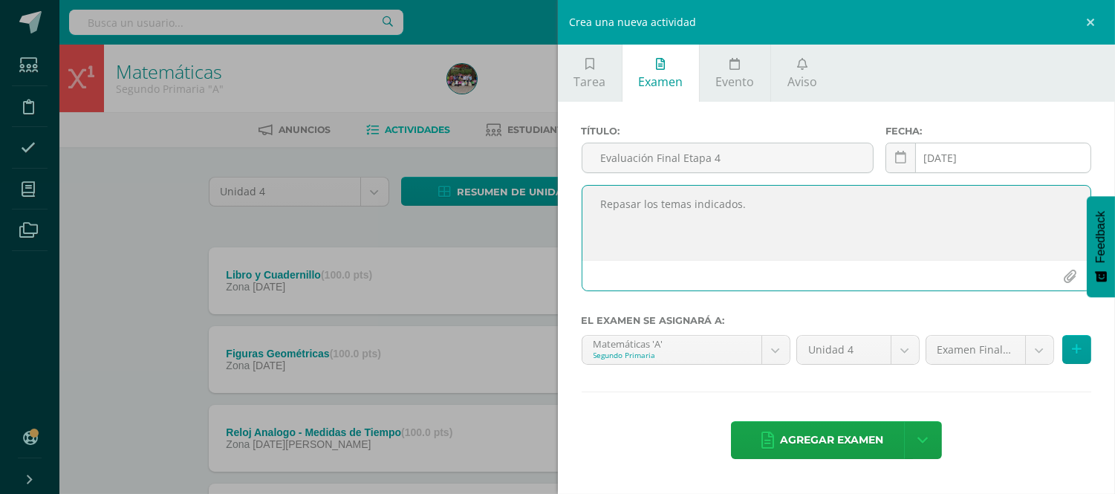
type textarea "Repasar los temas indicados."
click at [1043, 155] on div "2025-08-14 August, 2025 Mo Tu We Th Fr Sa Su 28 29 30 31 1 2 3 4 5 6 7 8 9 10 1…" at bounding box center [989, 164] width 206 height 42
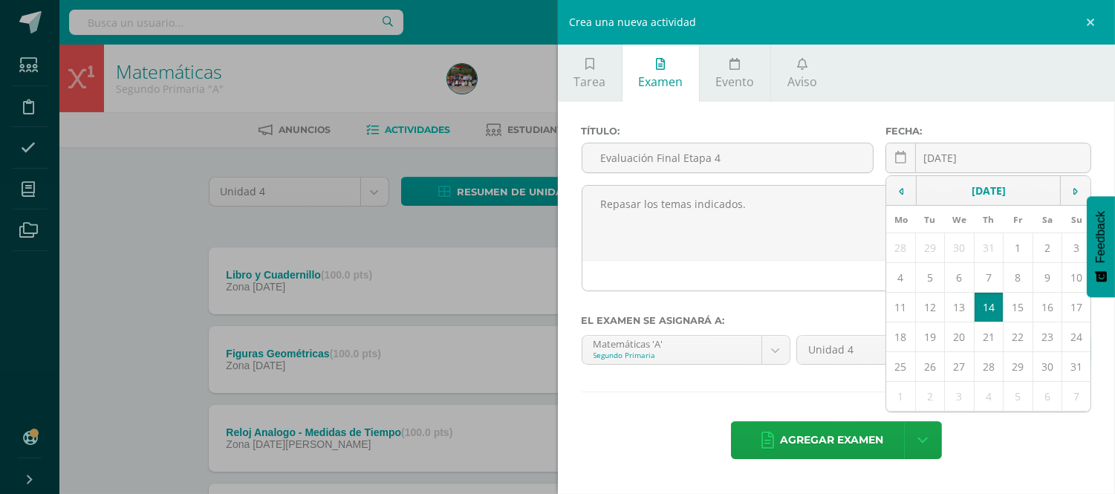
click at [1109, 138] on div "Título: Evaluación Final Etapa 4 Fecha: 2025-08-14 August, 2025 Mo Tu We Th Fr …" at bounding box center [837, 294] width 558 height 384
click at [1079, 189] on td at bounding box center [1075, 191] width 30 height 30
click at [952, 270] on td "8" at bounding box center [960, 278] width 30 height 30
type input "[DATE]"
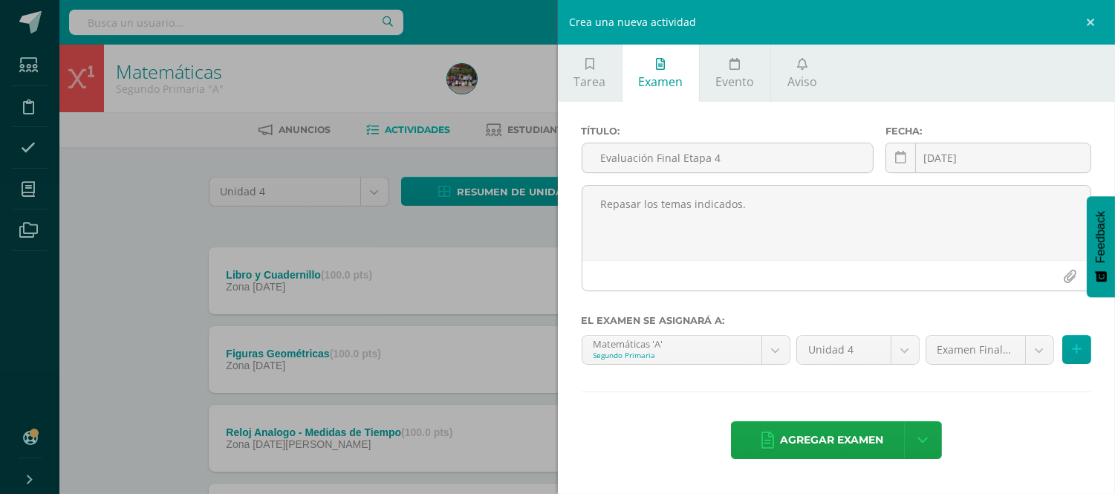
click at [669, 456] on div "Agregar examen Agregar examen y ocultar" at bounding box center [837, 441] width 510 height 41
click at [784, 441] on span "Agregar examen" at bounding box center [831, 440] width 103 height 36
